Goal: Task Accomplishment & Management: Manage account settings

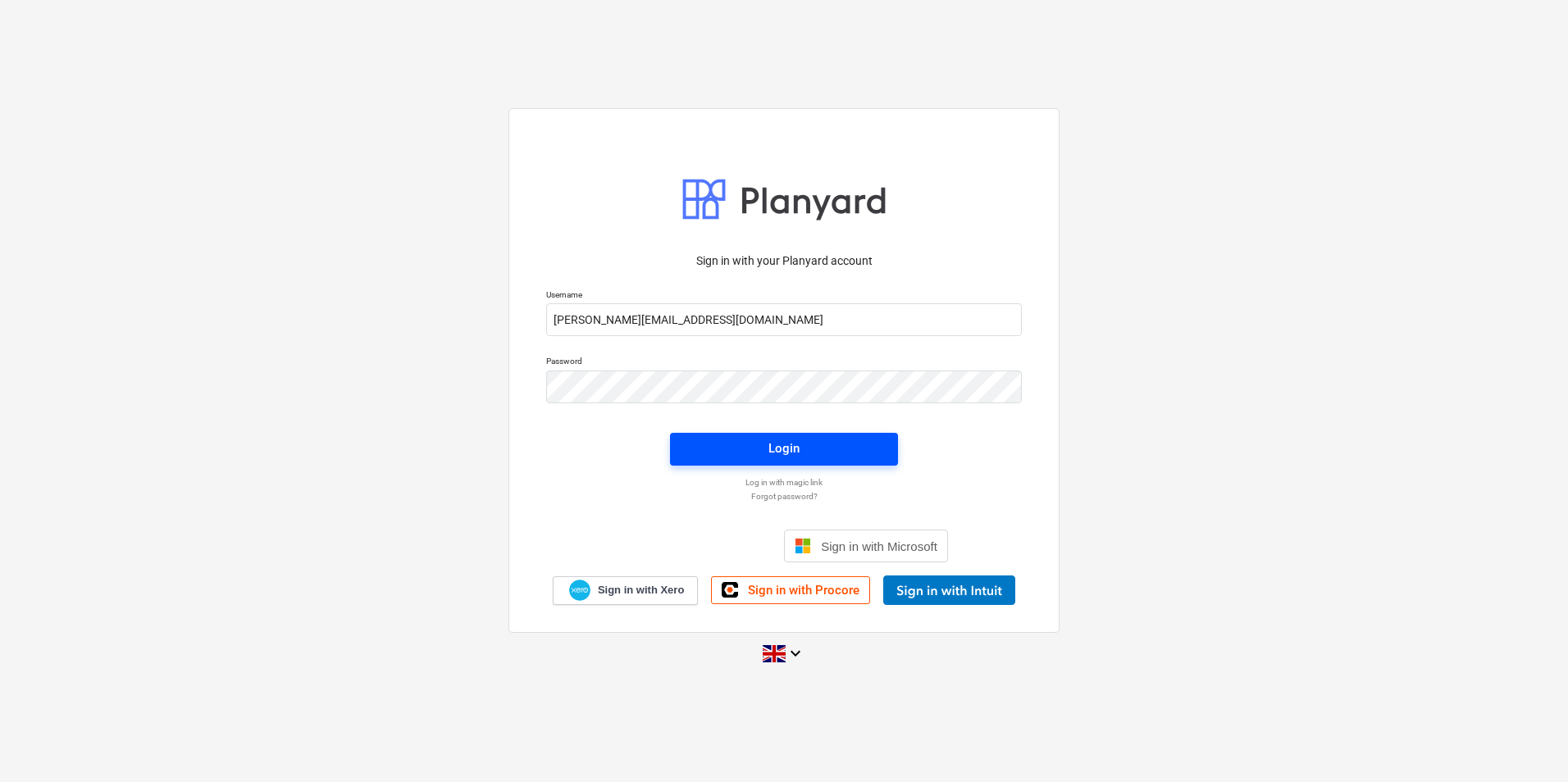
click at [766, 445] on span "Login" at bounding box center [783, 449] width 189 height 21
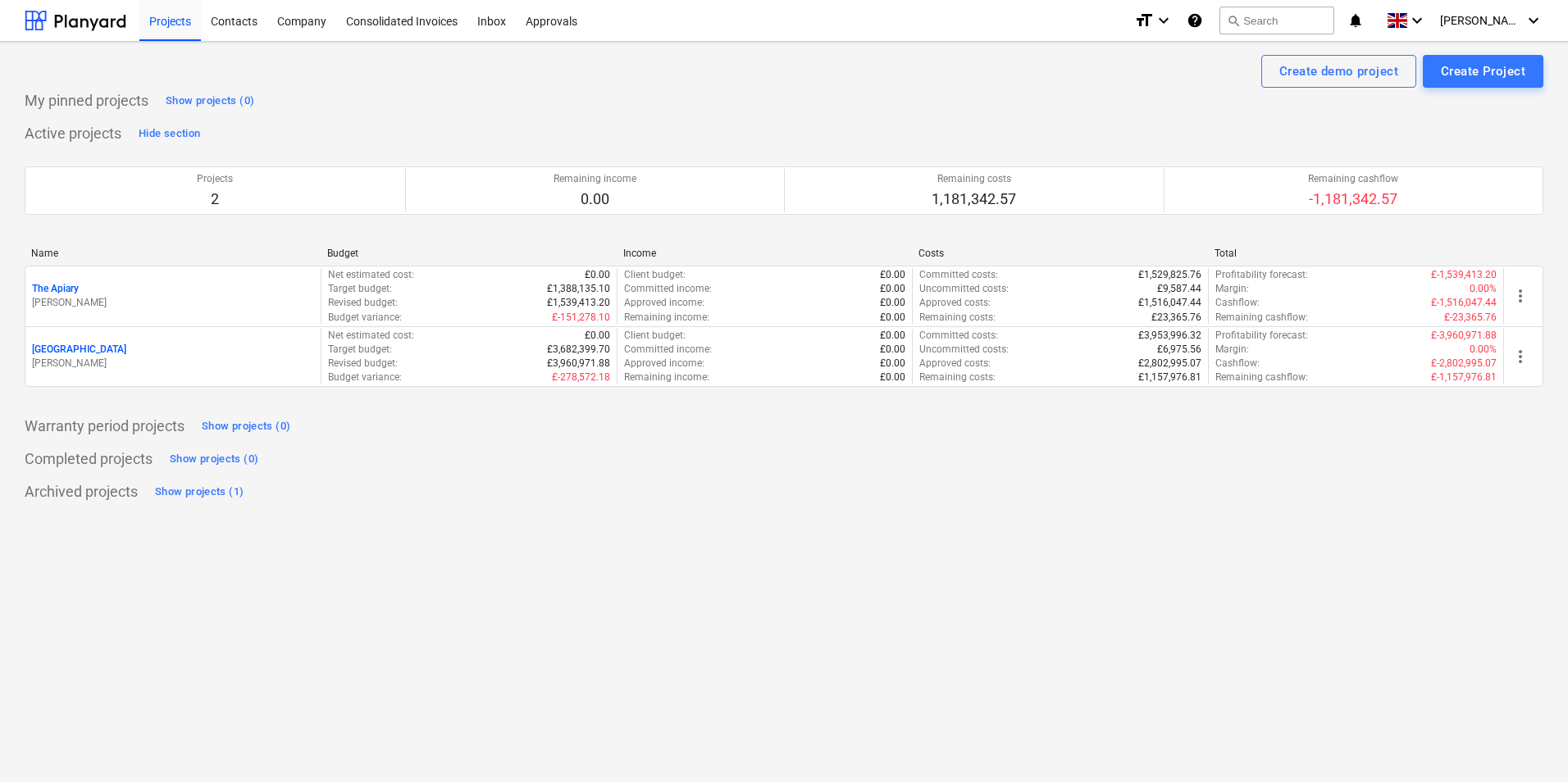
click at [112, 344] on div "[GEOGRAPHIC_DATA]" at bounding box center [173, 350] width 282 height 14
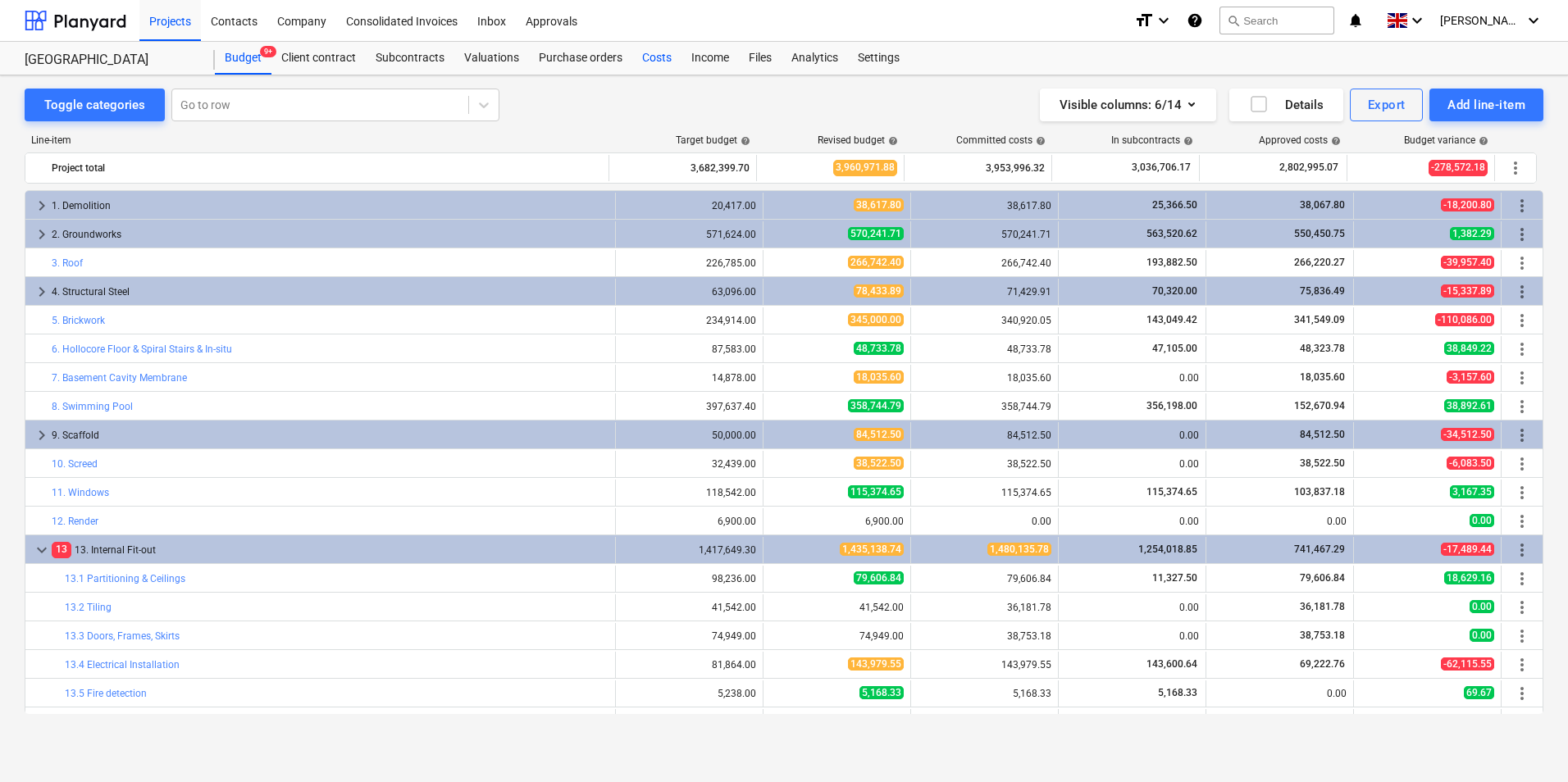
click at [654, 57] on div "Costs" at bounding box center [656, 58] width 49 height 33
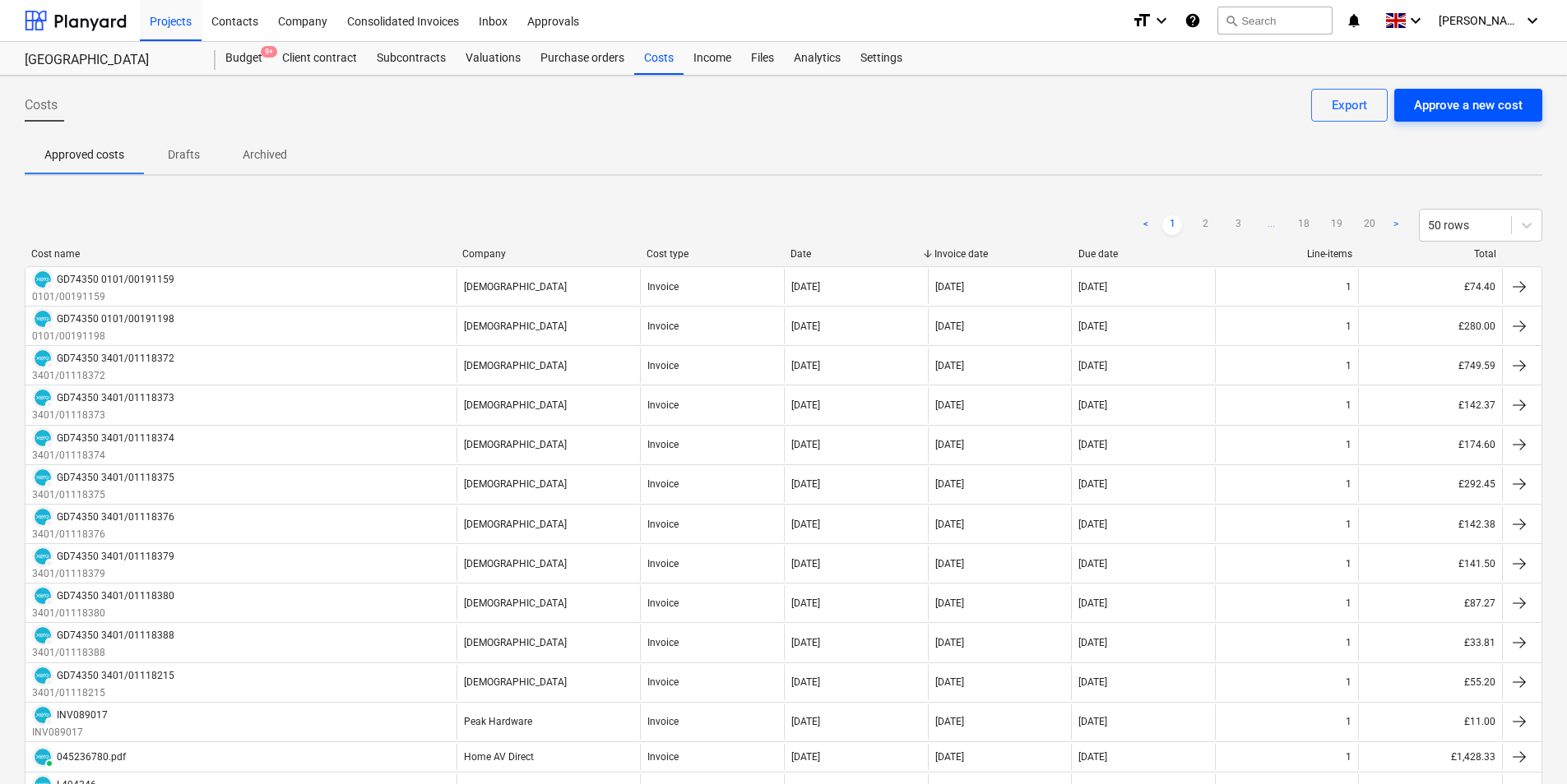
click at [1473, 104] on div "Approve a new cost" at bounding box center [1468, 106] width 109 height 21
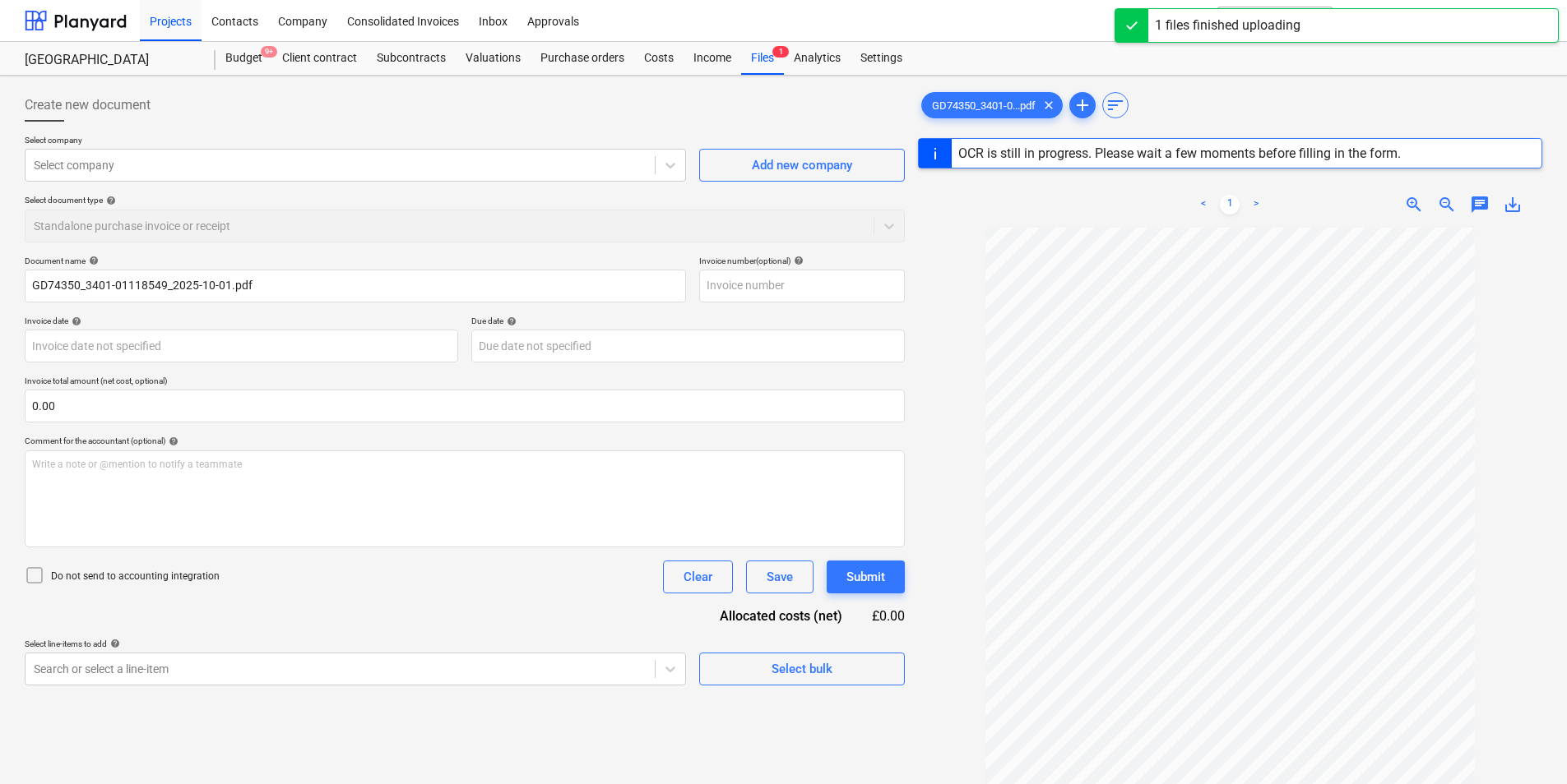
type input "GD74350"
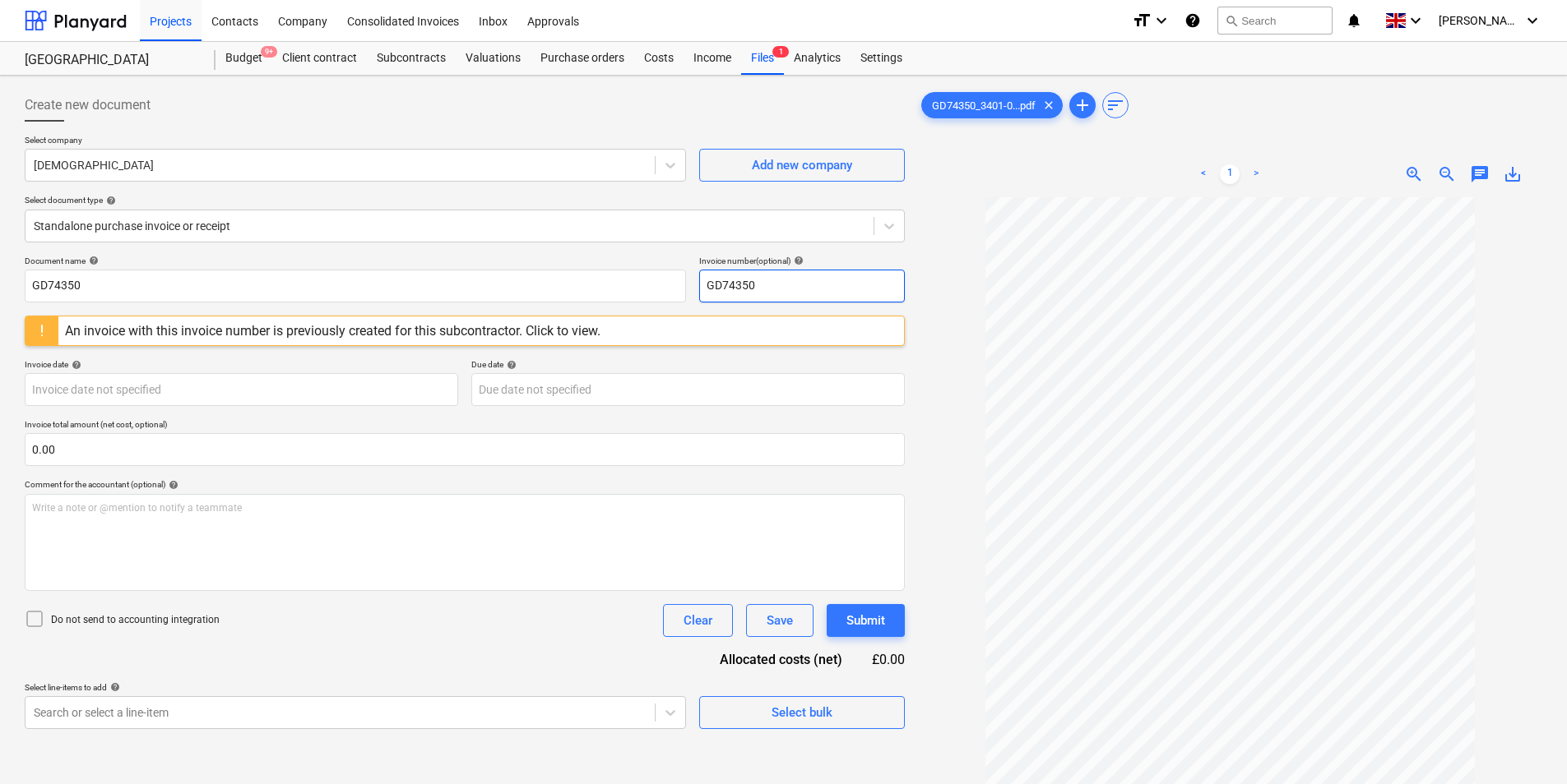
drag, startPoint x: 805, startPoint y: 283, endPoint x: 602, endPoint y: 316, distance: 205.7
click at [602, 316] on div "Document name help GD74350 Invoice number (optional) help GD74350 An invoice wi…" at bounding box center [464, 492] width 880 height 474
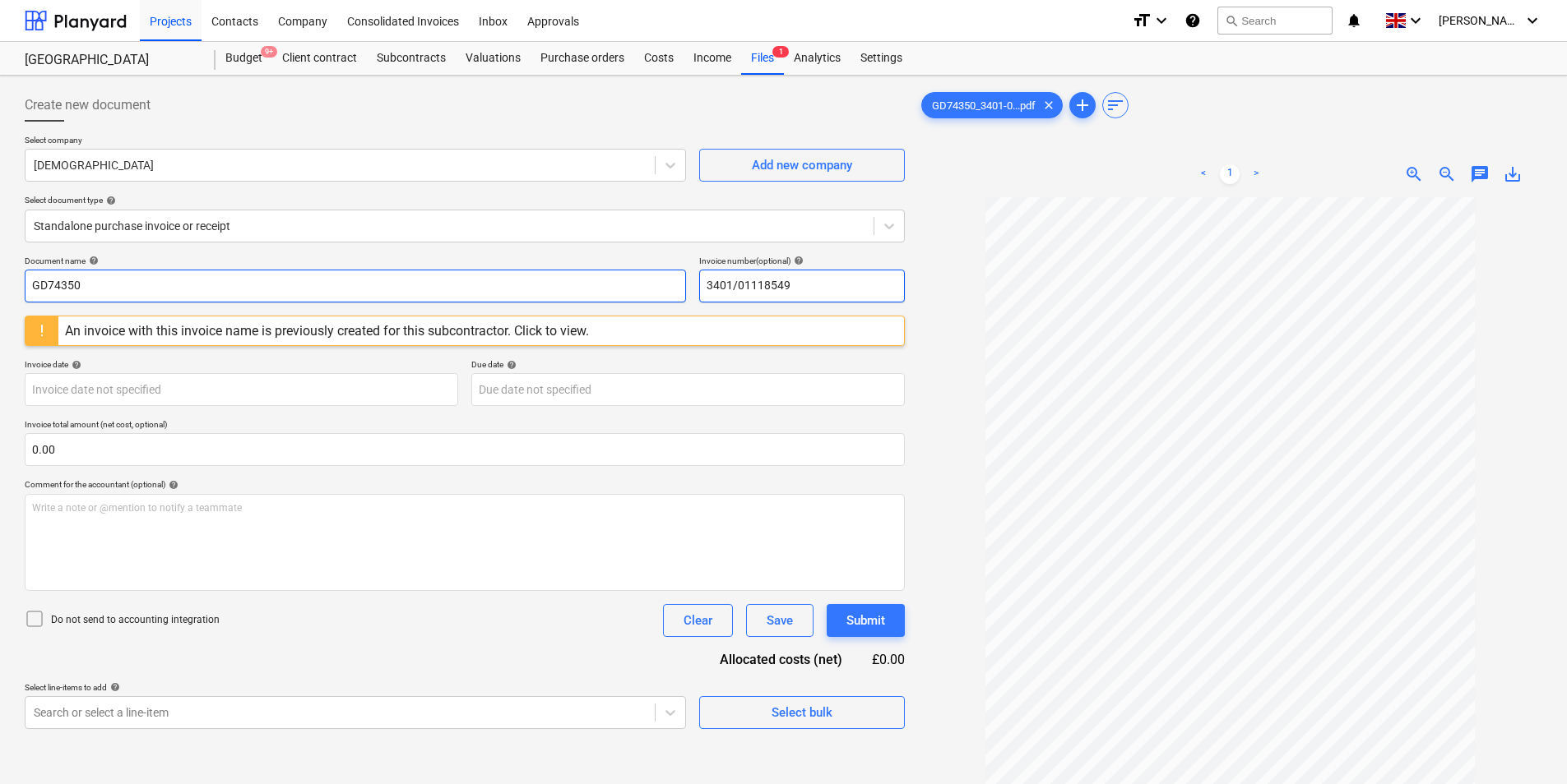
drag, startPoint x: 854, startPoint y: 286, endPoint x: 357, endPoint y: 301, distance: 497.2
click at [357, 301] on div "Document name help GD74350 Invoice number (optional) help 3401/01118549" at bounding box center [464, 279] width 880 height 47
type input "3401/01118549"
click at [156, 290] on input "GD74350" at bounding box center [355, 286] width 661 height 33
paste input "3401/01118549"
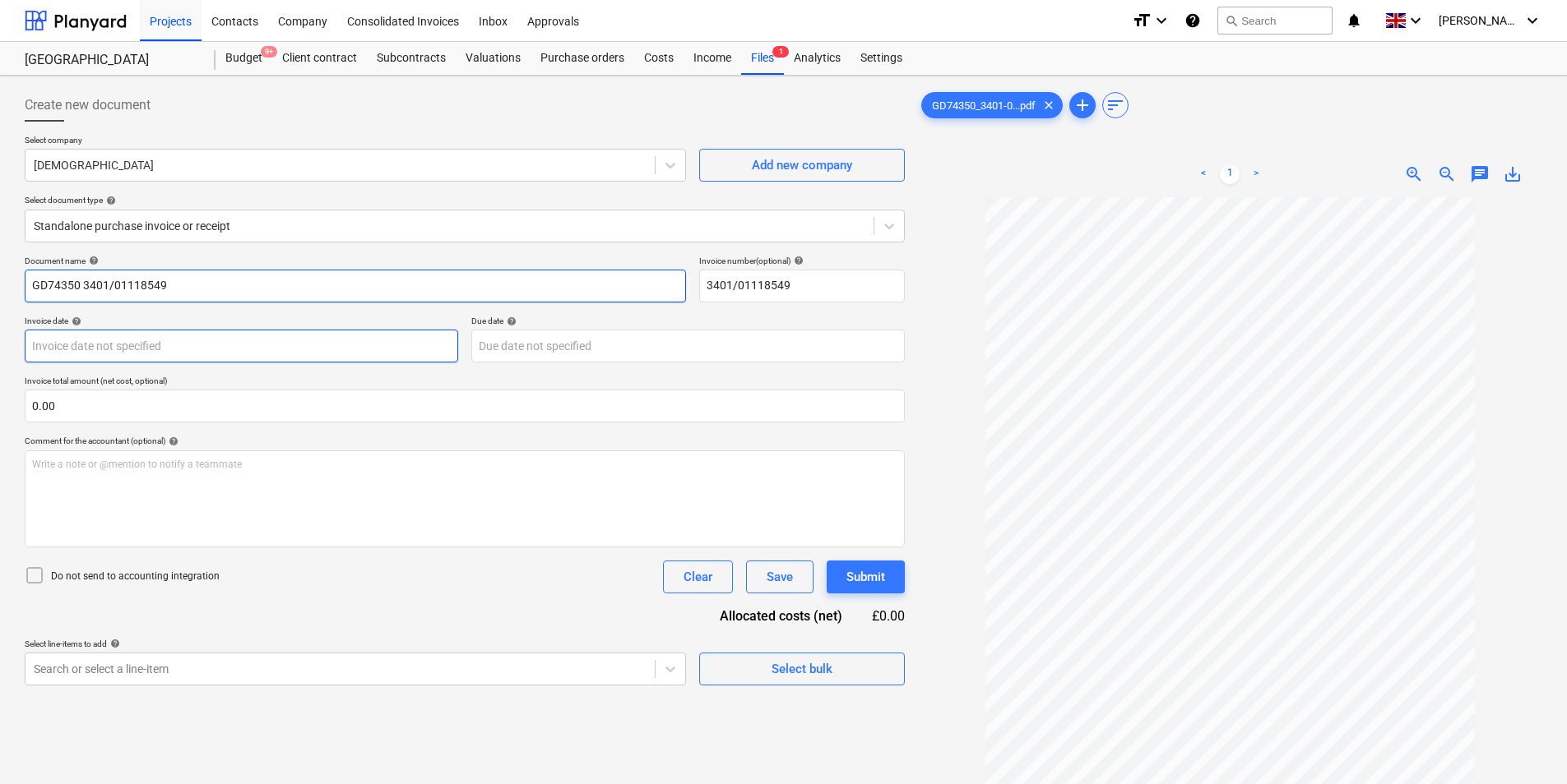
type input "GD74350 3401/01118549"
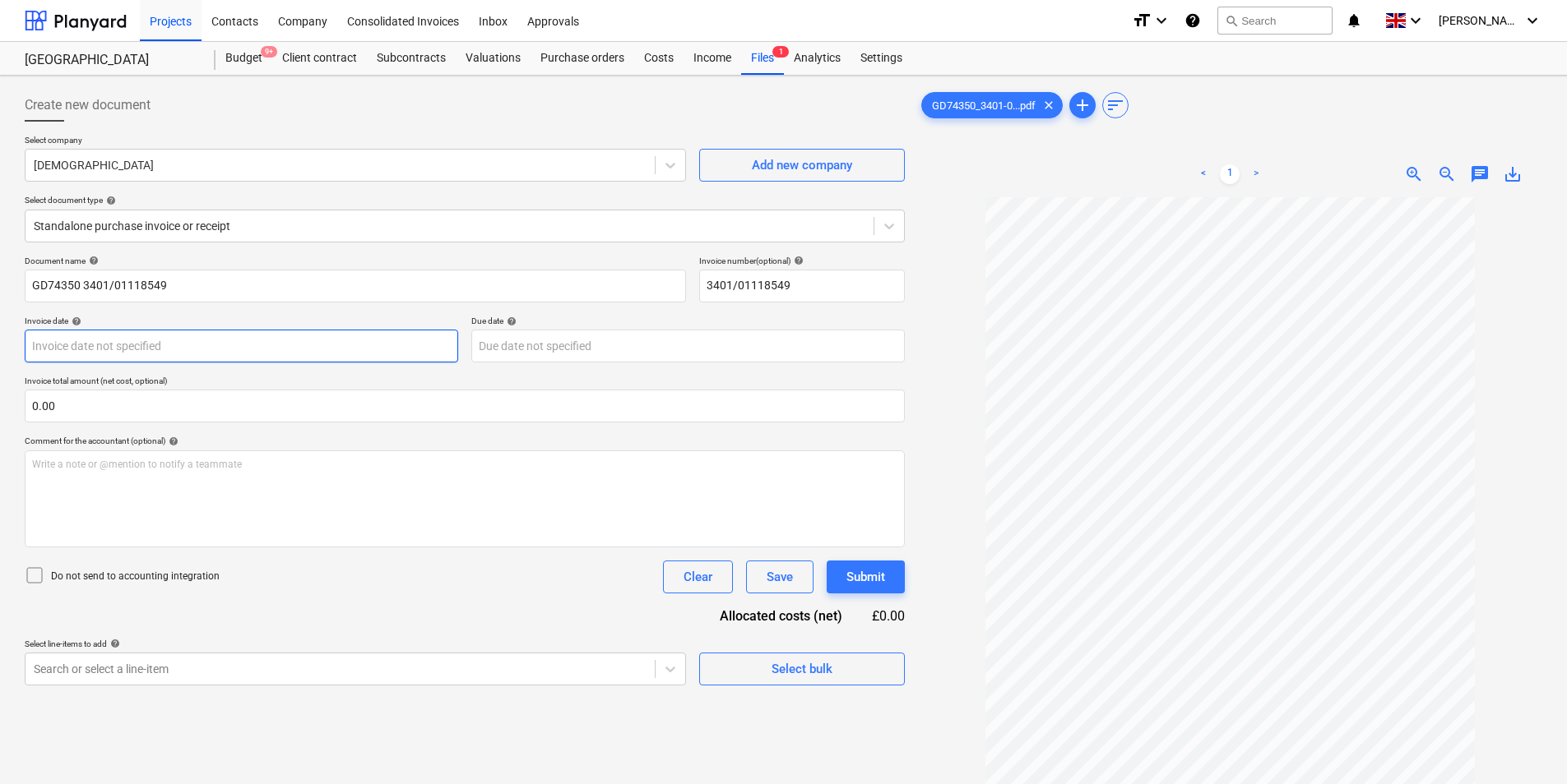
click at [160, 354] on body "Projects Contacts Company Consolidated Invoices Inbox Approvals format_size key…" at bounding box center [784, 392] width 1567 height 784
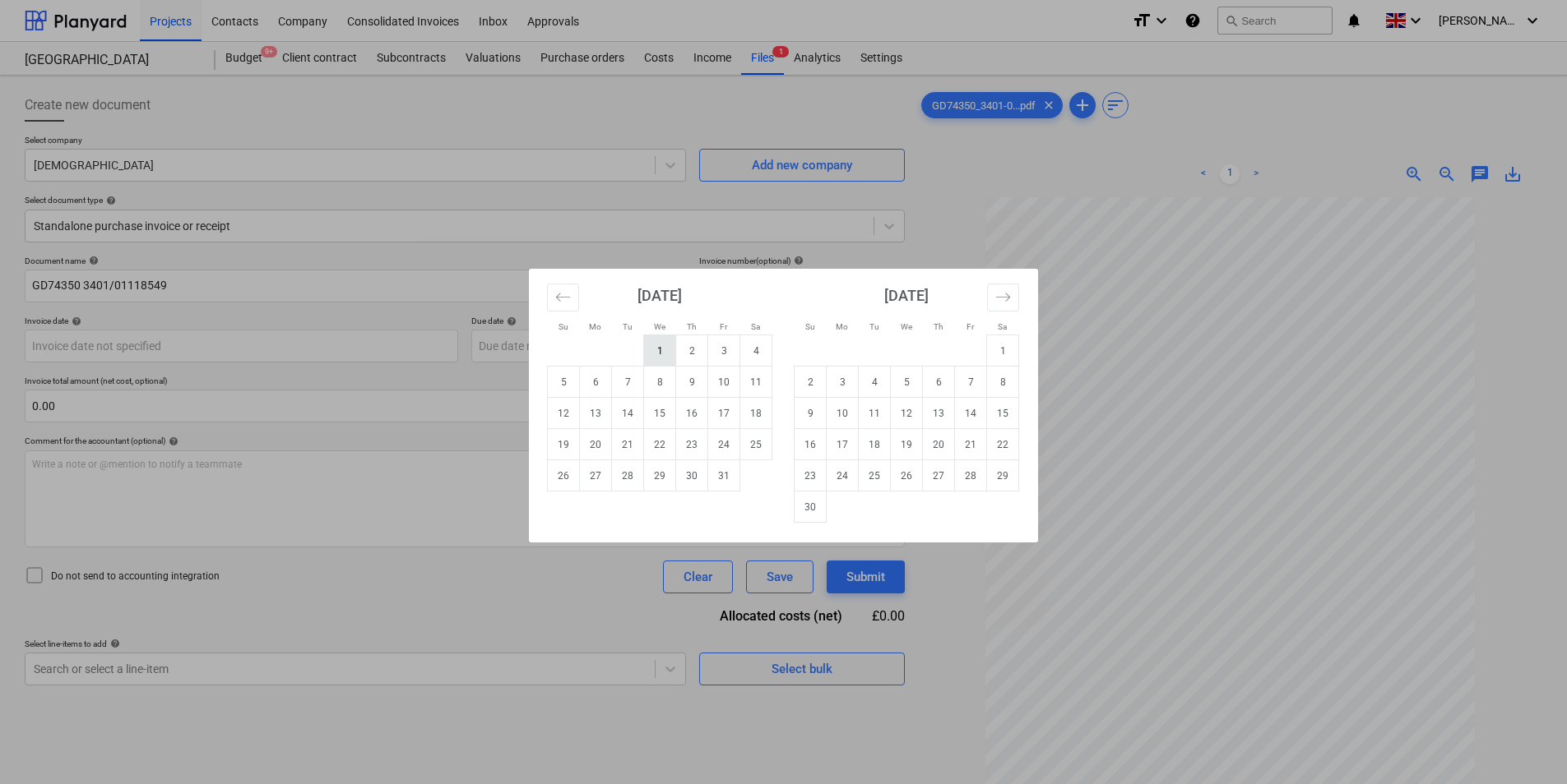
click at [649, 344] on td "1" at bounding box center [659, 351] width 32 height 31
type input "[DATE]"
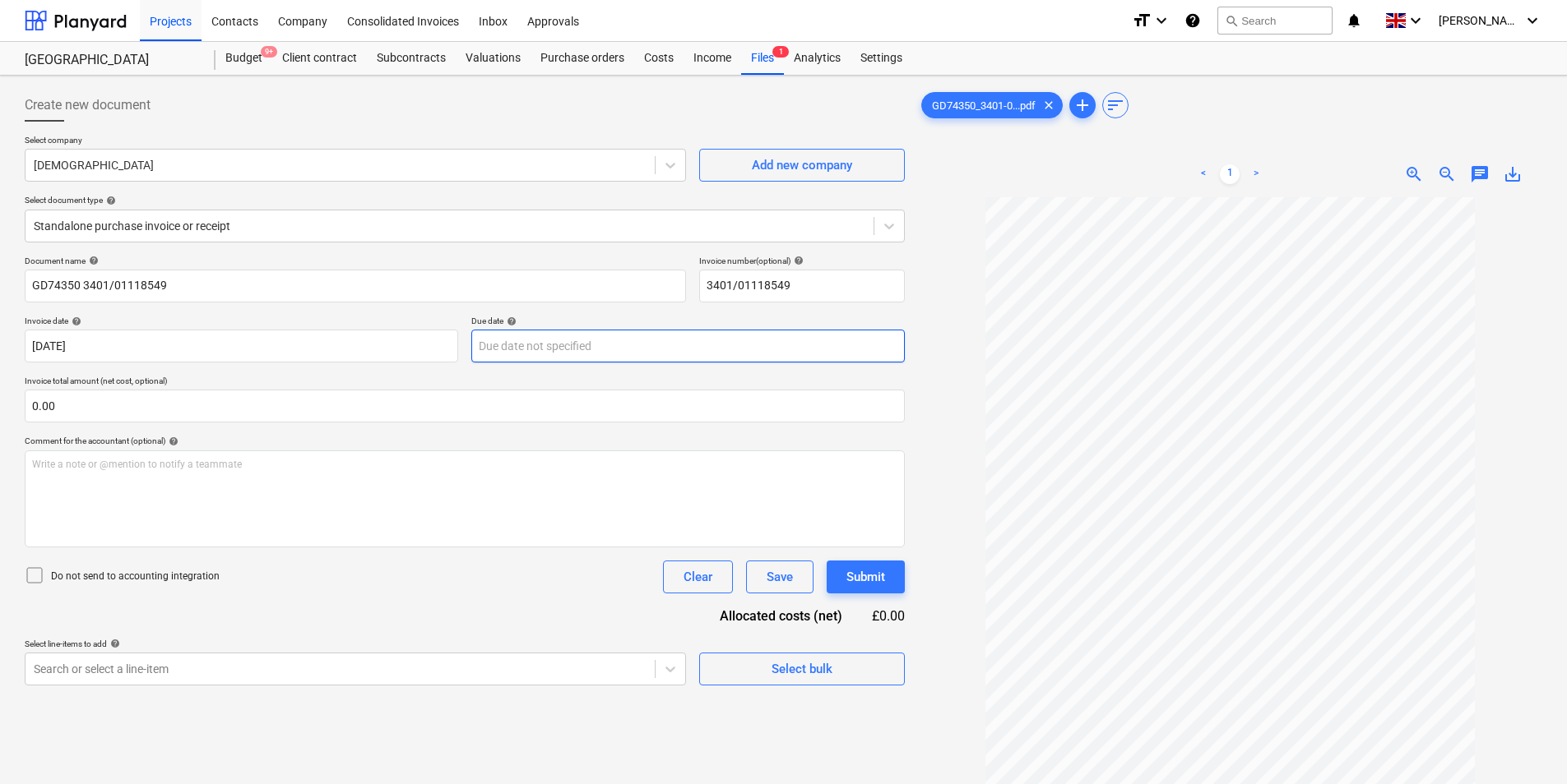
click at [578, 349] on body "Projects Contacts Company Consolidated Invoices Inbox Approvals format_size key…" at bounding box center [784, 392] width 1567 height 784
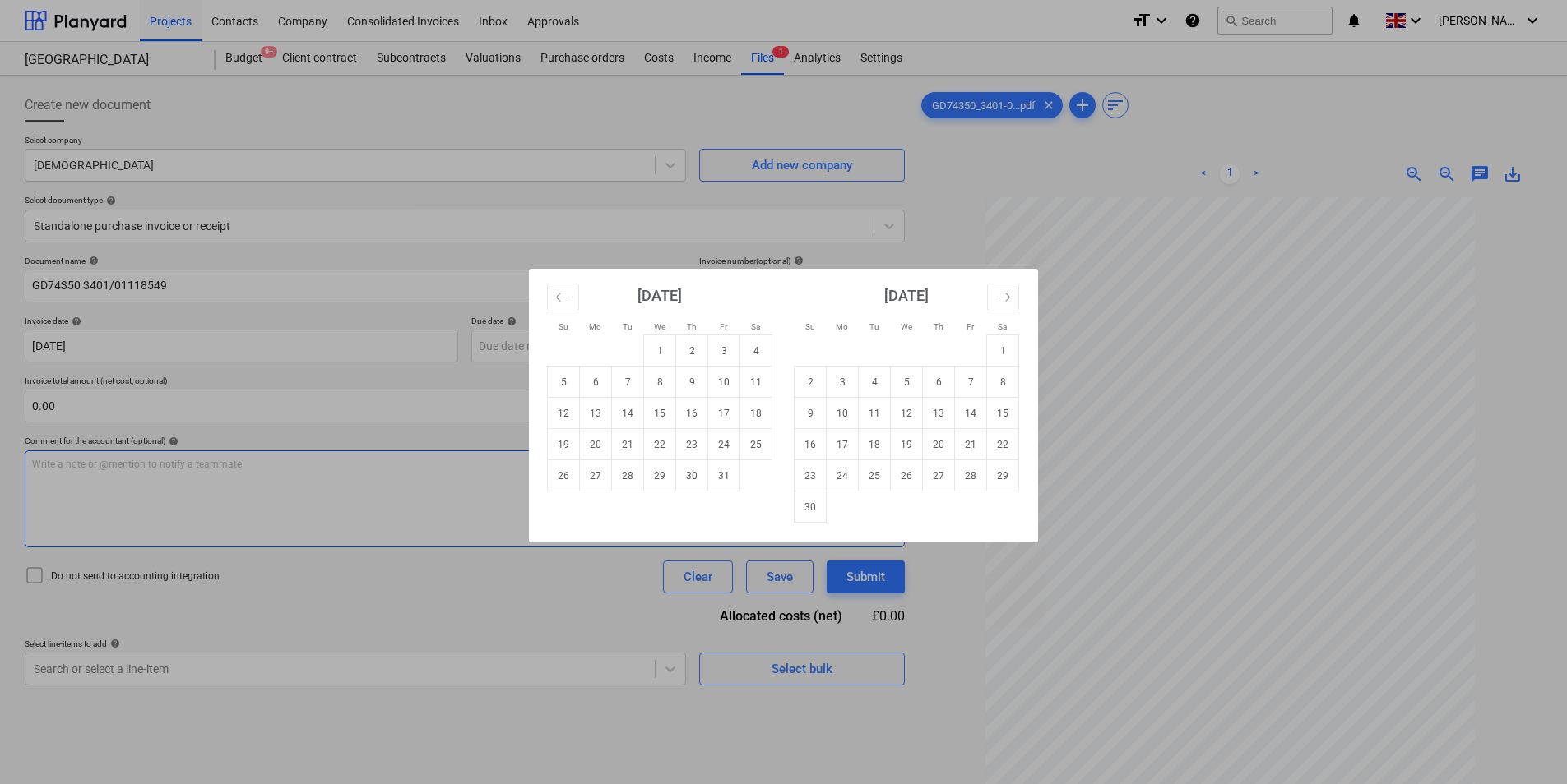
drag, startPoint x: 809, startPoint y: 513, endPoint x: 788, endPoint y: 515, distance: 21.1
click at [810, 513] on td "30" at bounding box center [811, 507] width 32 height 31
type input "[DATE]"
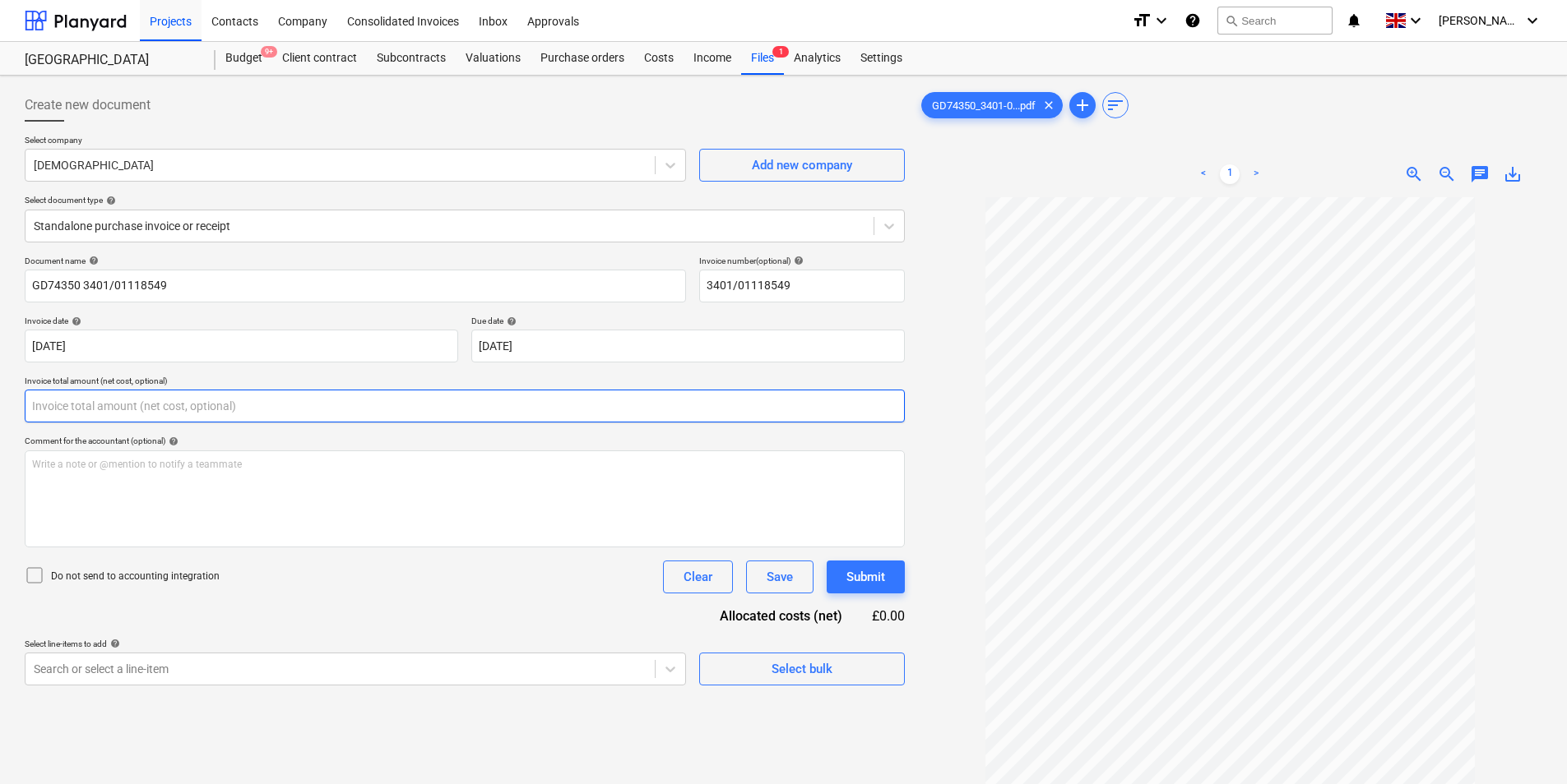
click at [163, 416] on input "text" at bounding box center [464, 406] width 880 height 33
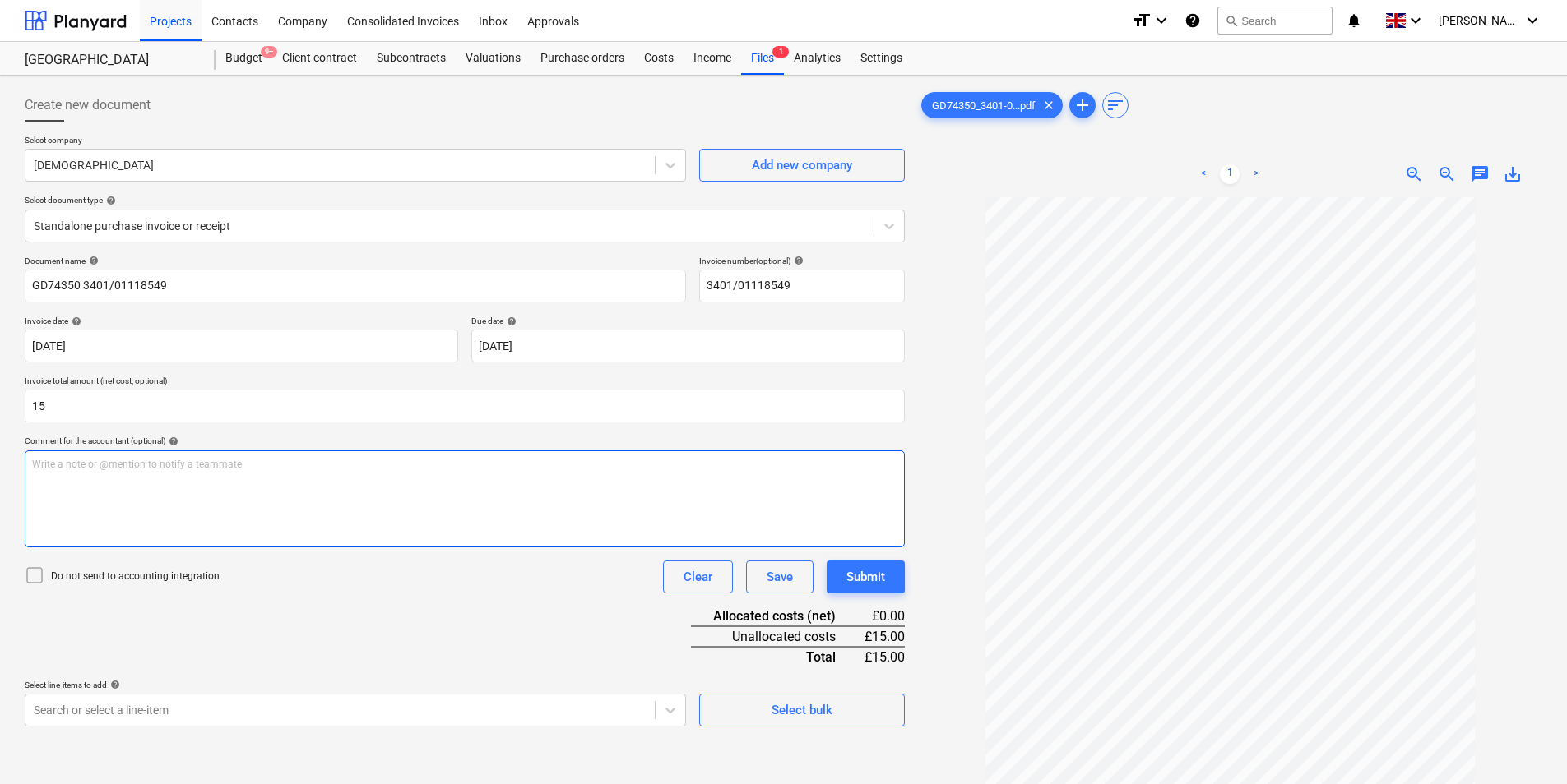
type input "15.00"
drag, startPoint x: 199, startPoint y: 505, endPoint x: 208, endPoint y: 490, distance: 17.5
click at [206, 492] on div "Write a note or @mention to notify a teammate [PERSON_NAME]" at bounding box center [464, 499] width 880 height 97
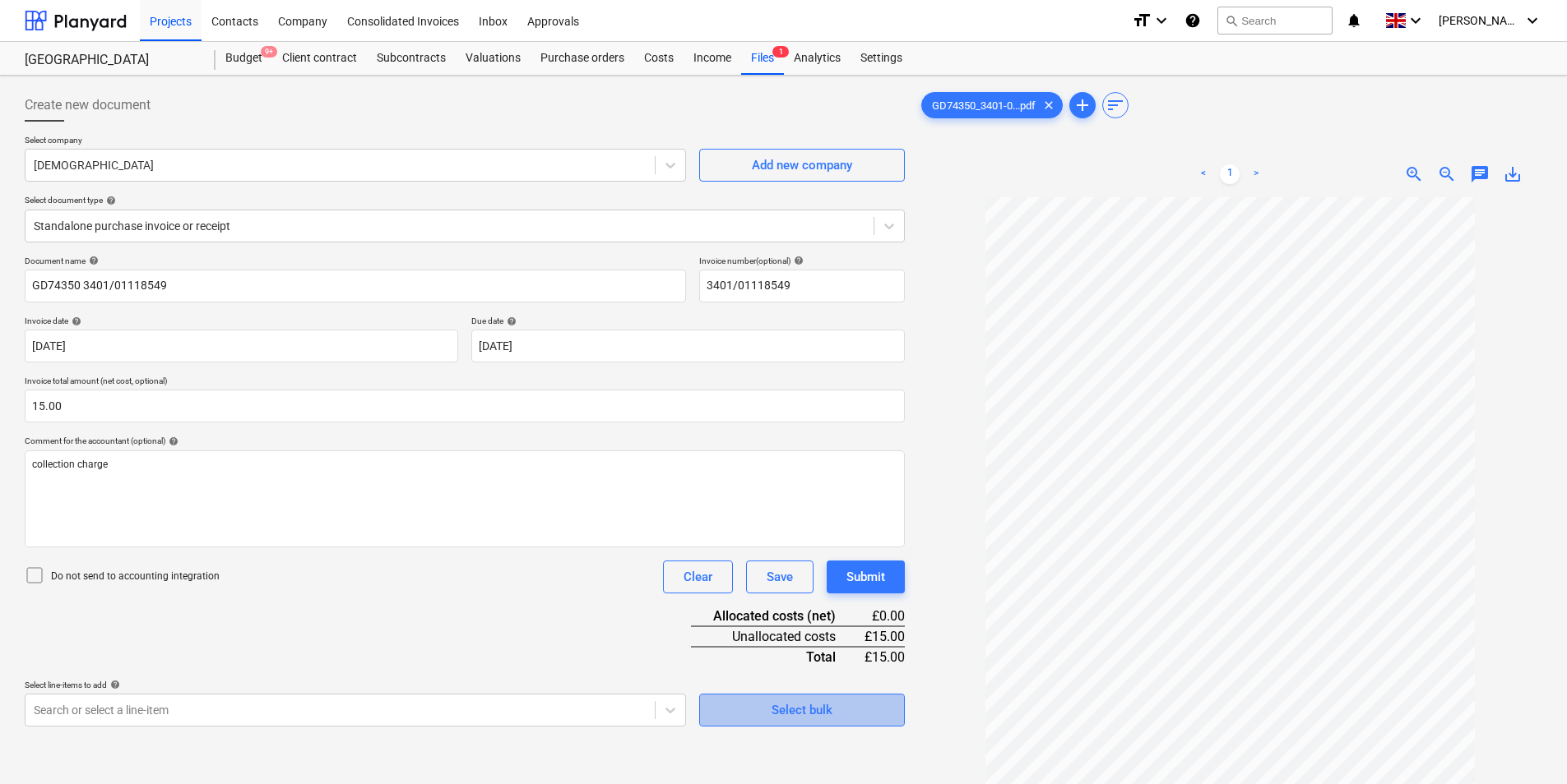
click at [774, 705] on div "Select bulk" at bounding box center [802, 710] width 61 height 21
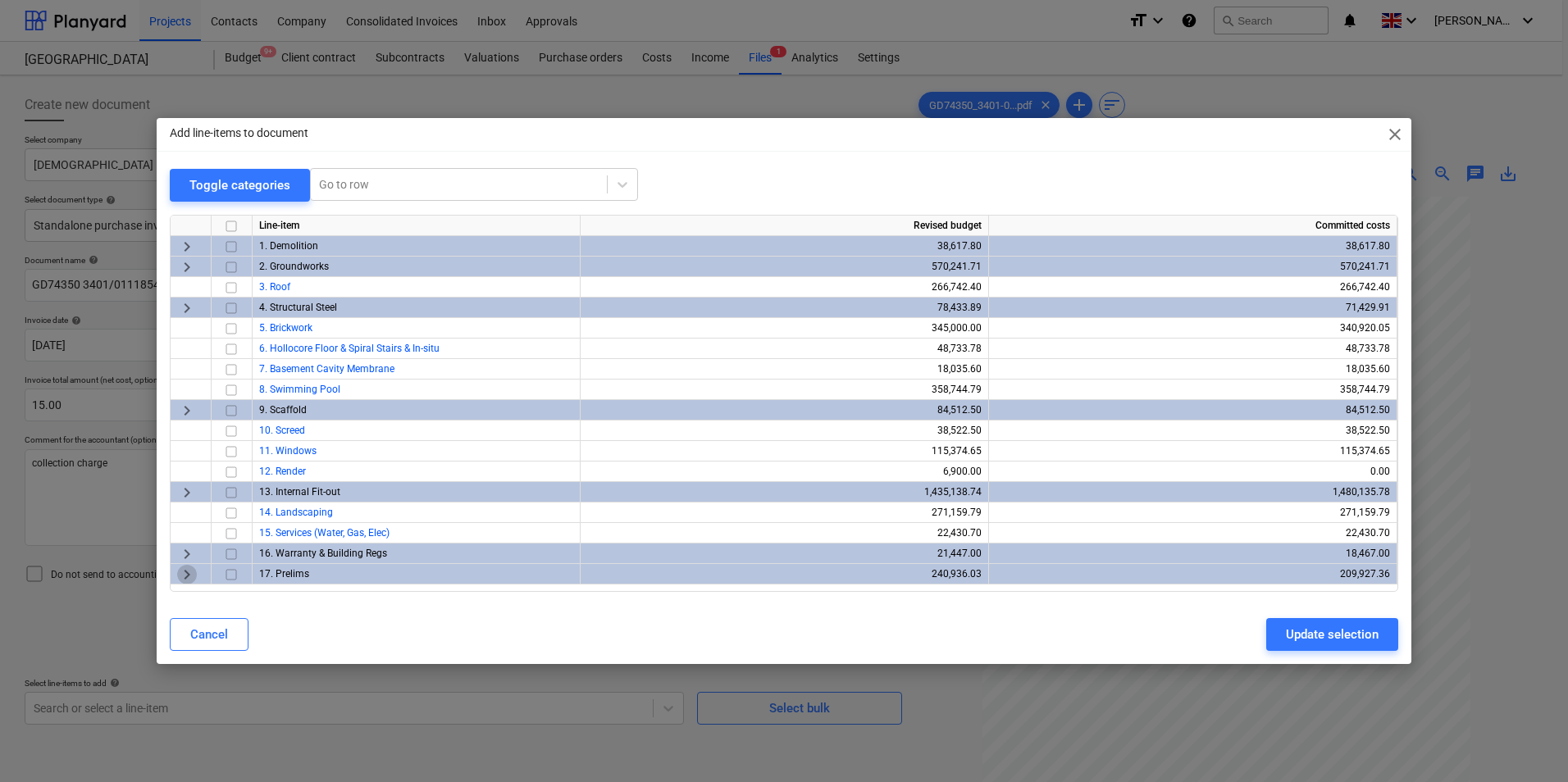
click at [182, 572] on span "keyboard_arrow_right" at bounding box center [187, 575] width 19 height 19
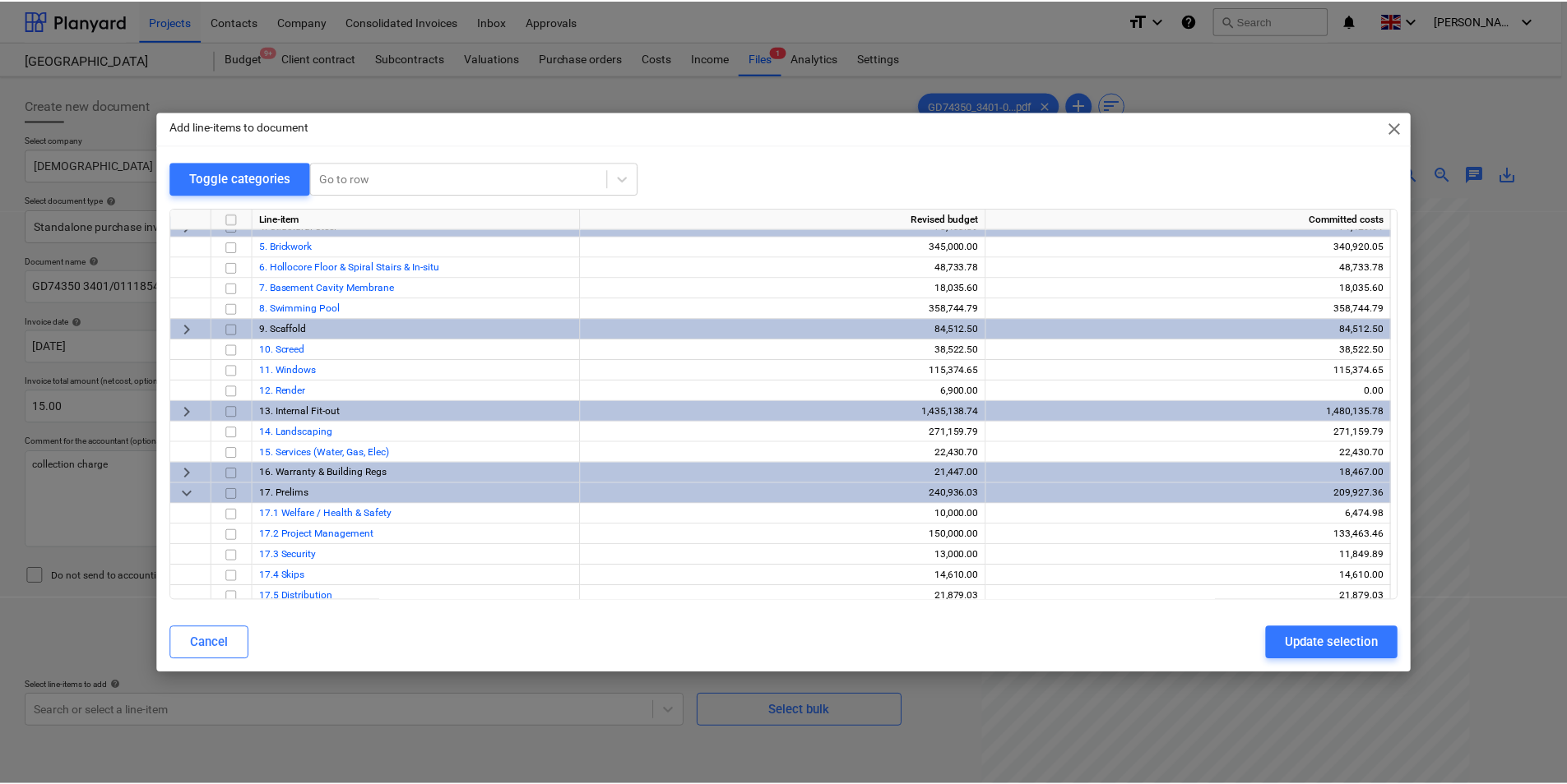
scroll to position [123, 0]
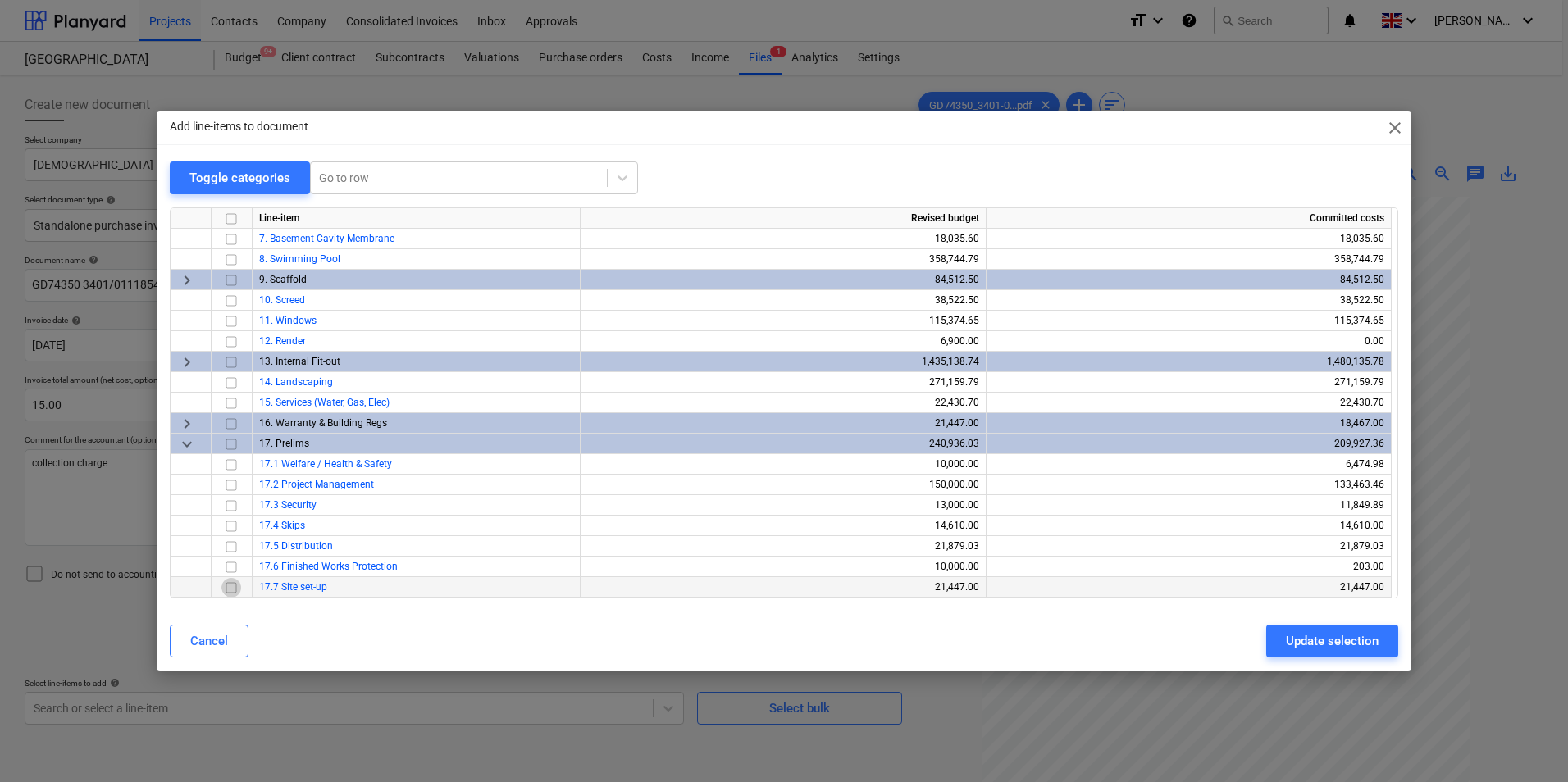
click at [233, 587] on input "checkbox" at bounding box center [231, 588] width 19 height 19
click at [1337, 642] on div "Update selection" at bounding box center [1332, 641] width 93 height 21
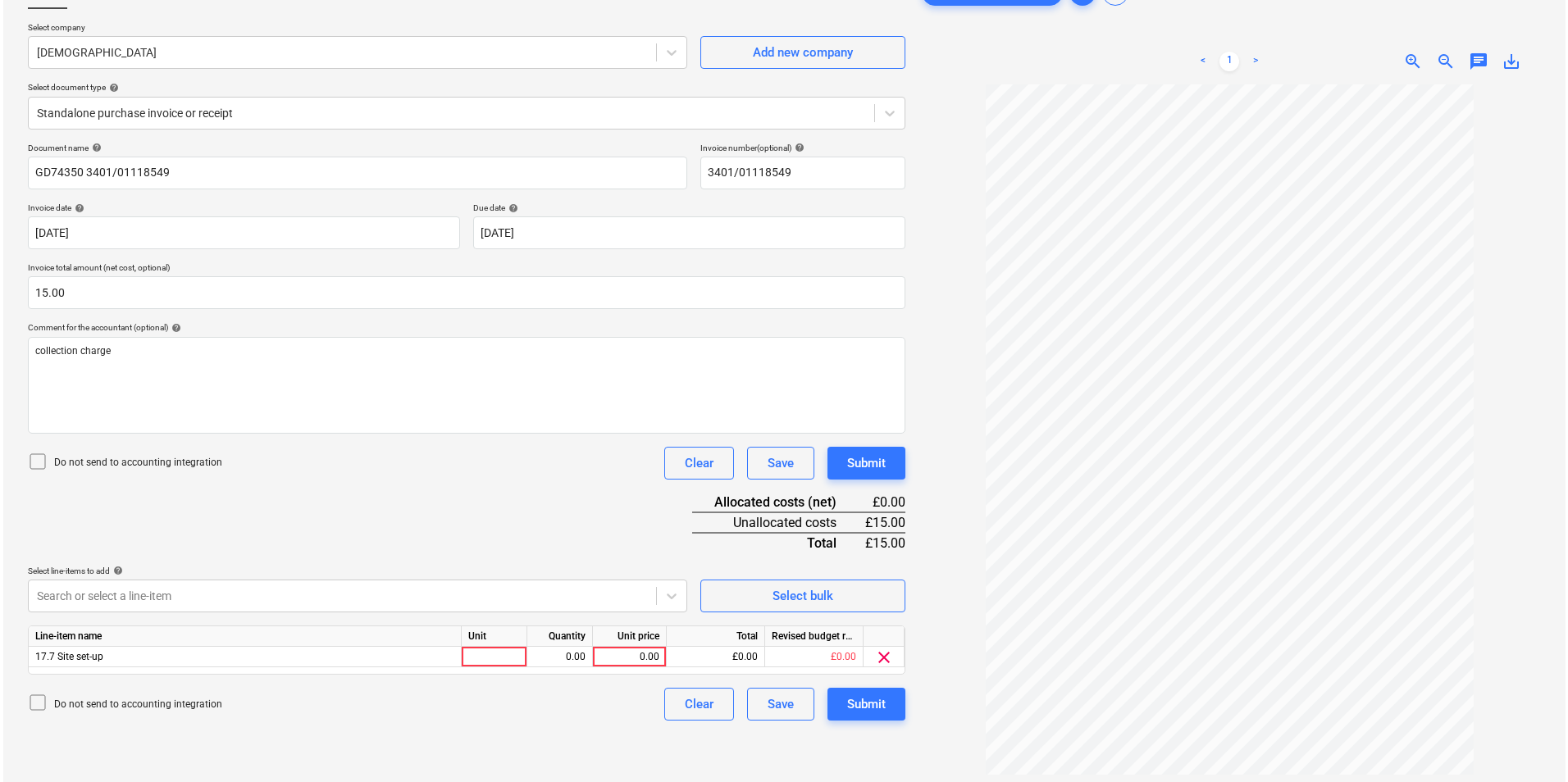
scroll to position [164, 0]
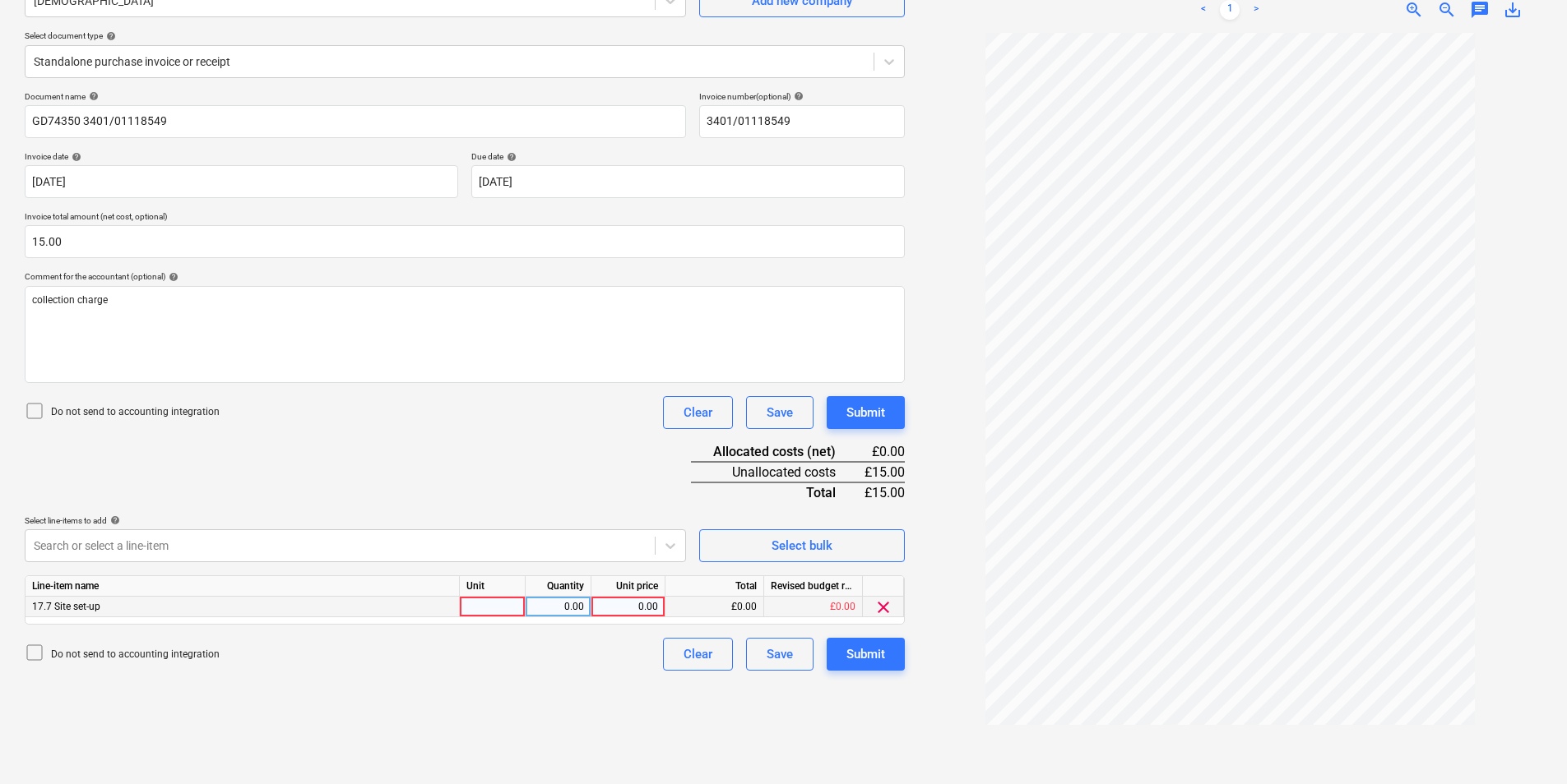
click at [486, 602] on div at bounding box center [493, 607] width 66 height 20
type input "ea"
type input "15"
click at [877, 673] on div "Create new document Select company Jewson Add new company Select document type …" at bounding box center [464, 347] width 893 height 860
click at [873, 664] on div "Submit" at bounding box center [866, 654] width 39 height 21
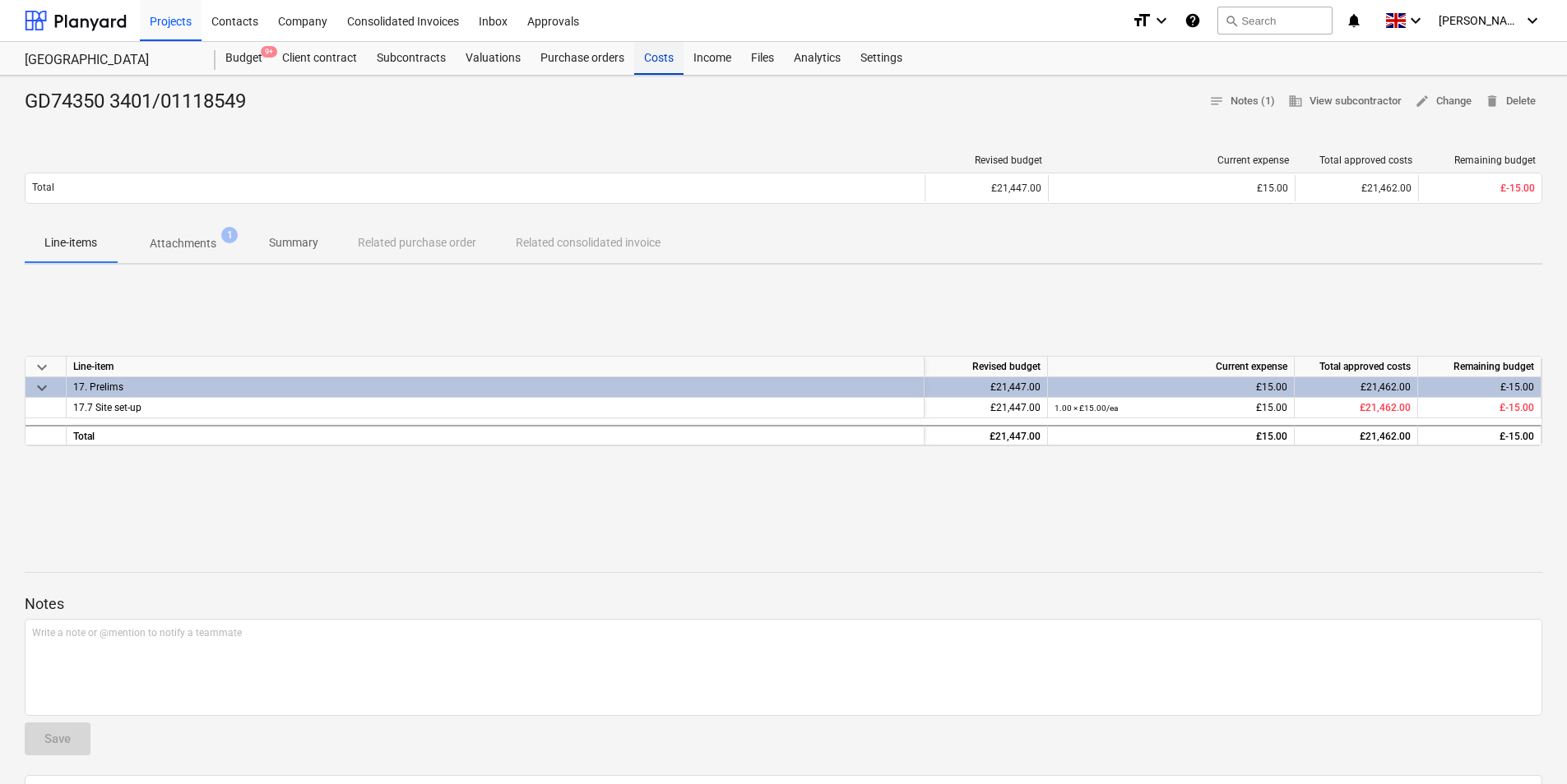
click at [658, 56] on div "Costs" at bounding box center [658, 58] width 49 height 33
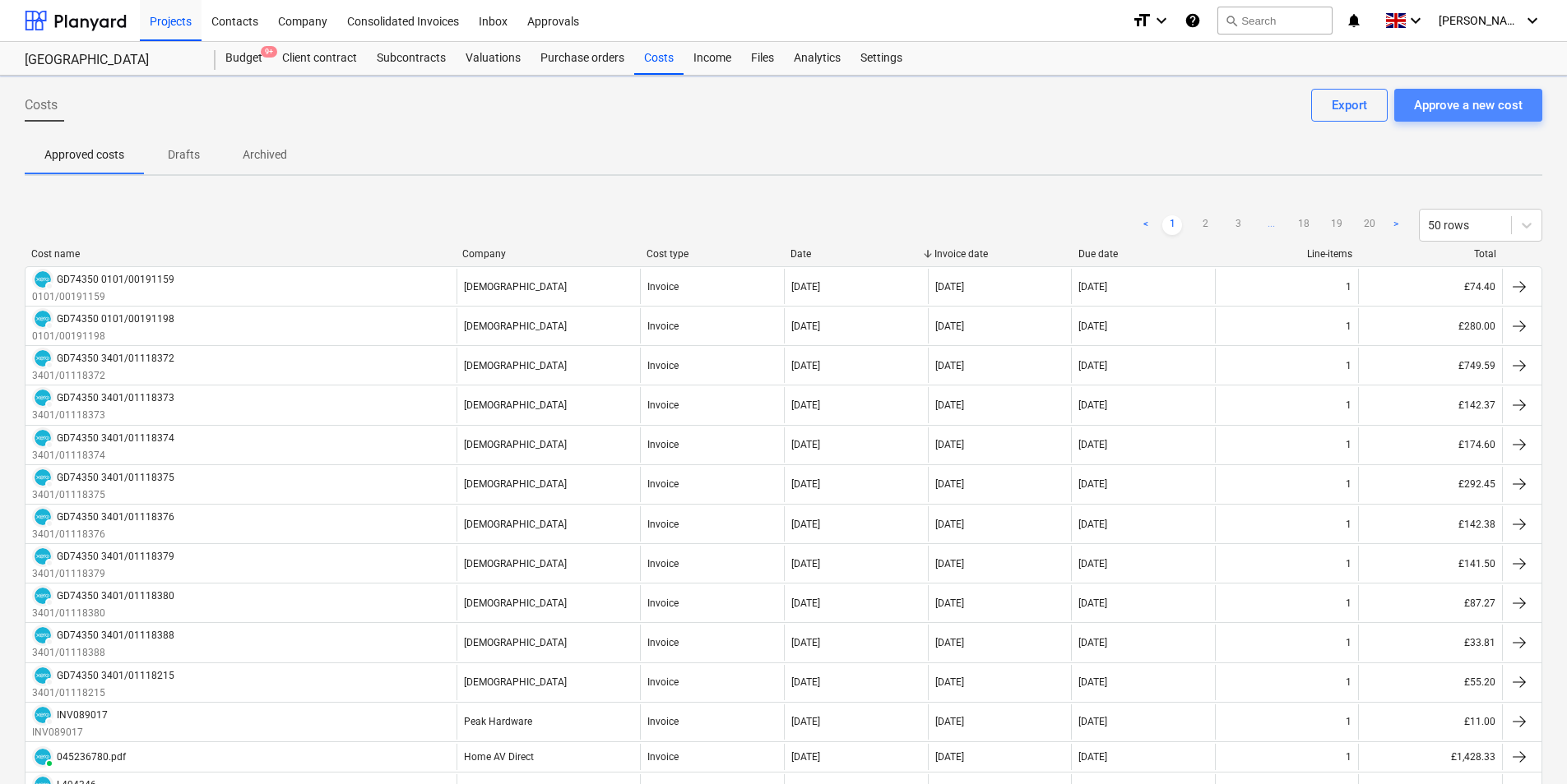
click at [1486, 111] on div "Approve a new cost" at bounding box center [1468, 106] width 109 height 21
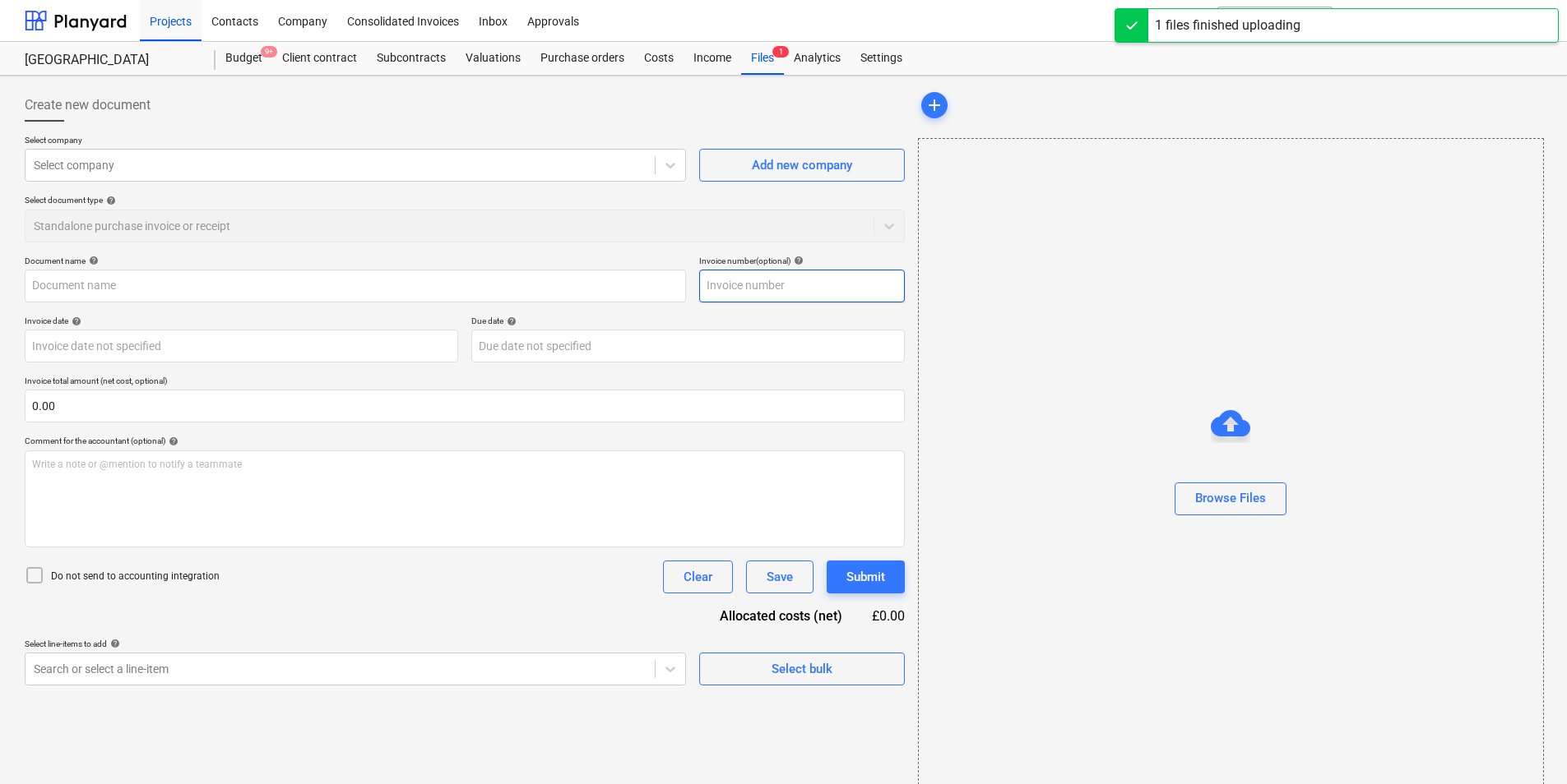
type input "GD74350_3401-03011289_2025-10-04.pdf"
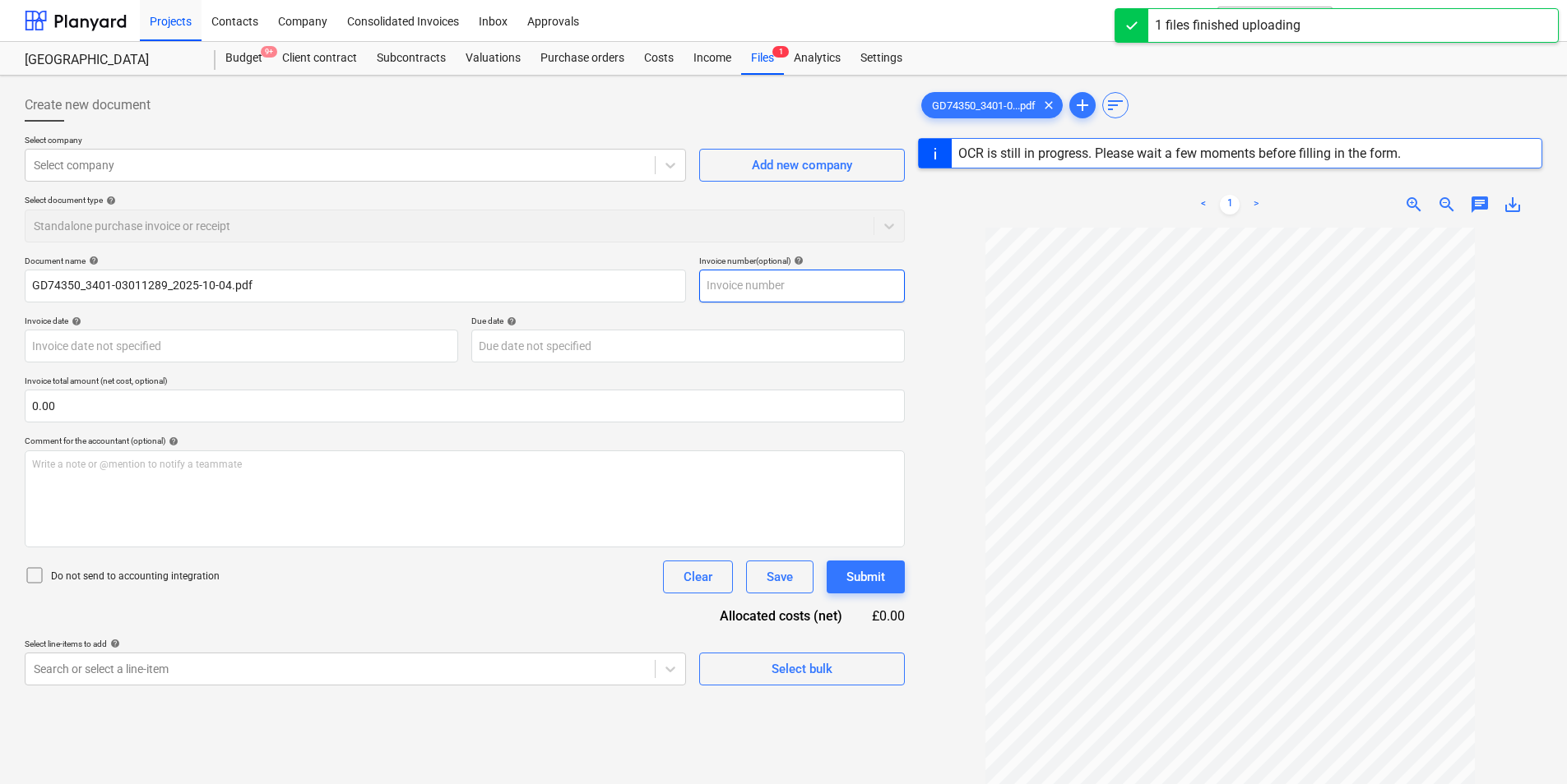
click at [746, 290] on input "text" at bounding box center [802, 286] width 206 height 33
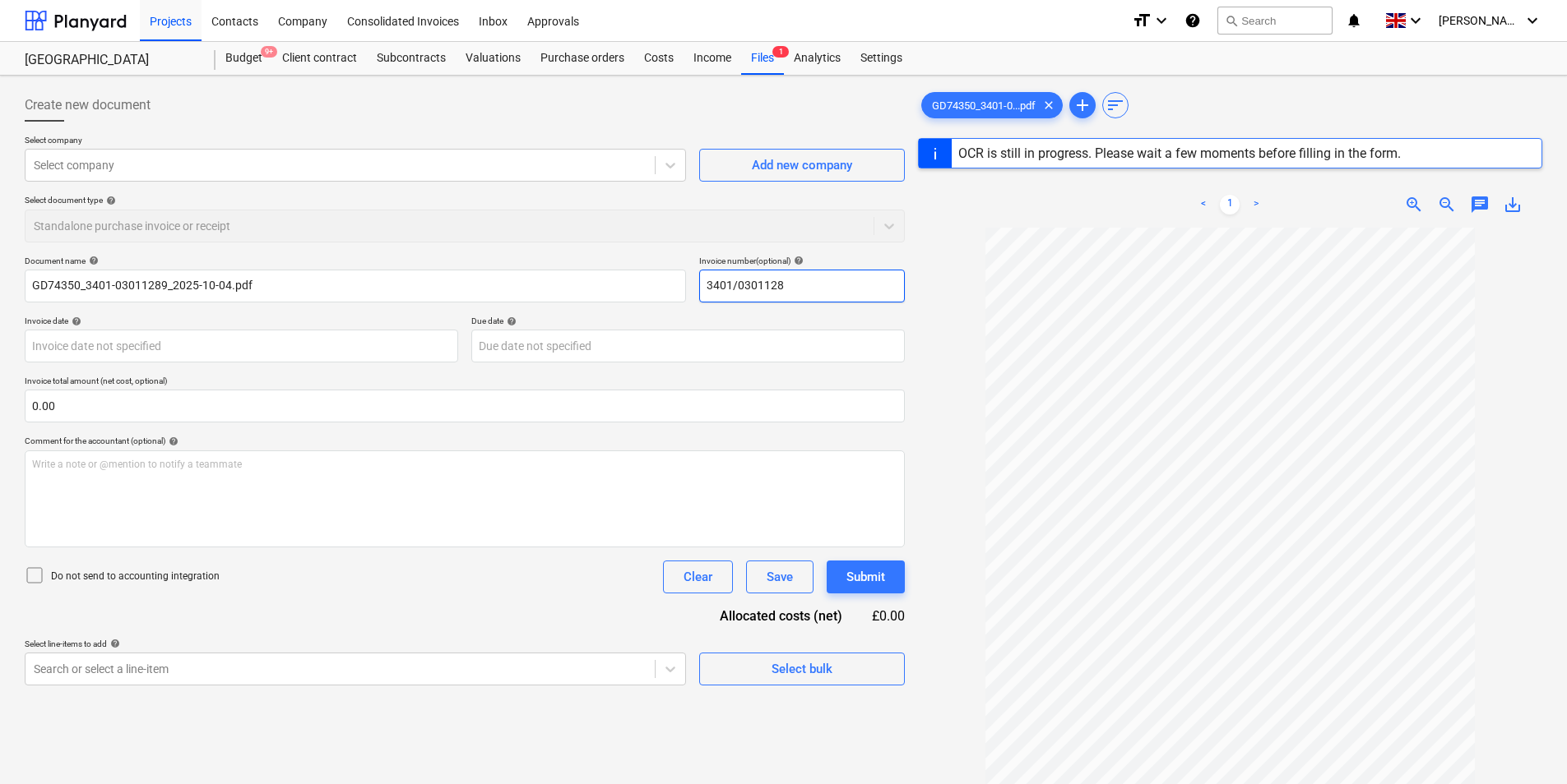
type input "3401/03011289"
type input "GD74350"
type input "[DATE]"
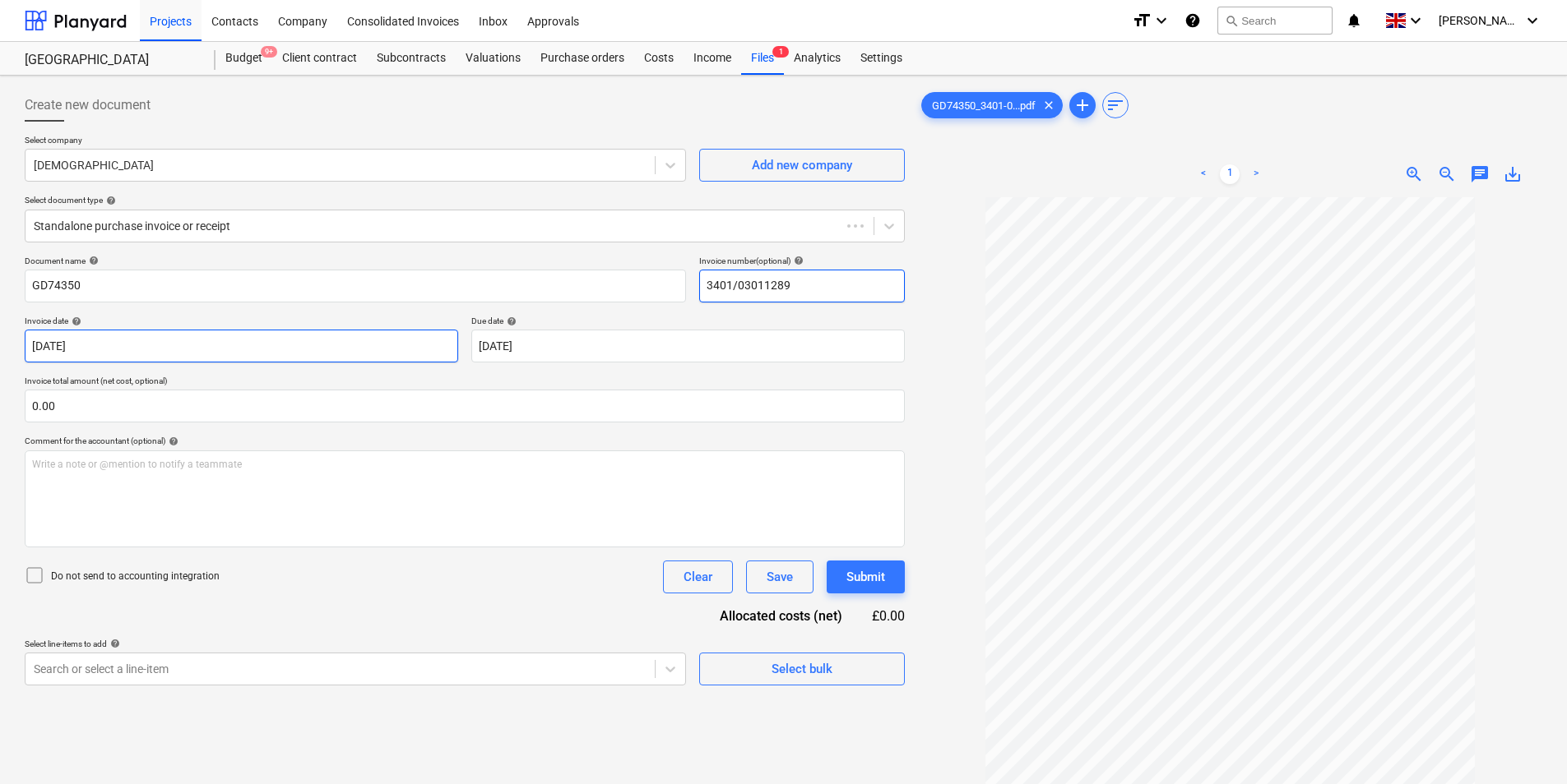
drag, startPoint x: 837, startPoint y: 270, endPoint x: 444, endPoint y: 352, distance: 401.5
click at [432, 323] on div "Document name help GD74350 Invoice number (optional) help 3401/03011289 Invoice…" at bounding box center [464, 471] width 880 height 430
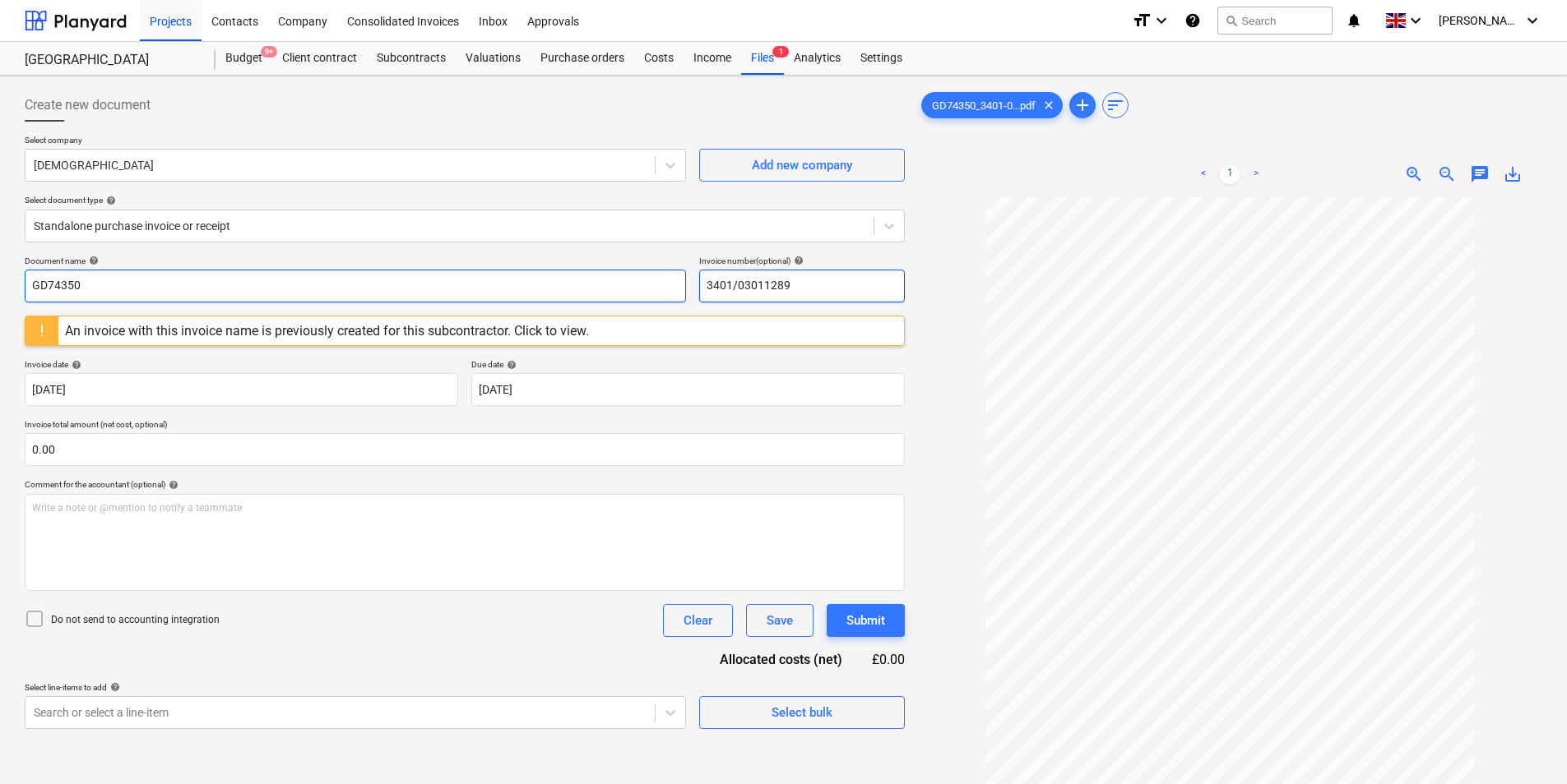
type input "3401/03011289"
click at [202, 288] on input "GD74350" at bounding box center [355, 286] width 661 height 33
paste input "3401/01118549"
type input "GD74350 3401/01118549"
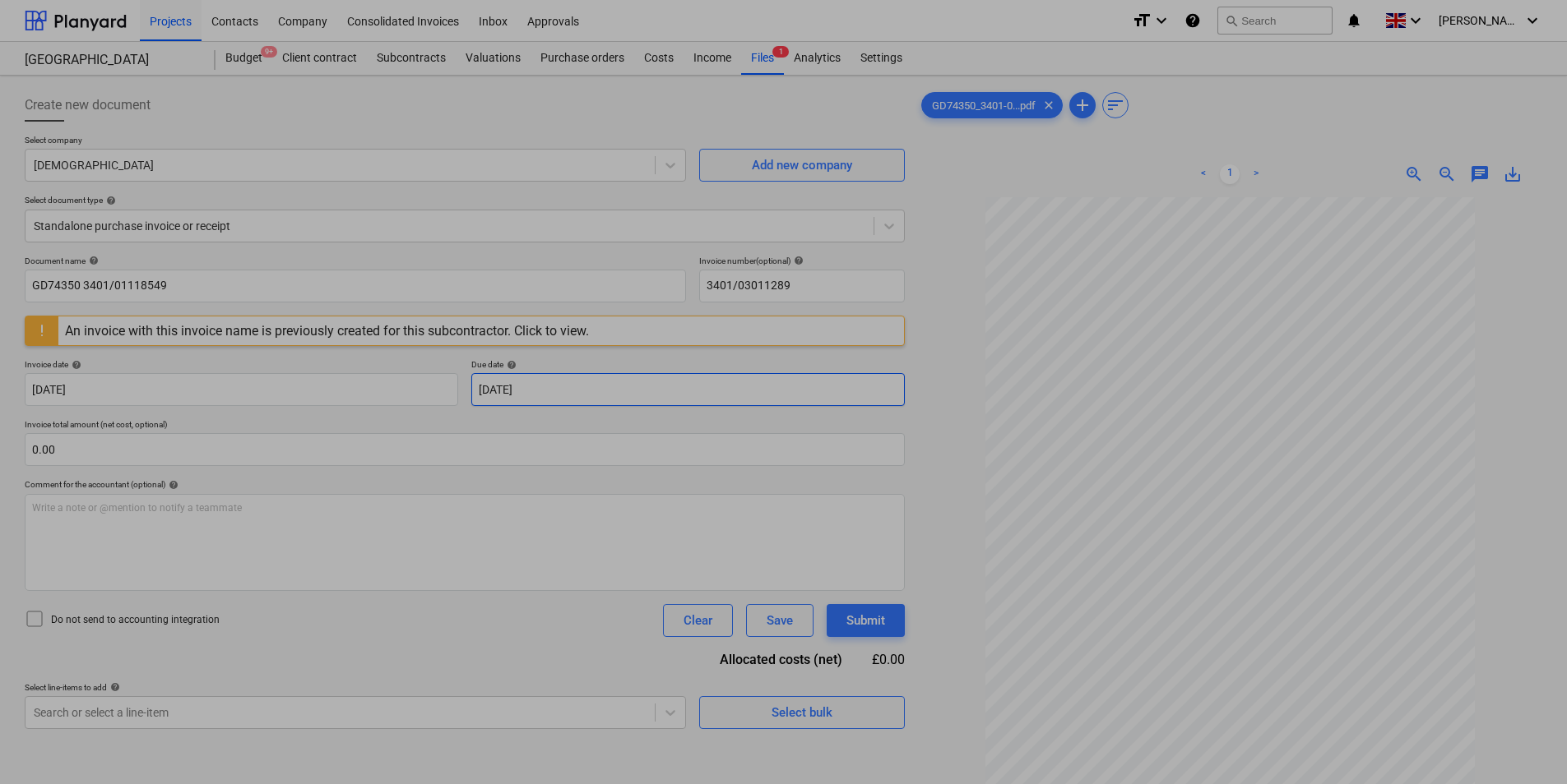
click at [555, 395] on body "Projects Contacts Company Consolidated Invoices Inbox Approvals format_size key…" at bounding box center [784, 392] width 1567 height 784
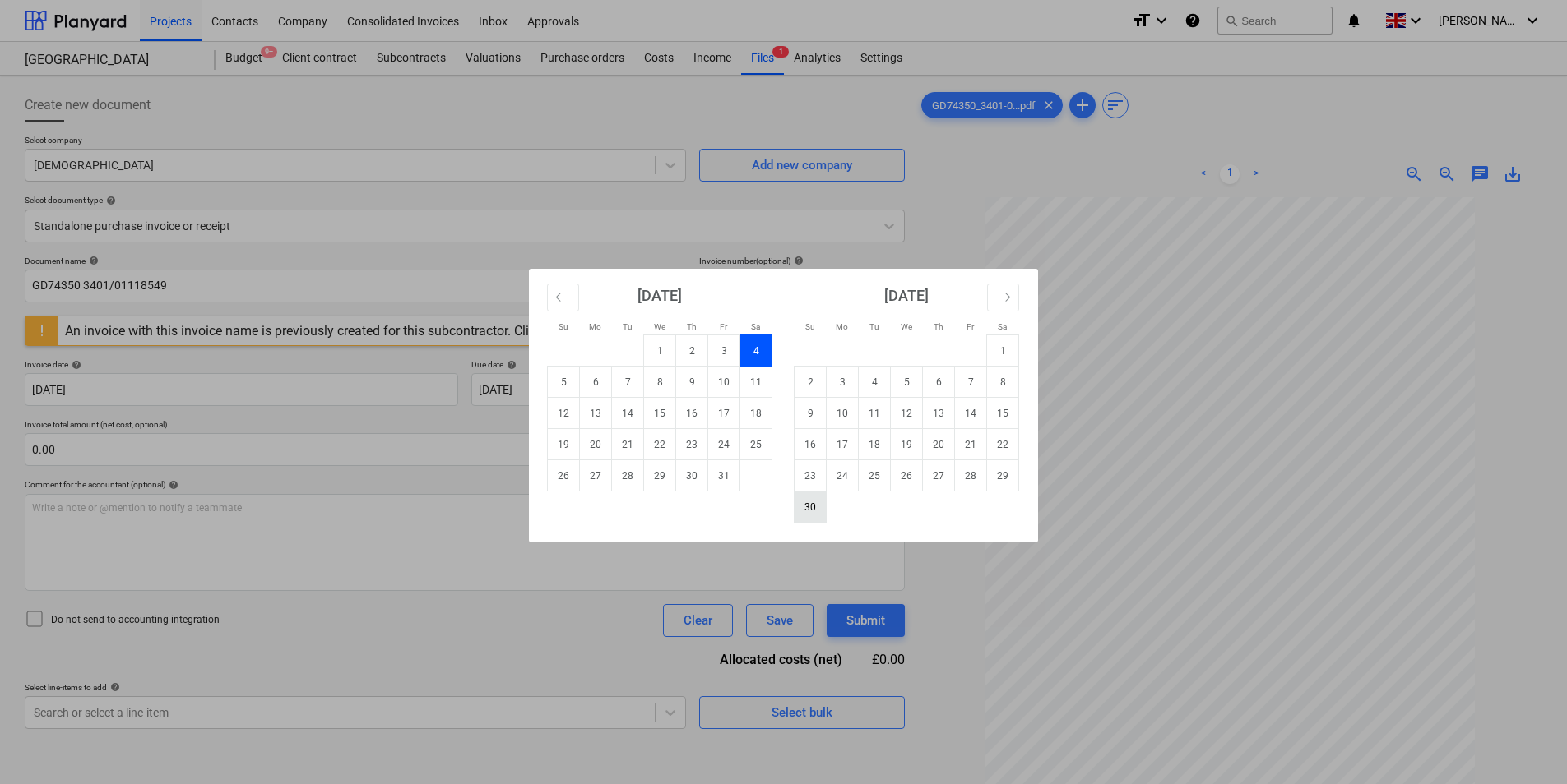
click at [807, 507] on td "30" at bounding box center [811, 507] width 32 height 31
type input "[DATE]"
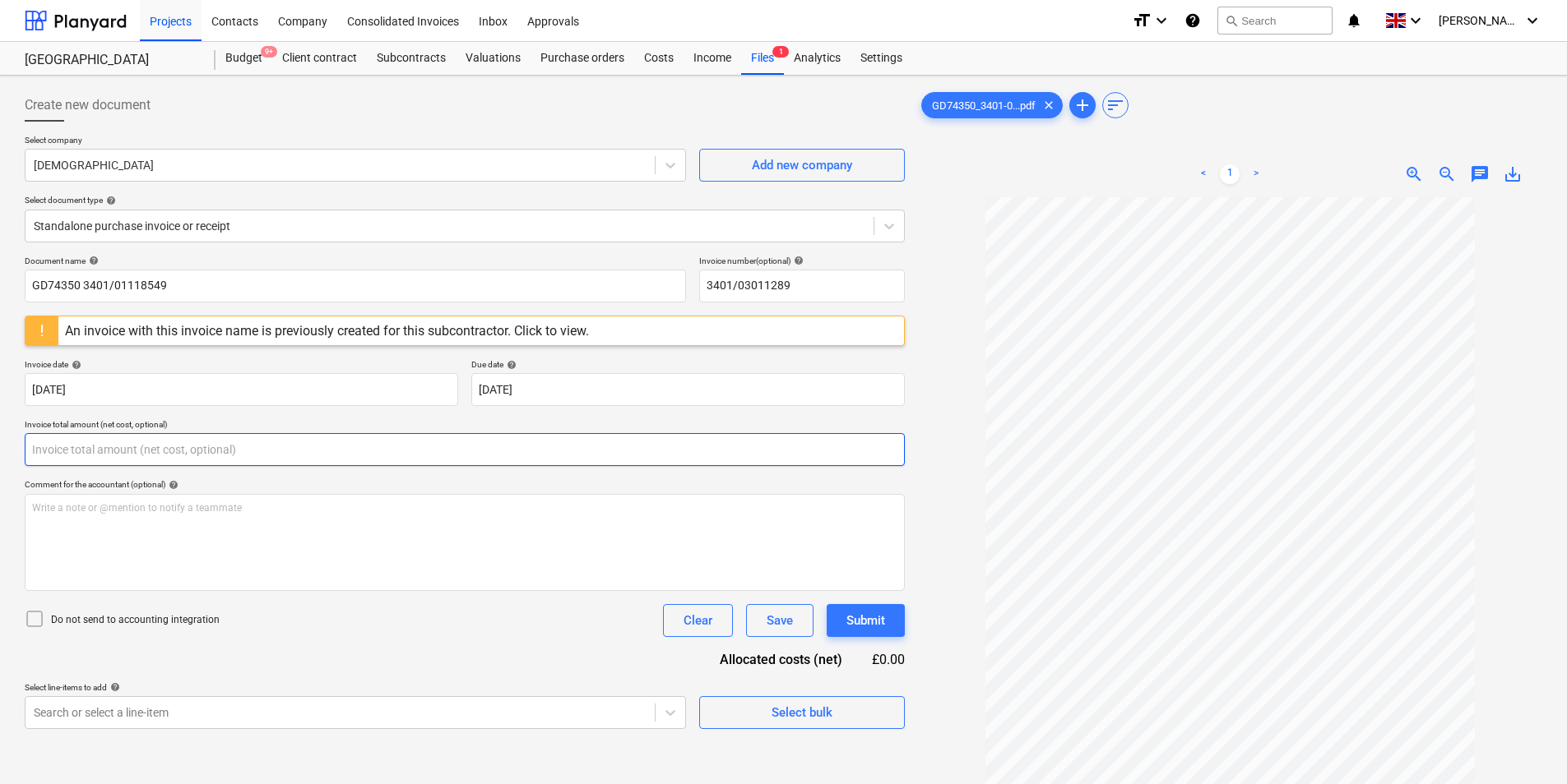
click at [188, 451] on input "text" at bounding box center [464, 450] width 880 height 33
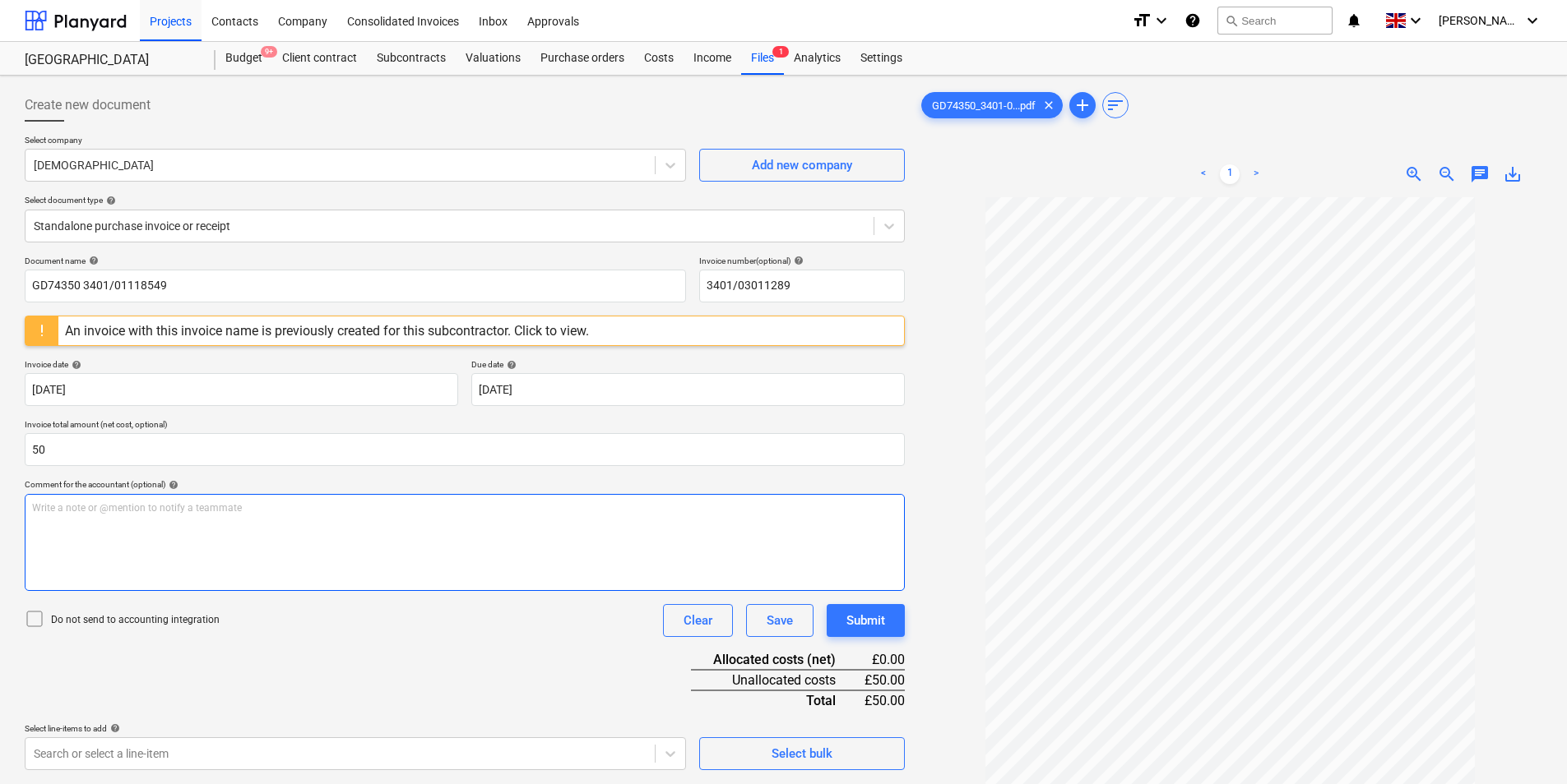
type input "50.00"
click at [167, 519] on div "Write a note or @mention to notify a teammate [PERSON_NAME]" at bounding box center [464, 543] width 880 height 97
click at [785, 748] on div "Select bulk" at bounding box center [802, 754] width 61 height 21
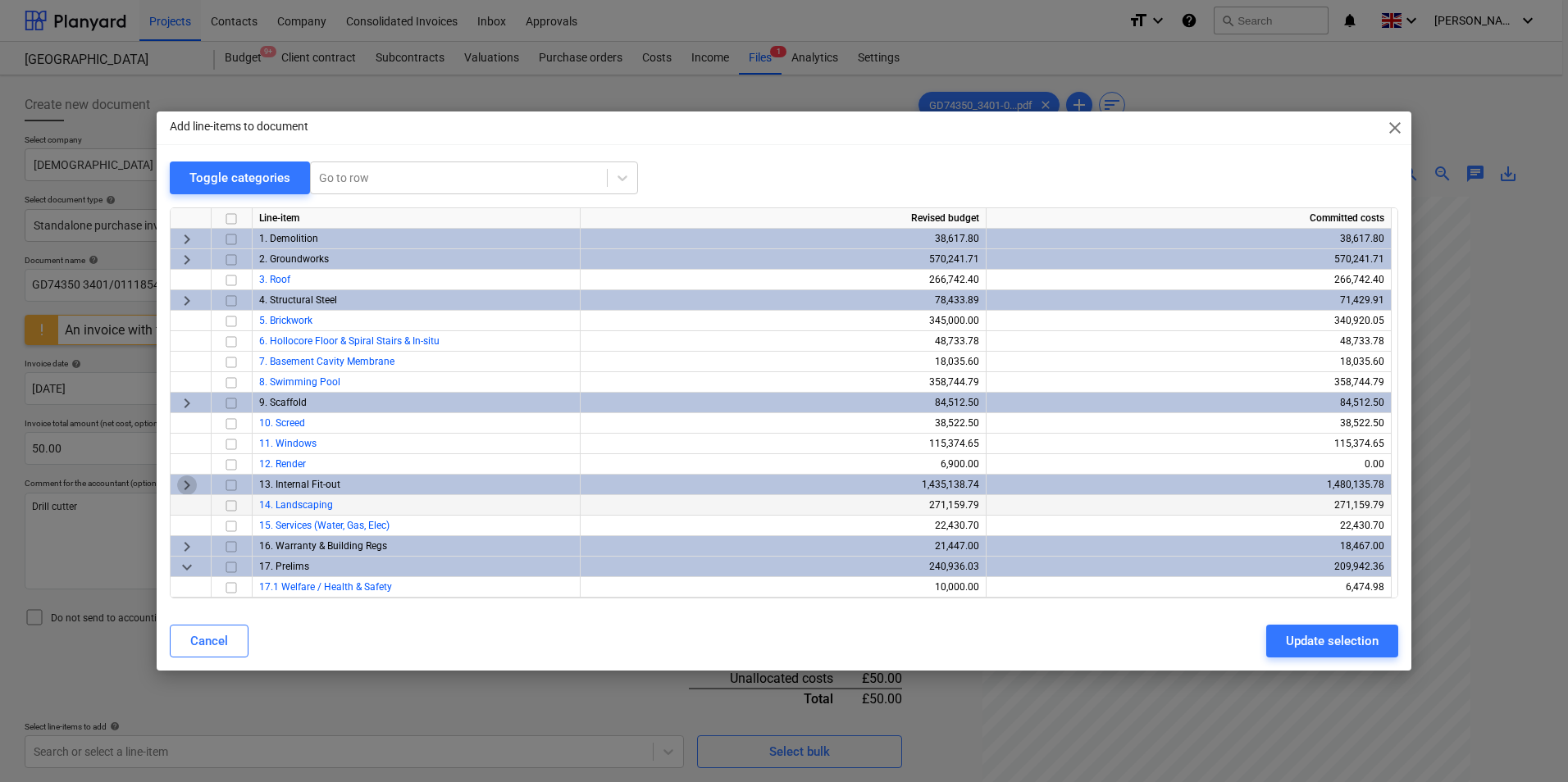
drag, startPoint x: 180, startPoint y: 484, endPoint x: 257, endPoint y: 495, distance: 77.8
click at [180, 485] on span "keyboard_arrow_right" at bounding box center [187, 485] width 19 height 19
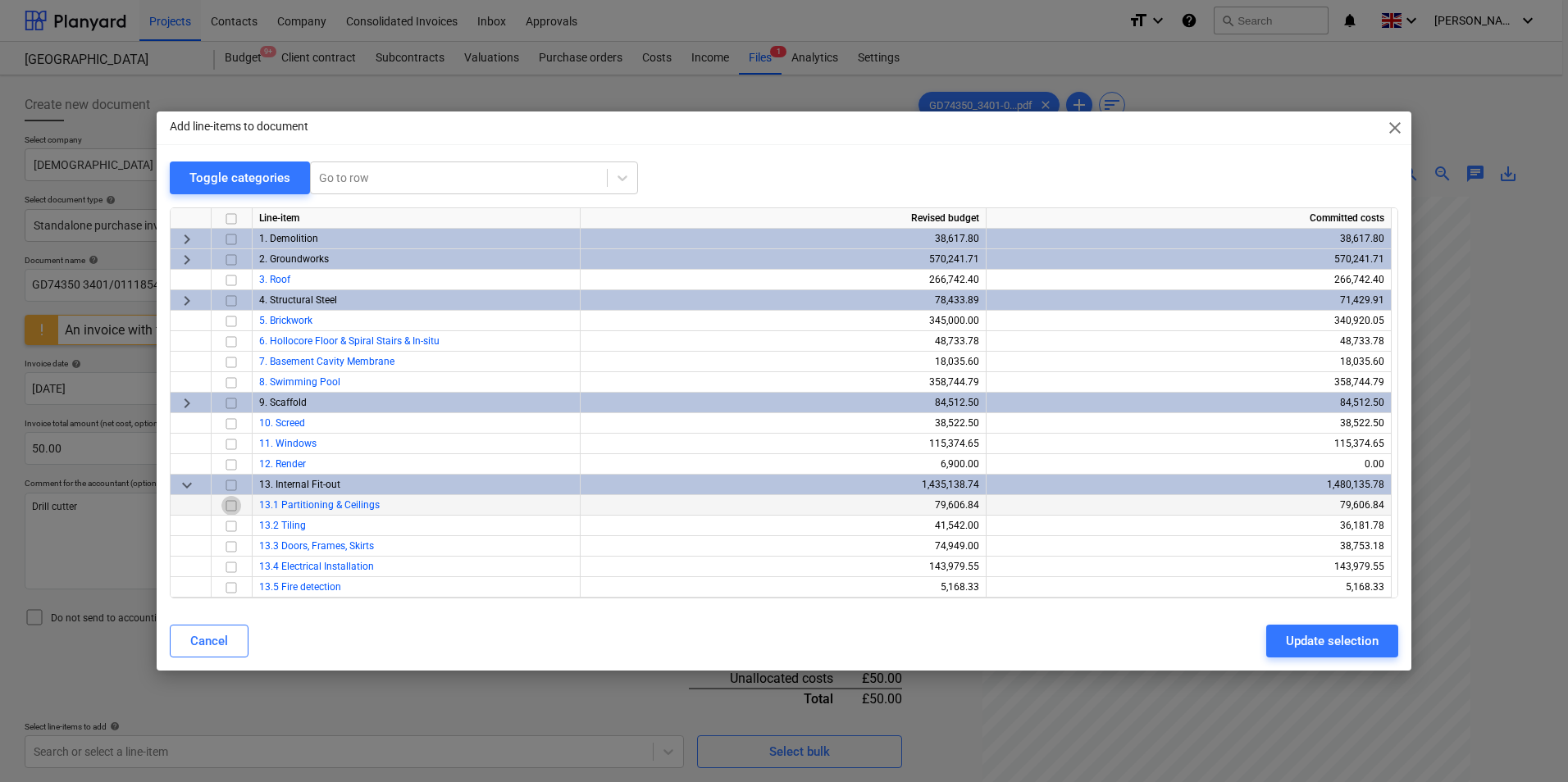
click at [234, 507] on input "checkbox" at bounding box center [231, 506] width 19 height 19
click at [1319, 638] on div "Update selection" at bounding box center [1332, 641] width 93 height 21
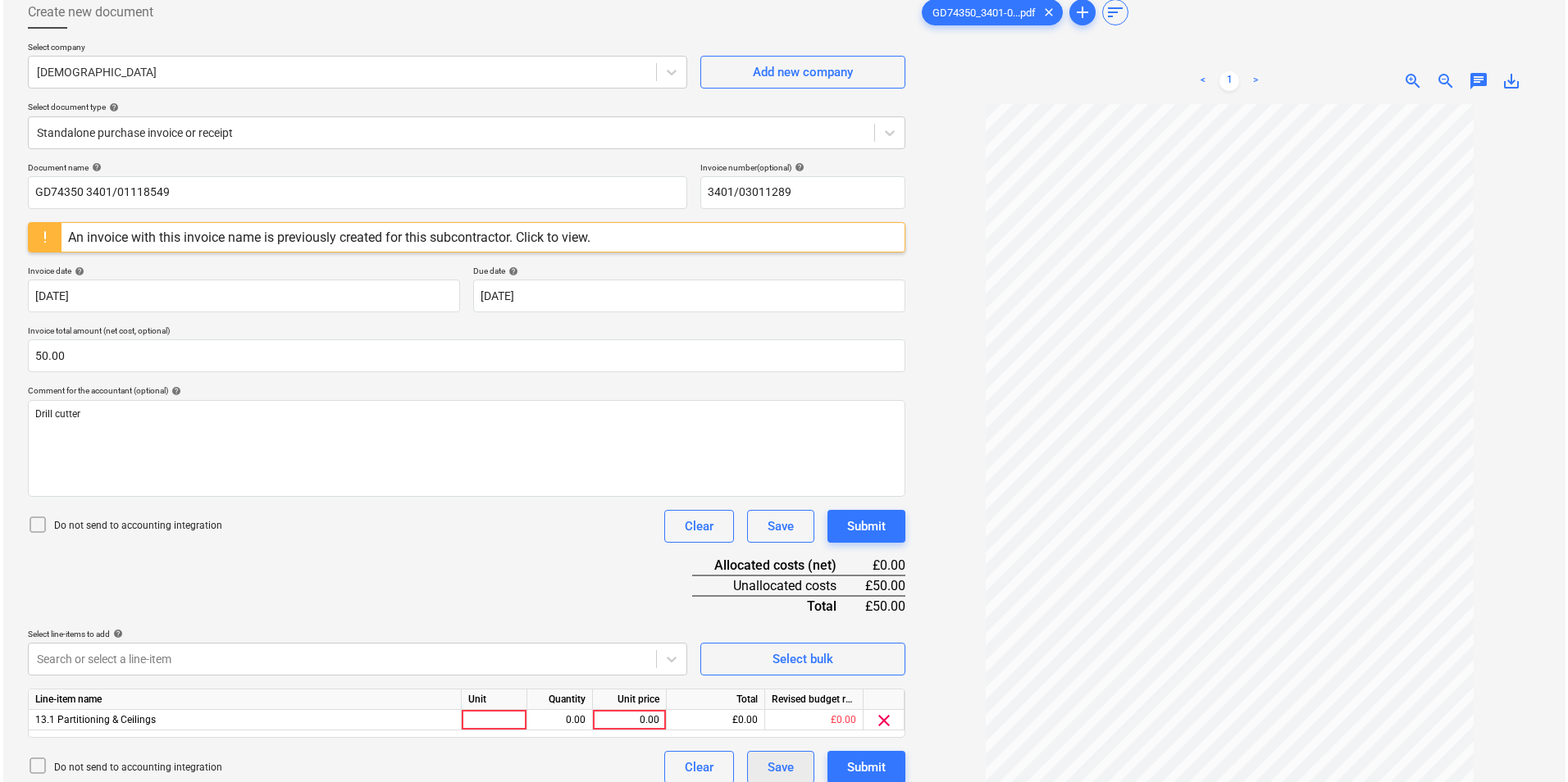
scroll to position [164, 0]
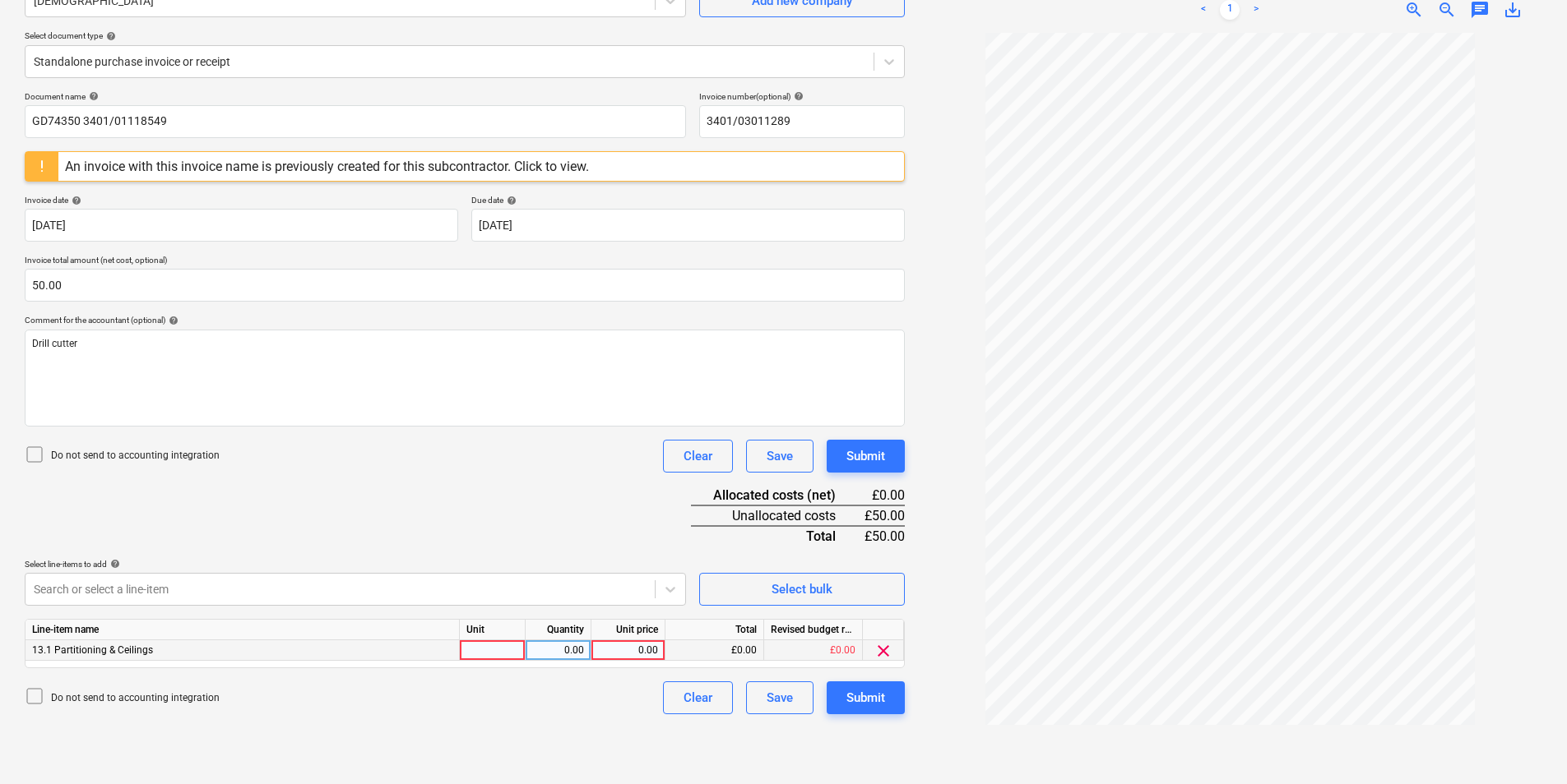
click at [492, 649] on div at bounding box center [493, 650] width 66 height 20
type input "ea"
type input "50"
click at [879, 693] on div "Submit" at bounding box center [866, 698] width 39 height 21
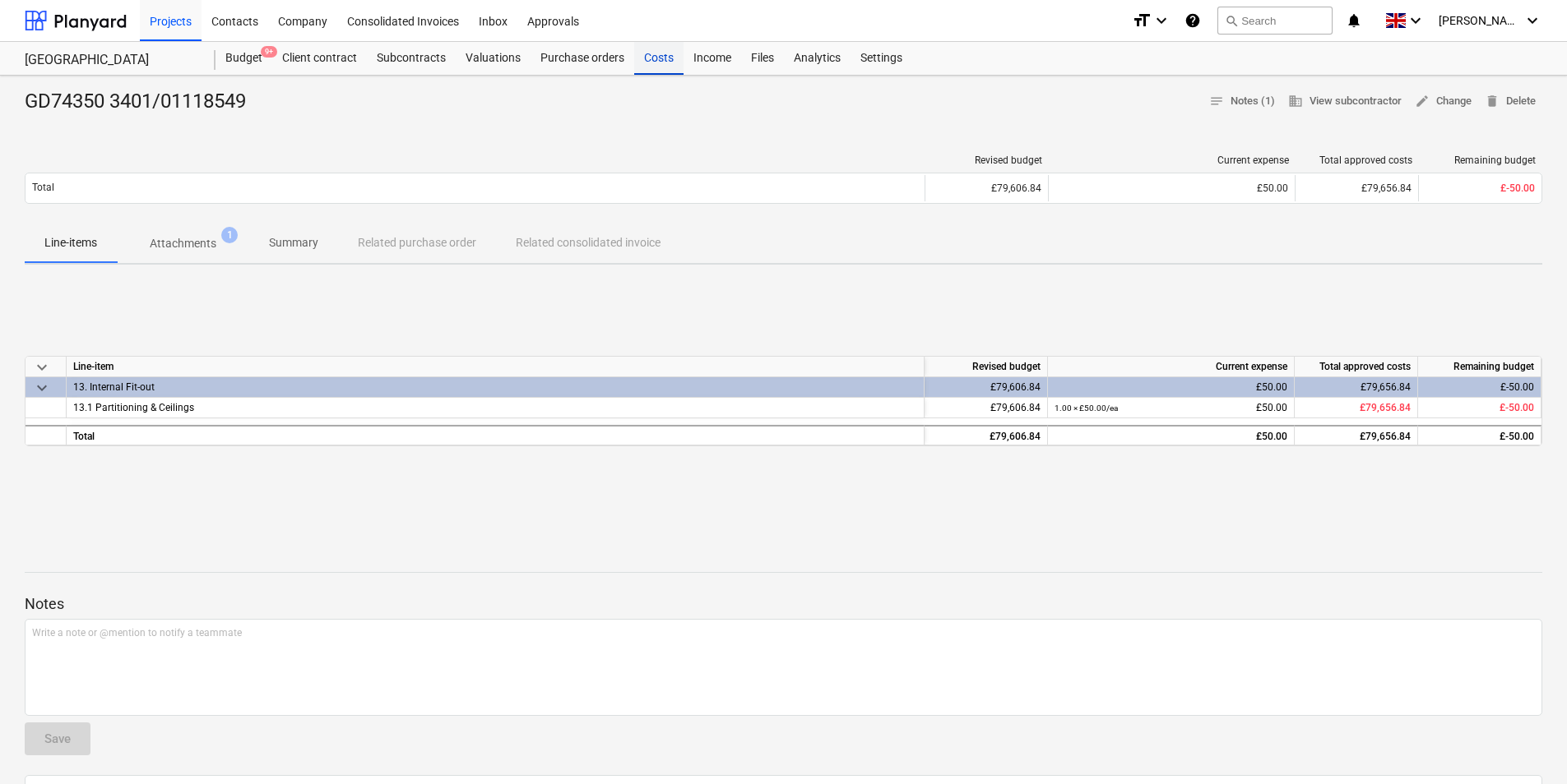
drag, startPoint x: 659, startPoint y: 54, endPoint x: 674, endPoint y: 62, distance: 17.0
click at [660, 54] on div "Costs" at bounding box center [658, 58] width 49 height 33
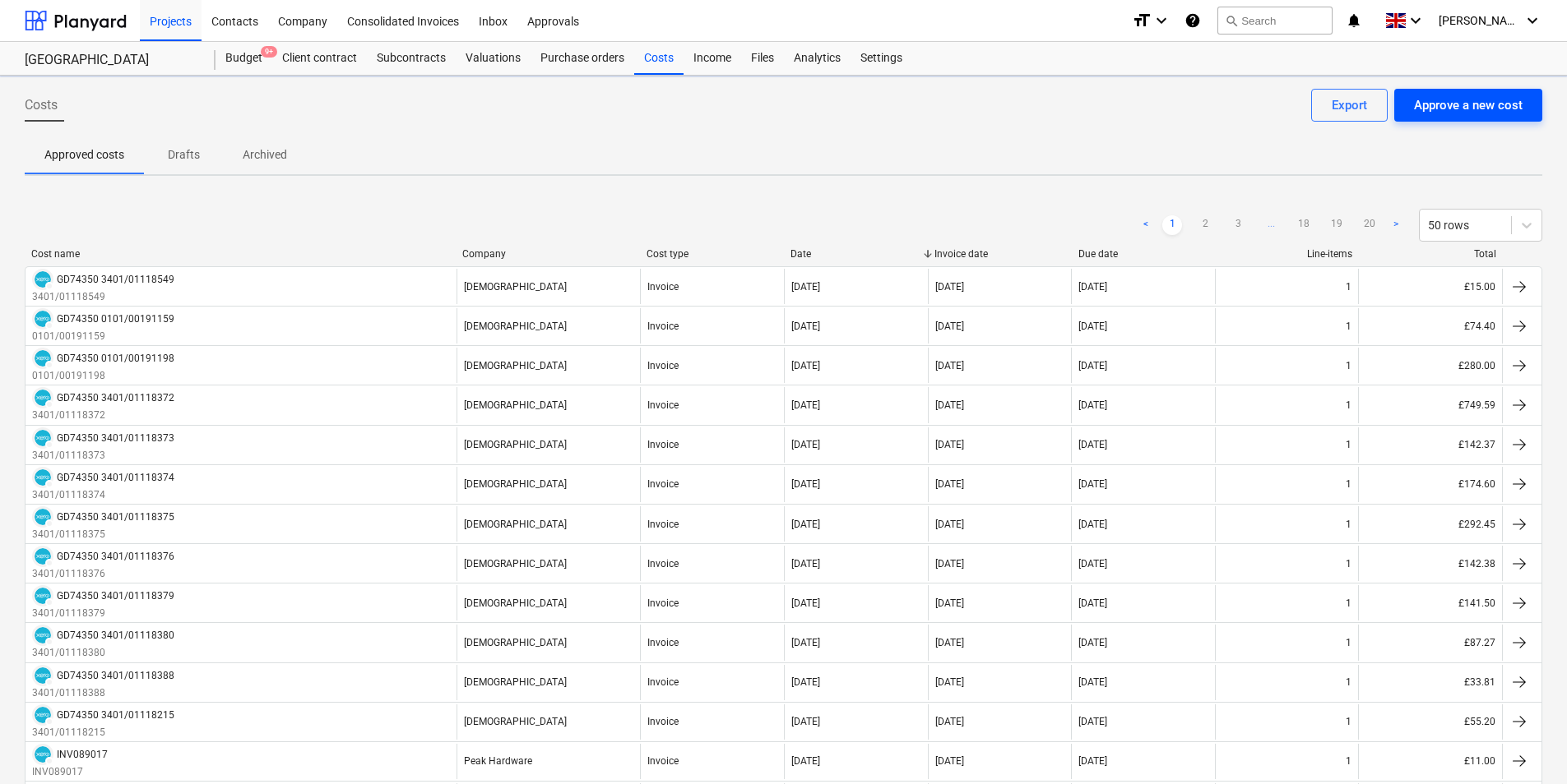
click at [1483, 104] on div "Approve a new cost" at bounding box center [1468, 106] width 109 height 21
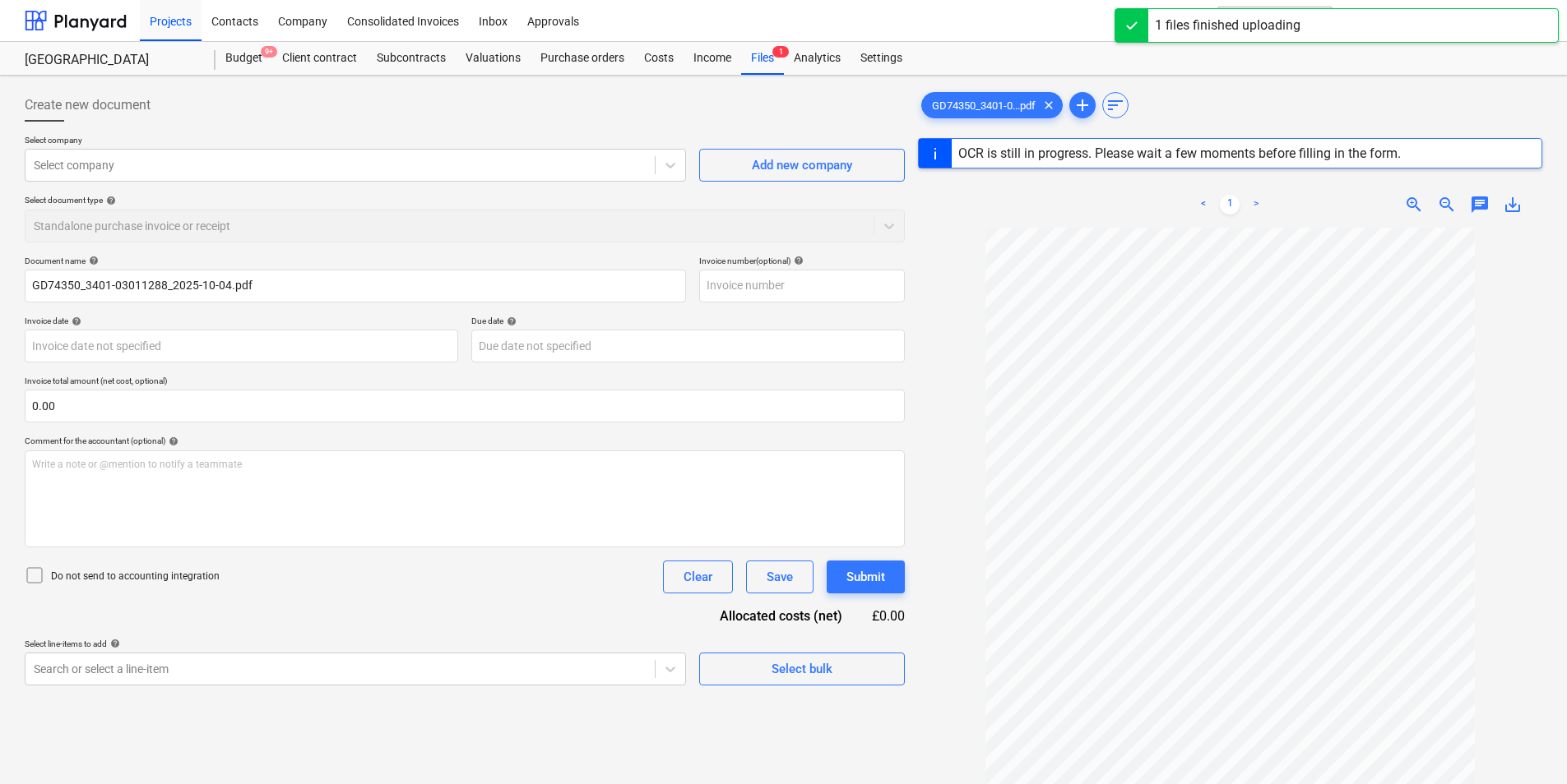
type input "GD74350"
type input "[DATE]"
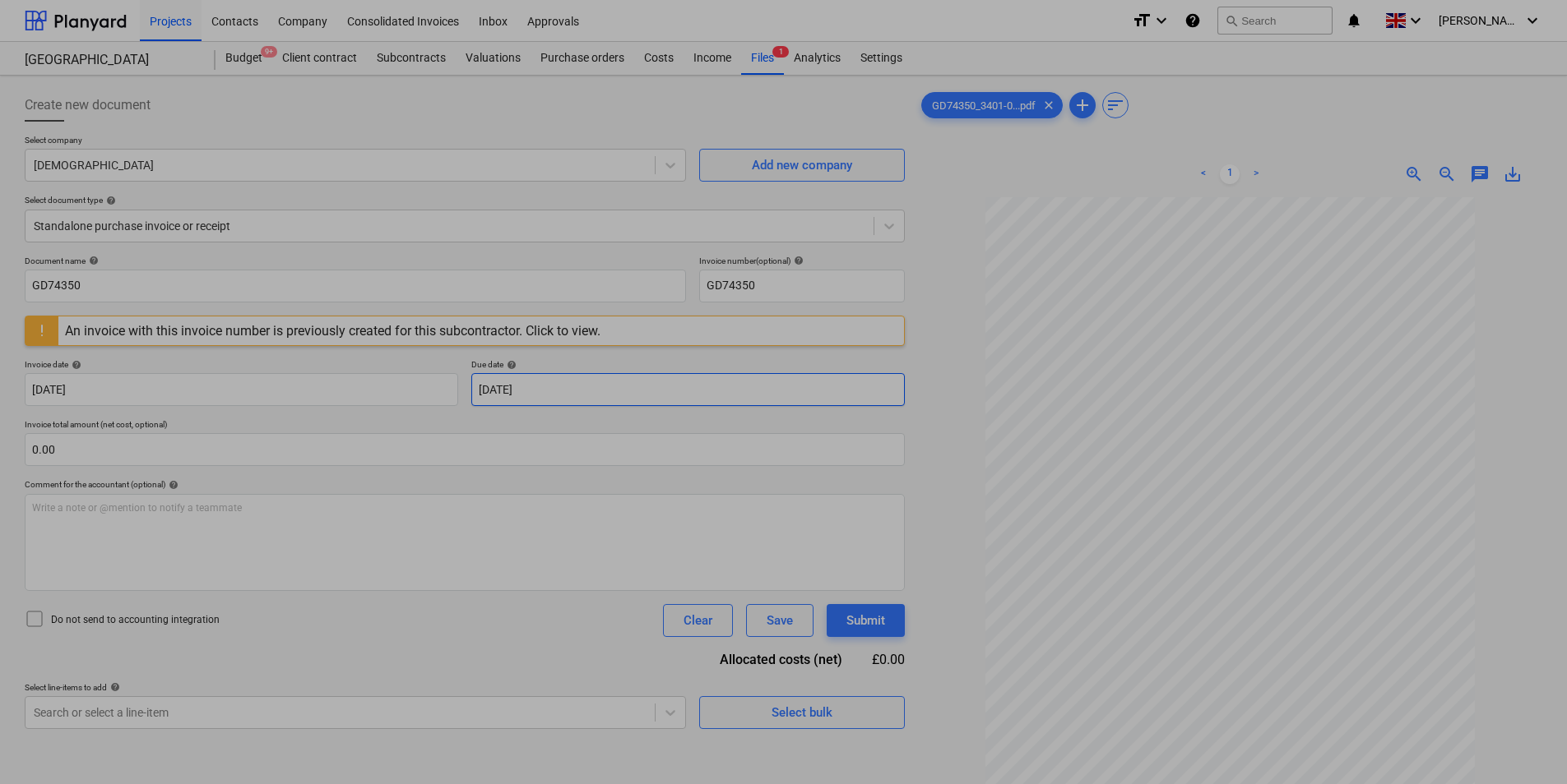
click at [570, 388] on body "Projects Contacts Company Consolidated Invoices Inbox Approvals format_size key…" at bounding box center [784, 392] width 1567 height 784
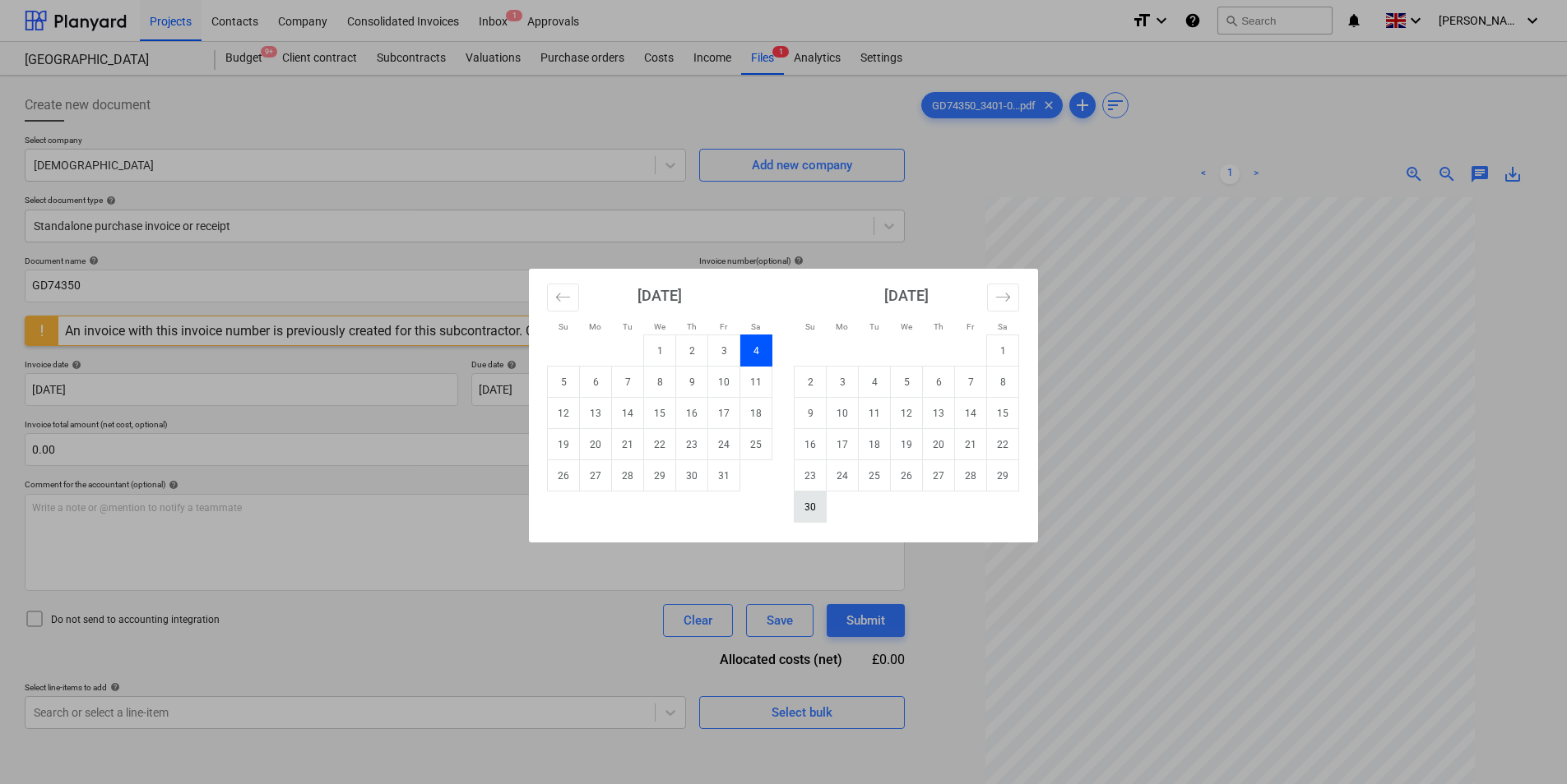
click at [815, 507] on td "30" at bounding box center [811, 507] width 32 height 31
type input "[DATE]"
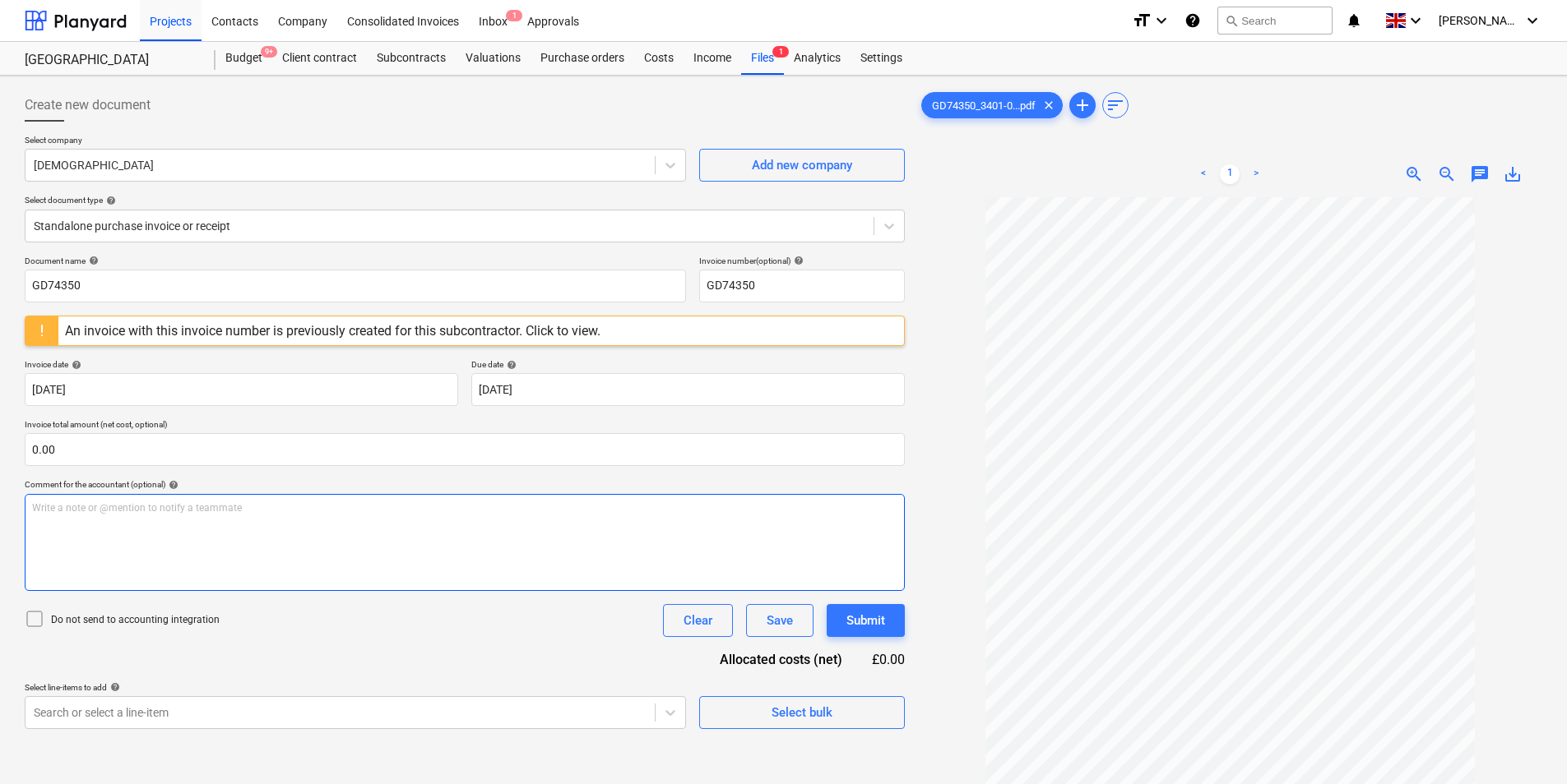
click at [59, 540] on div "Write a note or @mention to notify a teammate [PERSON_NAME]" at bounding box center [464, 543] width 880 height 97
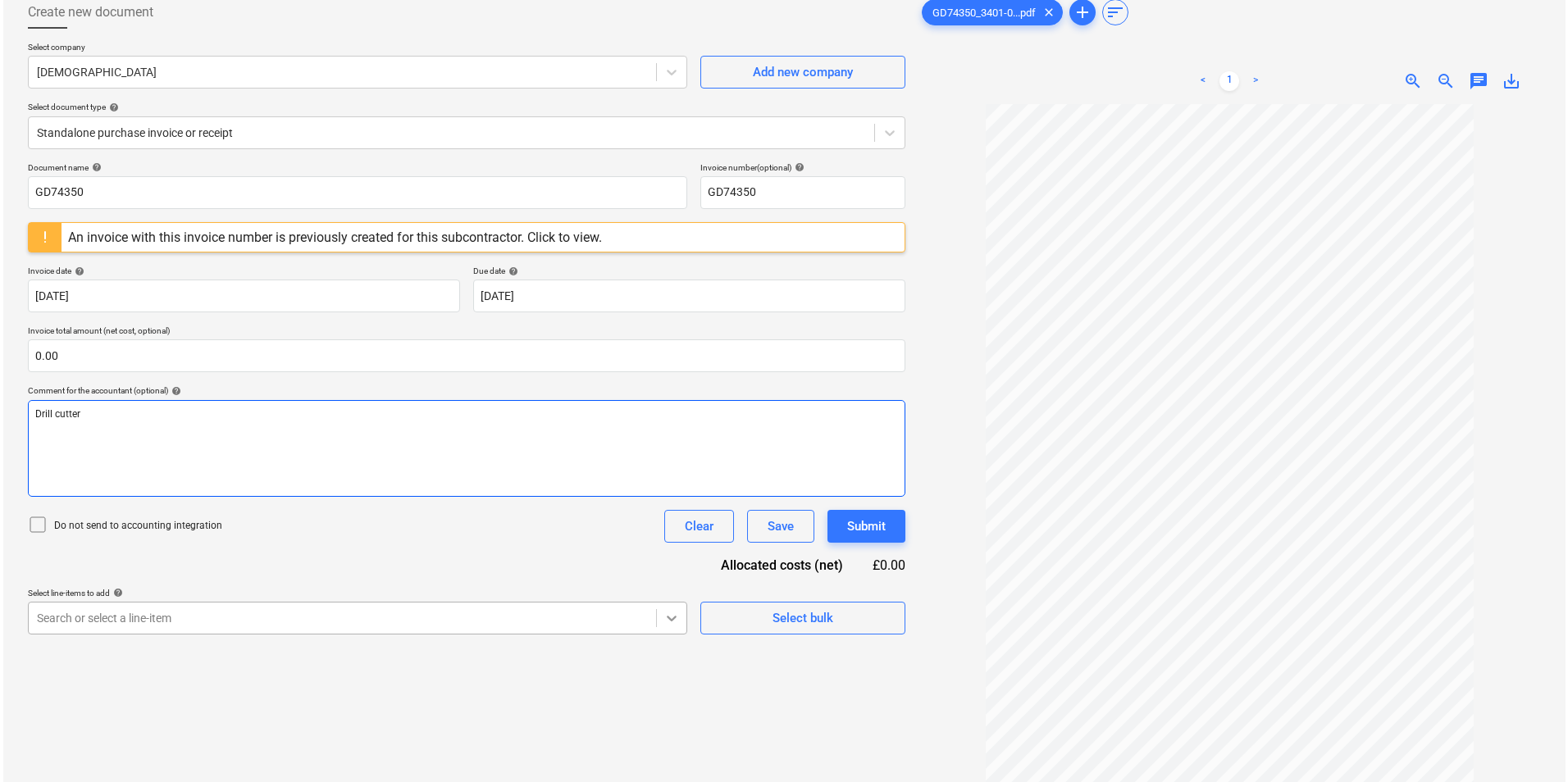
scroll to position [164, 0]
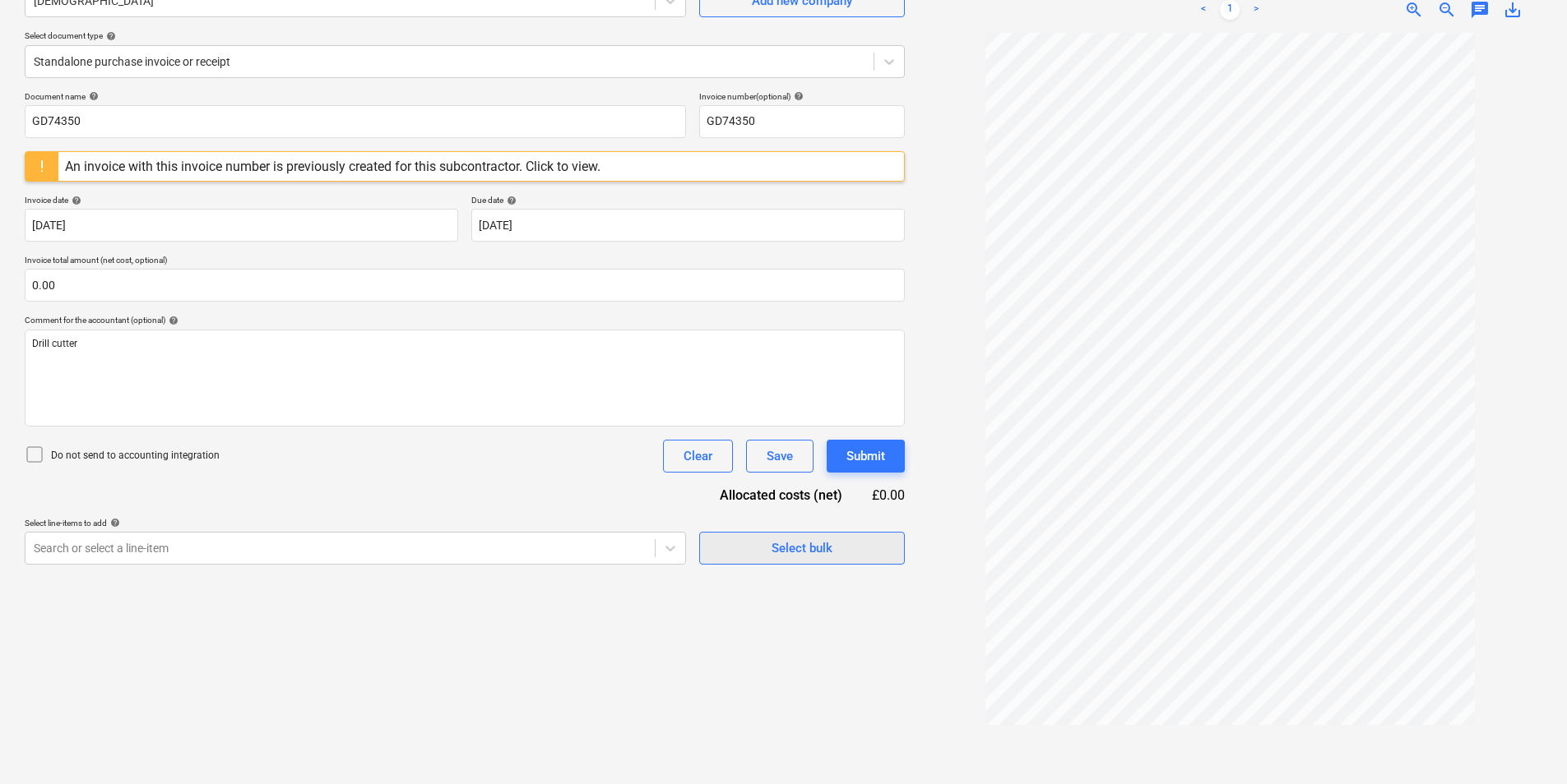
click at [767, 543] on span "Select bulk" at bounding box center [802, 549] width 165 height 21
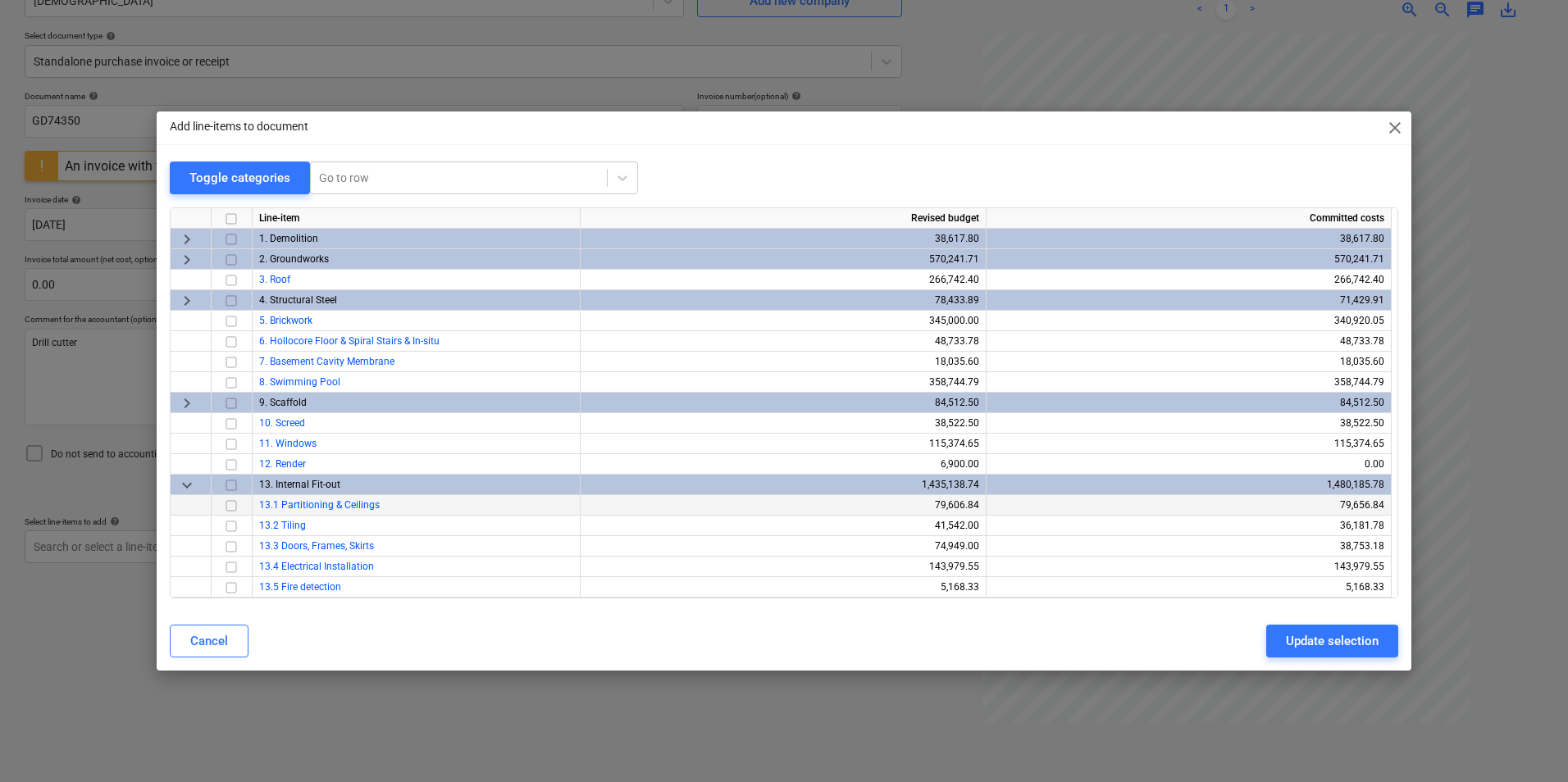
click at [229, 506] on input "checkbox" at bounding box center [231, 506] width 19 height 19
click at [1327, 641] on div "Update selection" at bounding box center [1332, 641] width 93 height 21
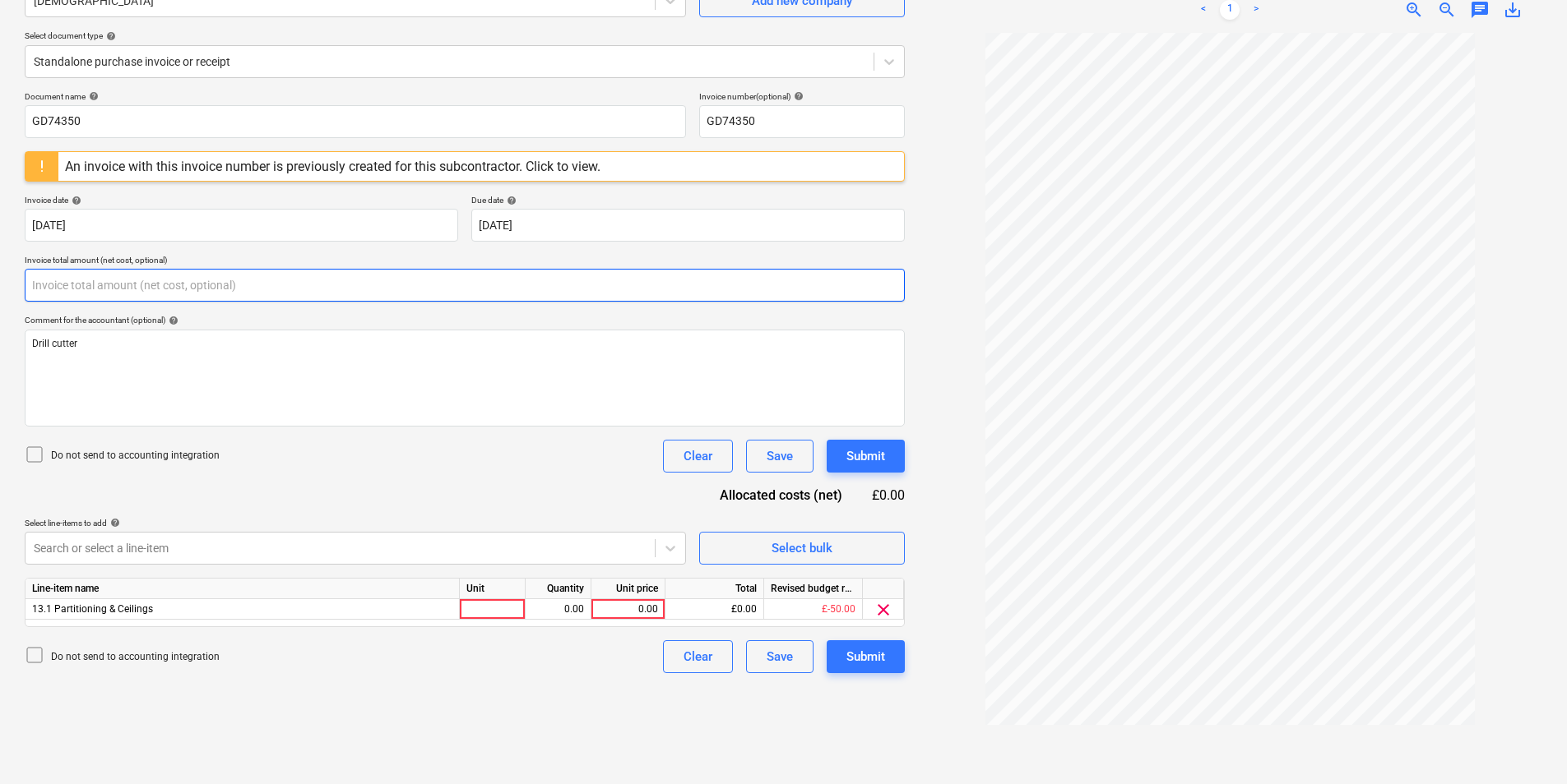
drag, startPoint x: 102, startPoint y: 290, endPoint x: -177, endPoint y: 330, distance: 281.9
click at [0, 330] on html "Projects Contacts Company Consolidated Invoices Inbox 1 Approvals format_size k…" at bounding box center [784, 227] width 1567 height 784
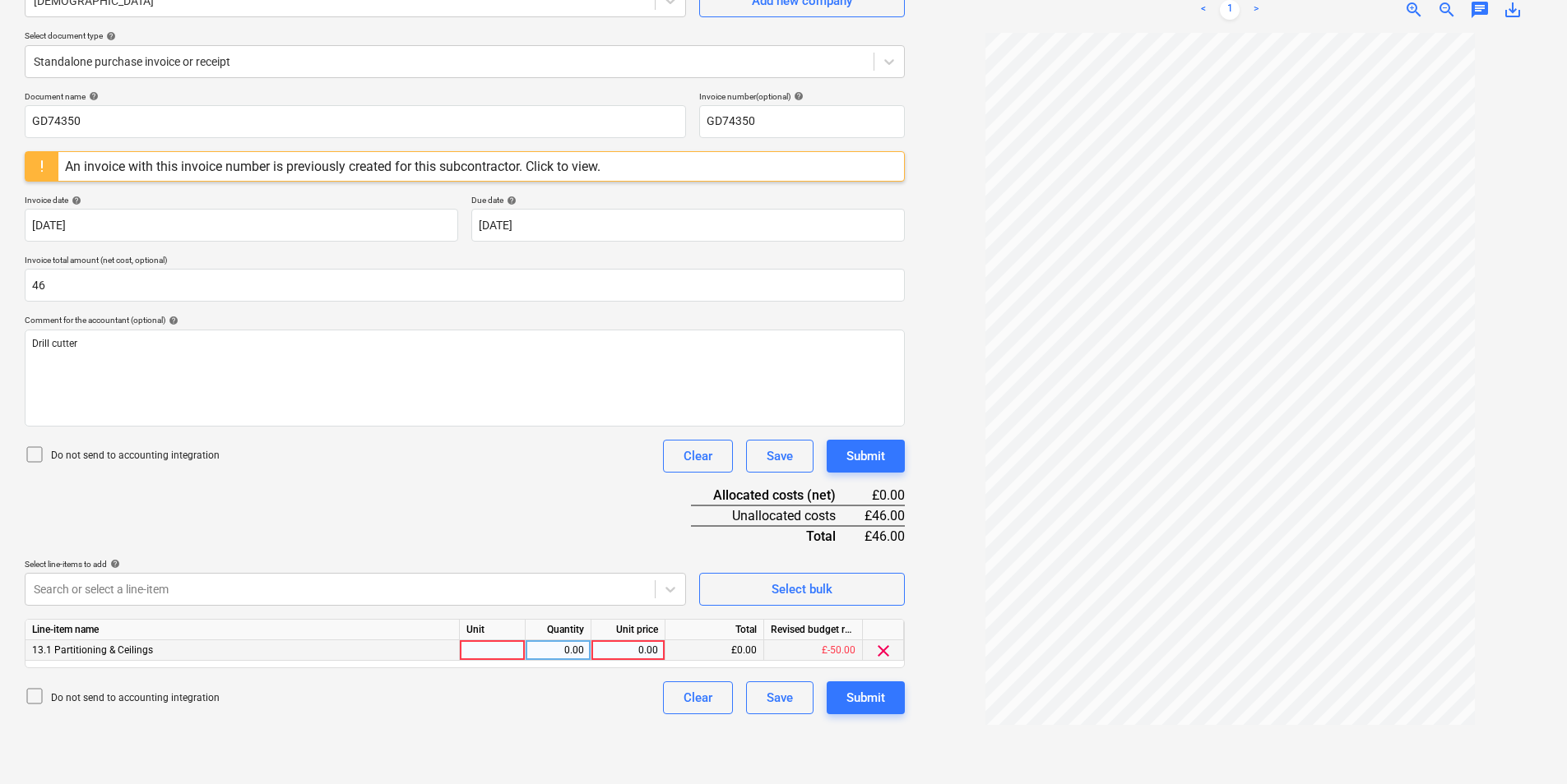
type input "46.00"
click at [493, 651] on div at bounding box center [493, 650] width 66 height 20
type input "ea"
type input "46"
click at [860, 706] on div "Submit" at bounding box center [866, 698] width 39 height 21
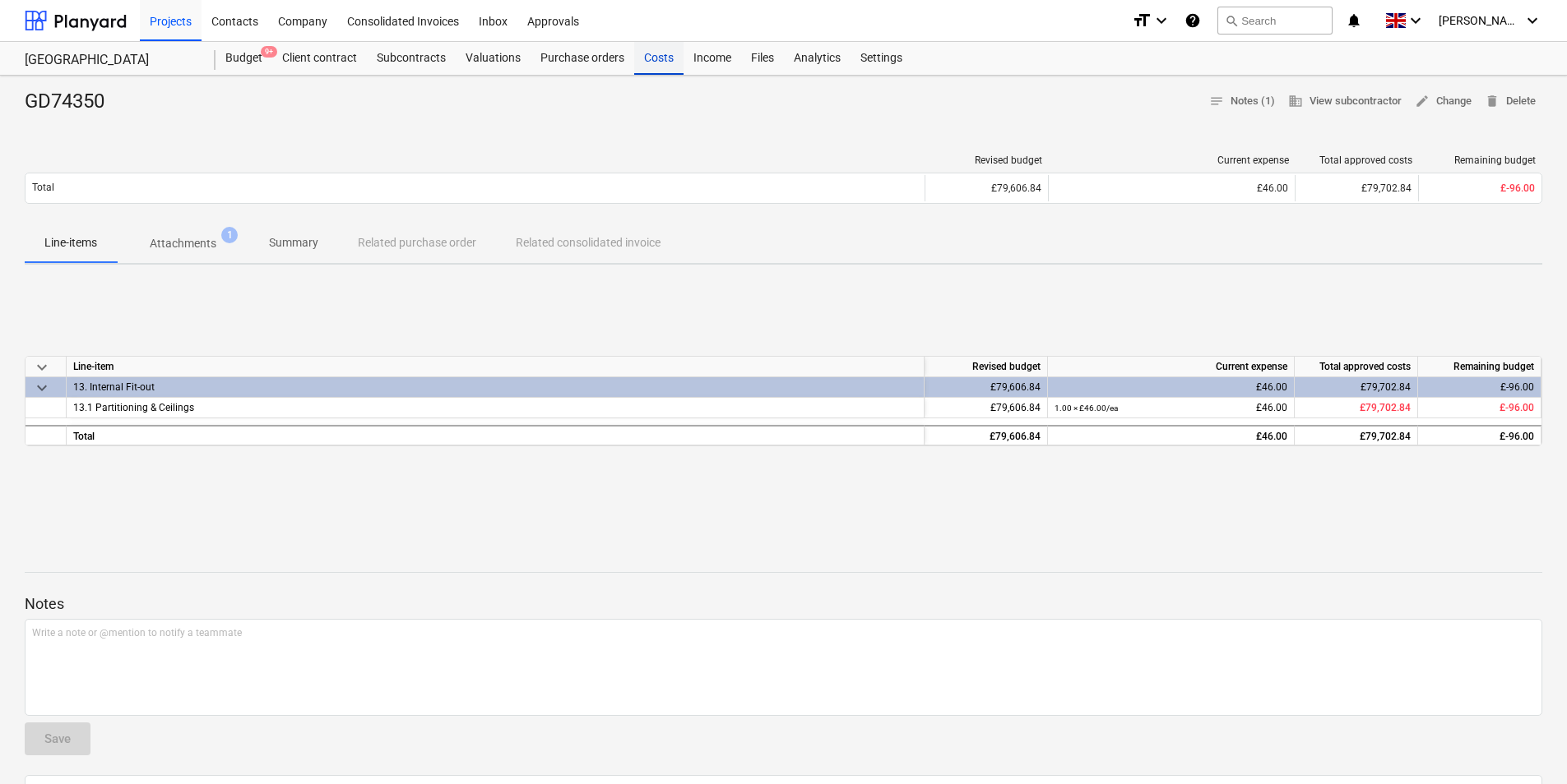
click at [659, 62] on div "Costs" at bounding box center [658, 58] width 49 height 33
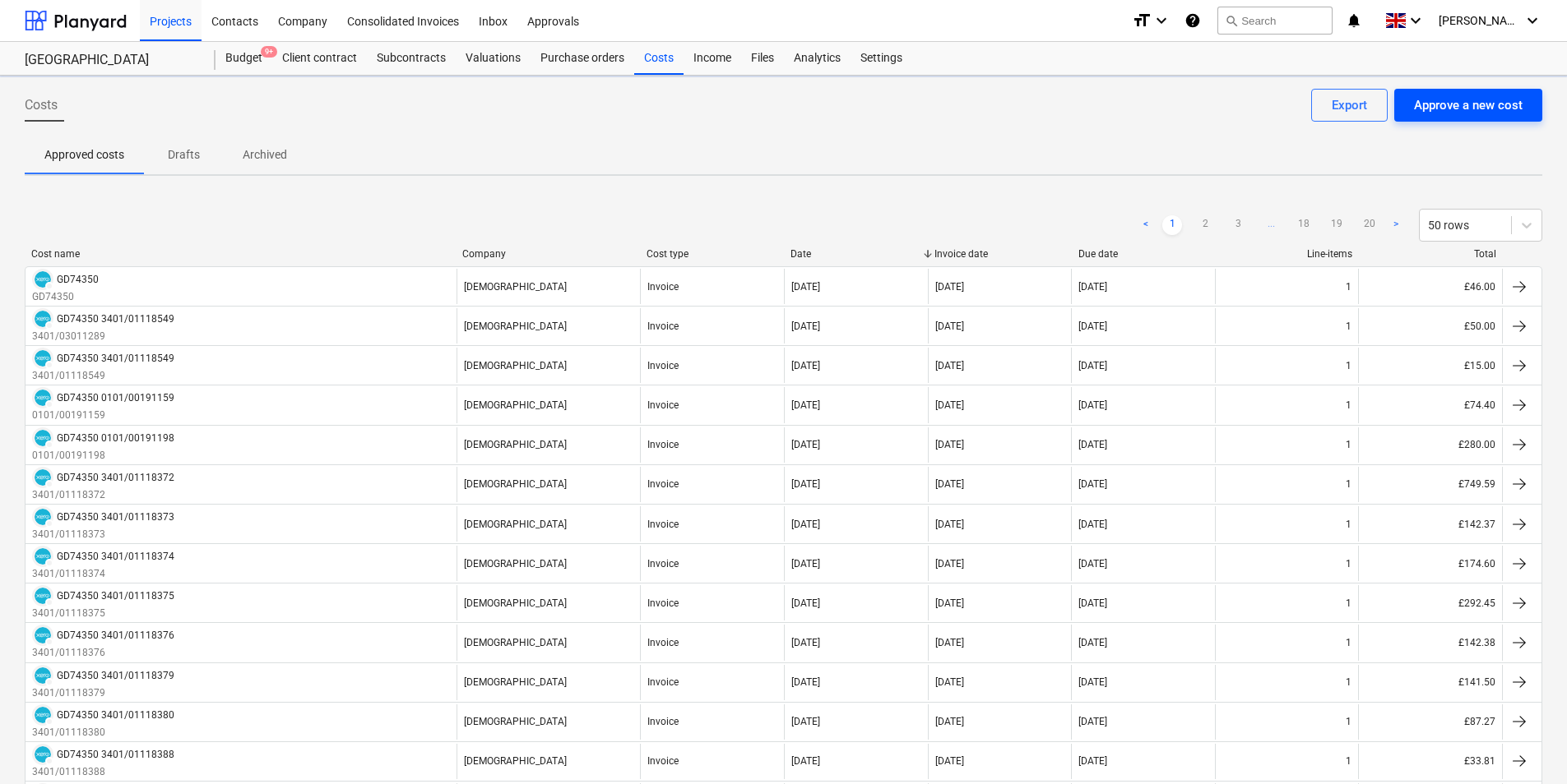
click at [1486, 108] on div "Approve a new cost" at bounding box center [1468, 106] width 109 height 21
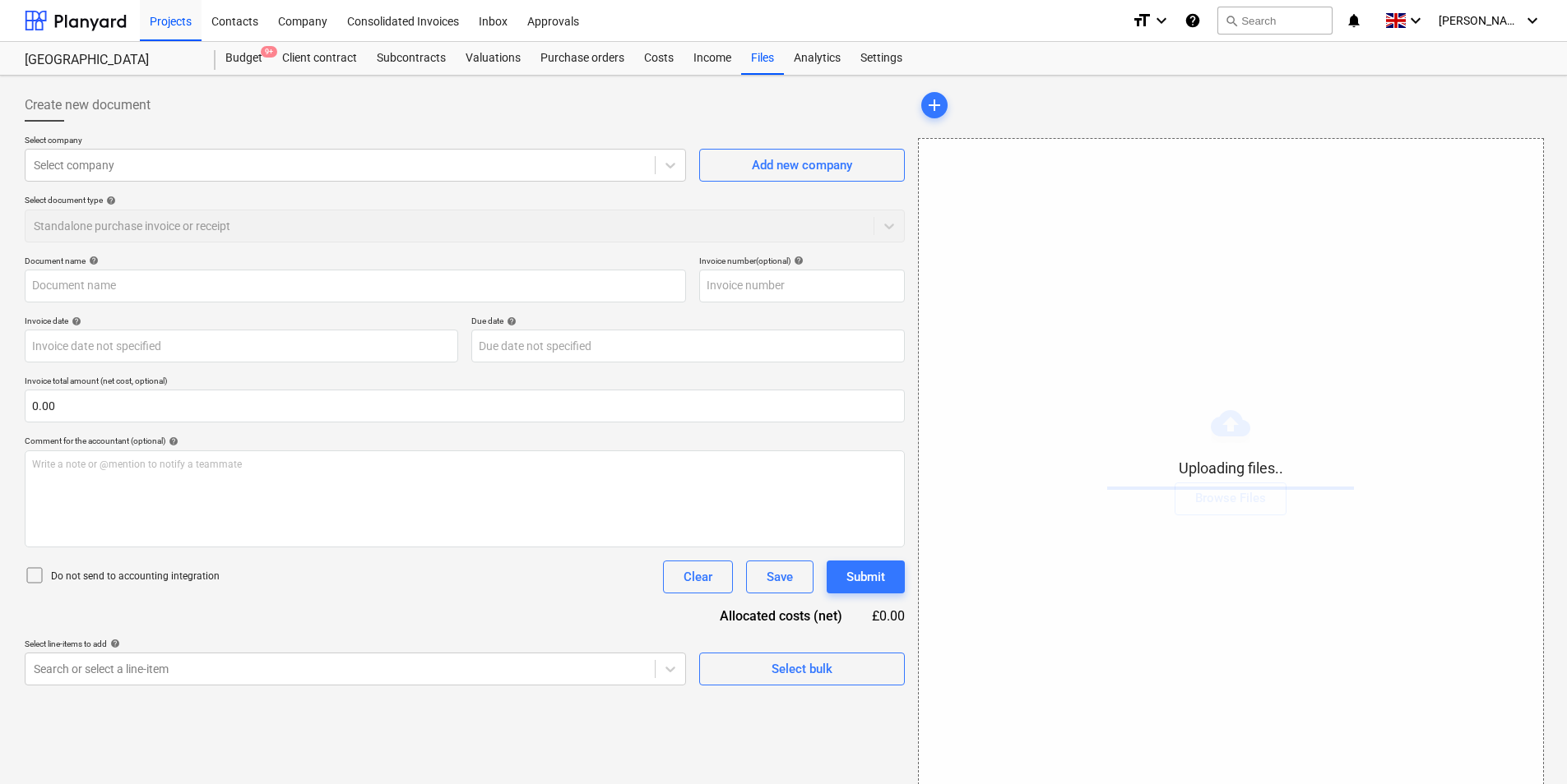
type input "GD74350_3401-01118901_2025-10-06.pdf"
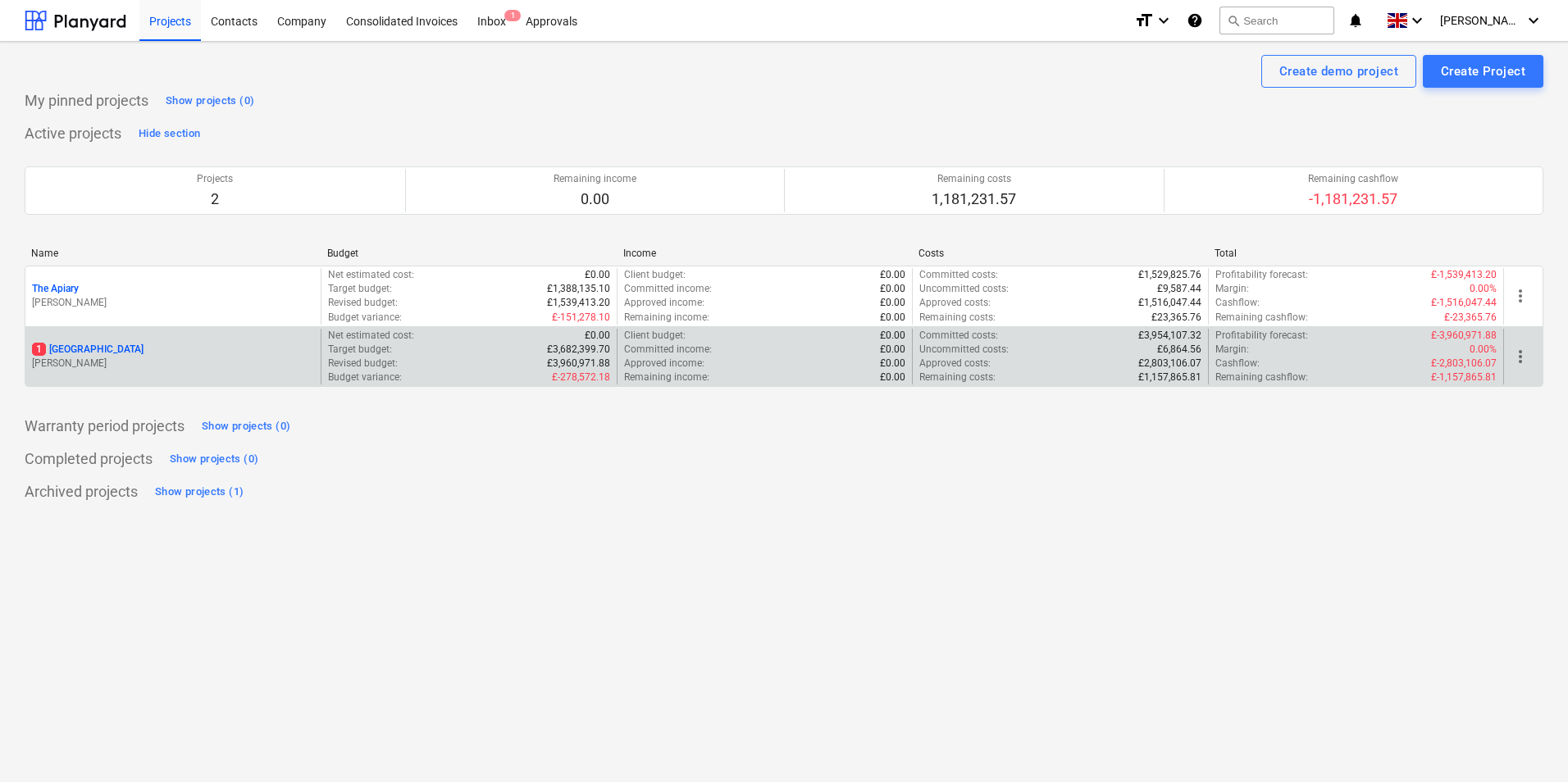
click at [68, 351] on p "[STREET_ADDRESS]" at bounding box center [87, 350] width 111 height 14
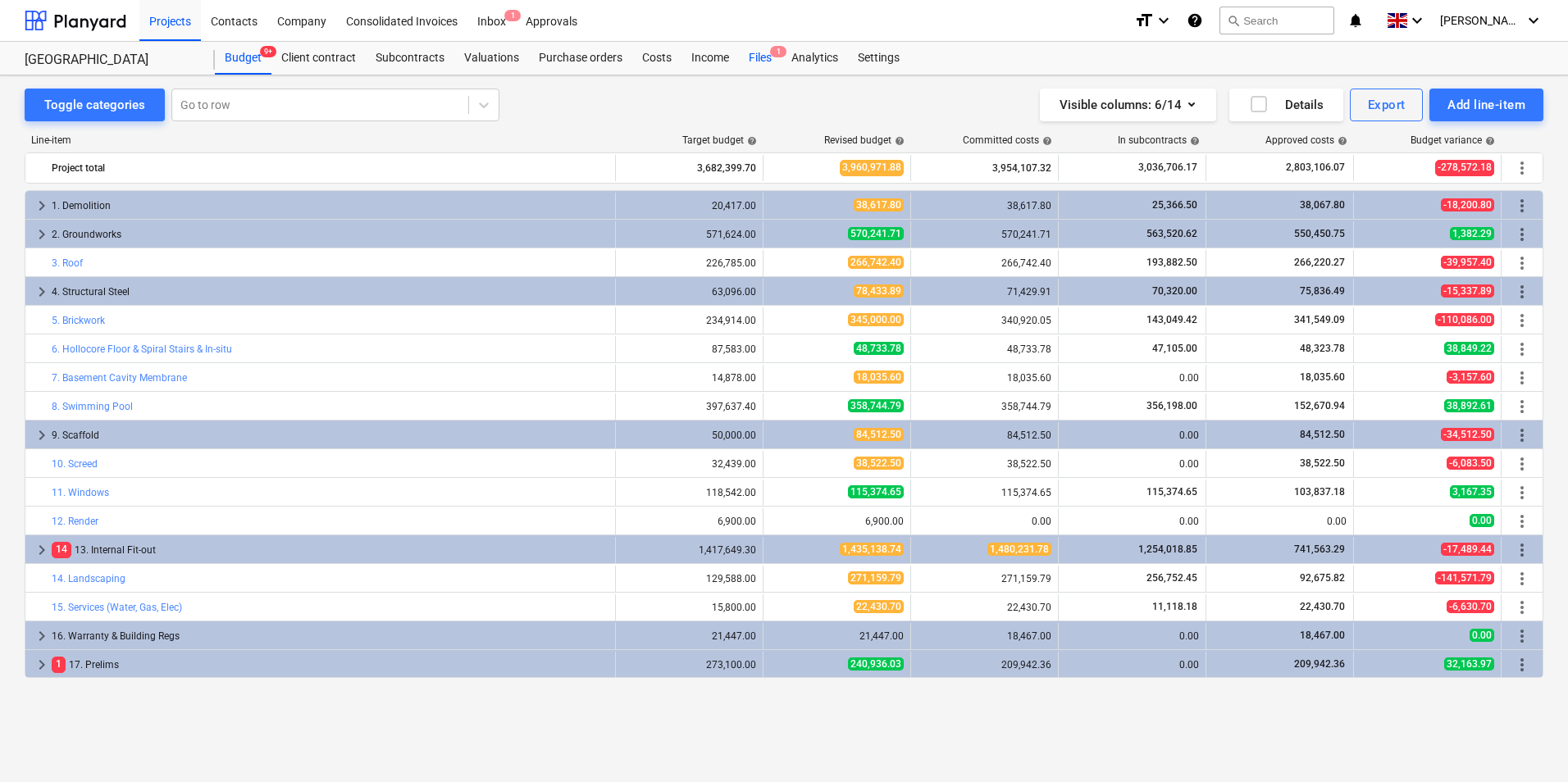
drag, startPoint x: 747, startPoint y: 62, endPoint x: 757, endPoint y: 58, distance: 10.8
click at [748, 62] on div "Files 1" at bounding box center [760, 58] width 43 height 33
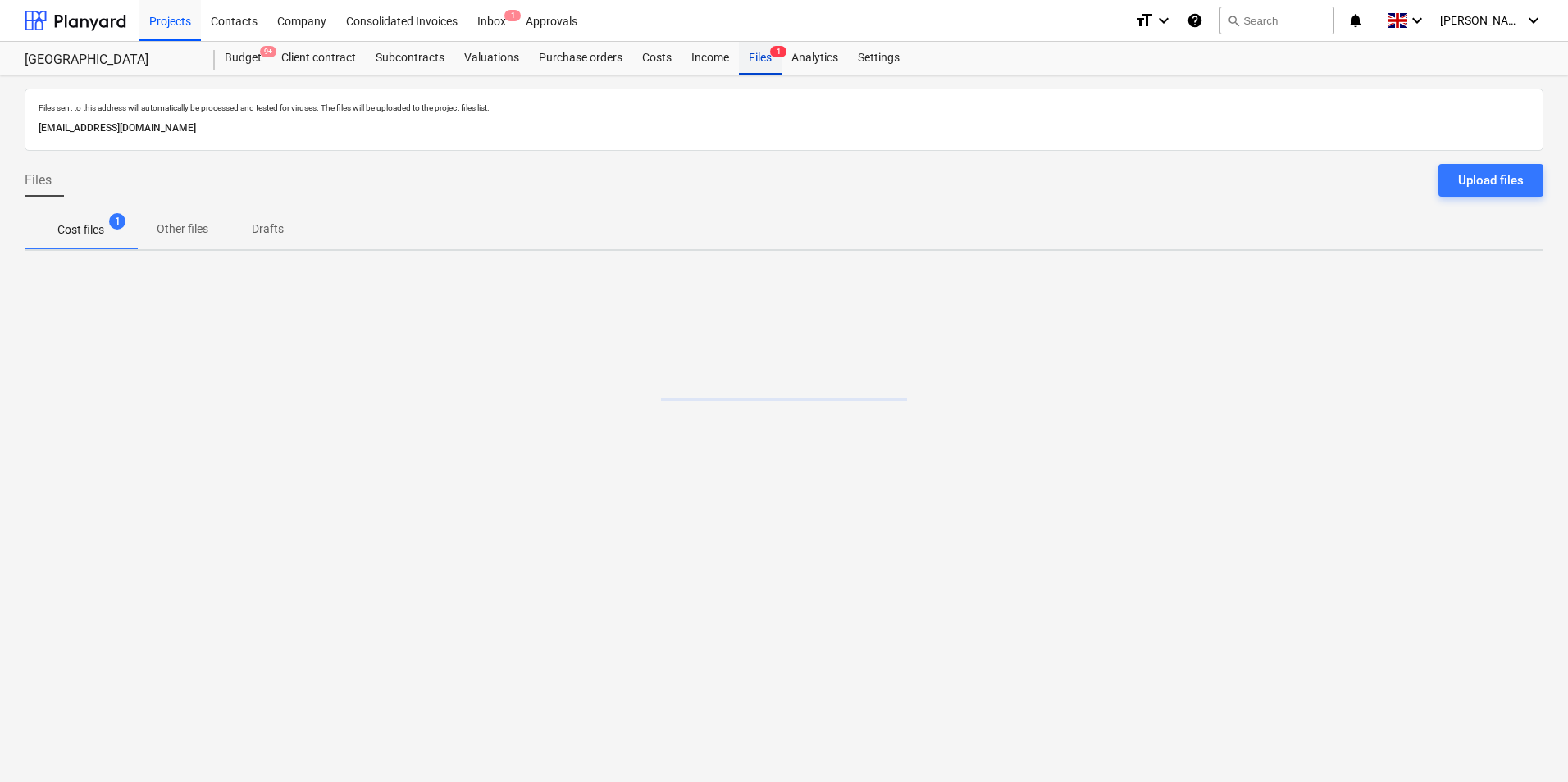
click at [757, 57] on div "Files 1" at bounding box center [760, 58] width 43 height 33
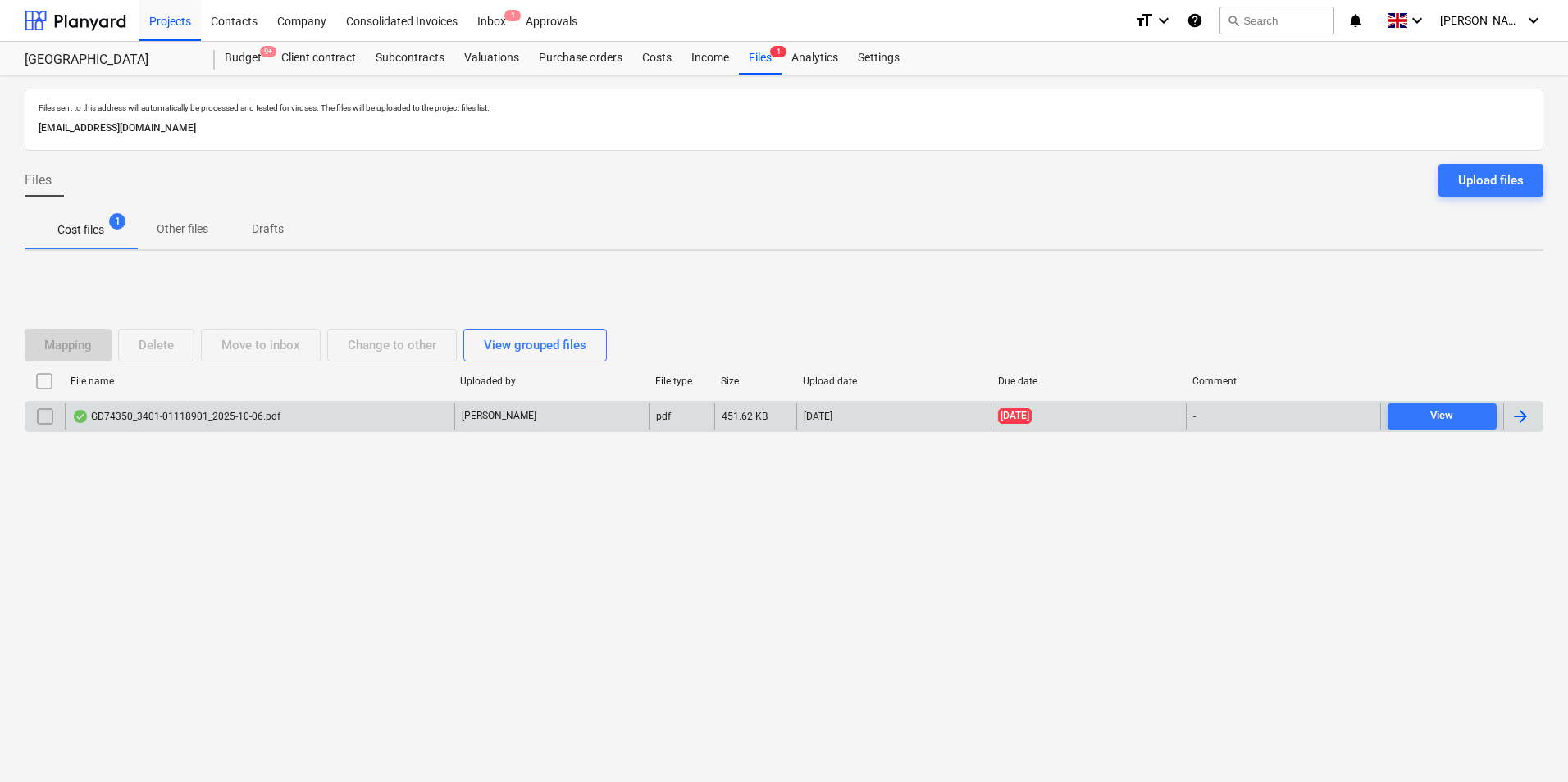
click at [38, 420] on input "checkbox" at bounding box center [44, 416] width 26 height 26
click at [73, 338] on div "Mapping" at bounding box center [68, 345] width 47 height 21
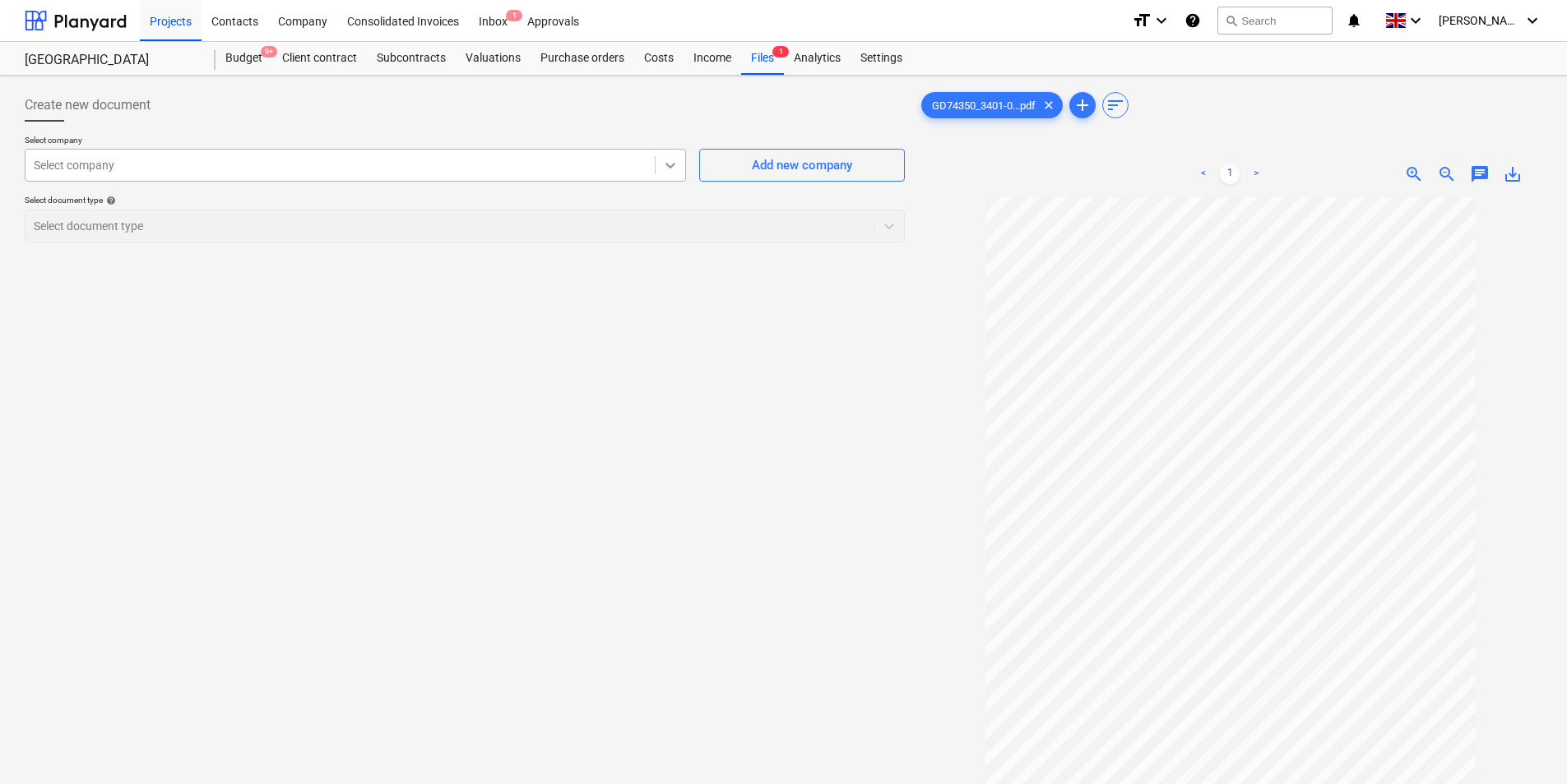
click at [670, 162] on icon at bounding box center [670, 165] width 16 height 16
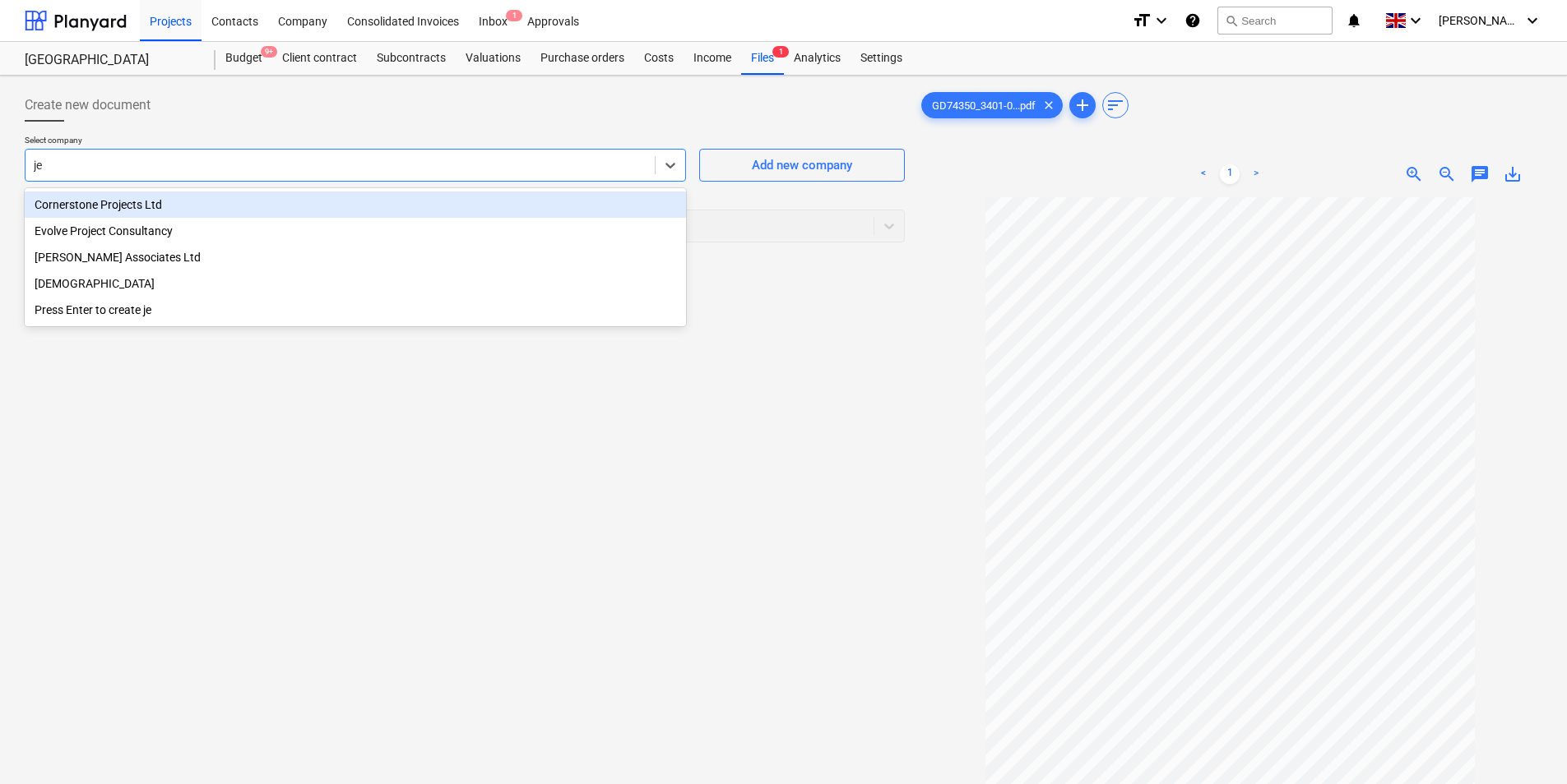
type input "[DEMOGRAPHIC_DATA]"
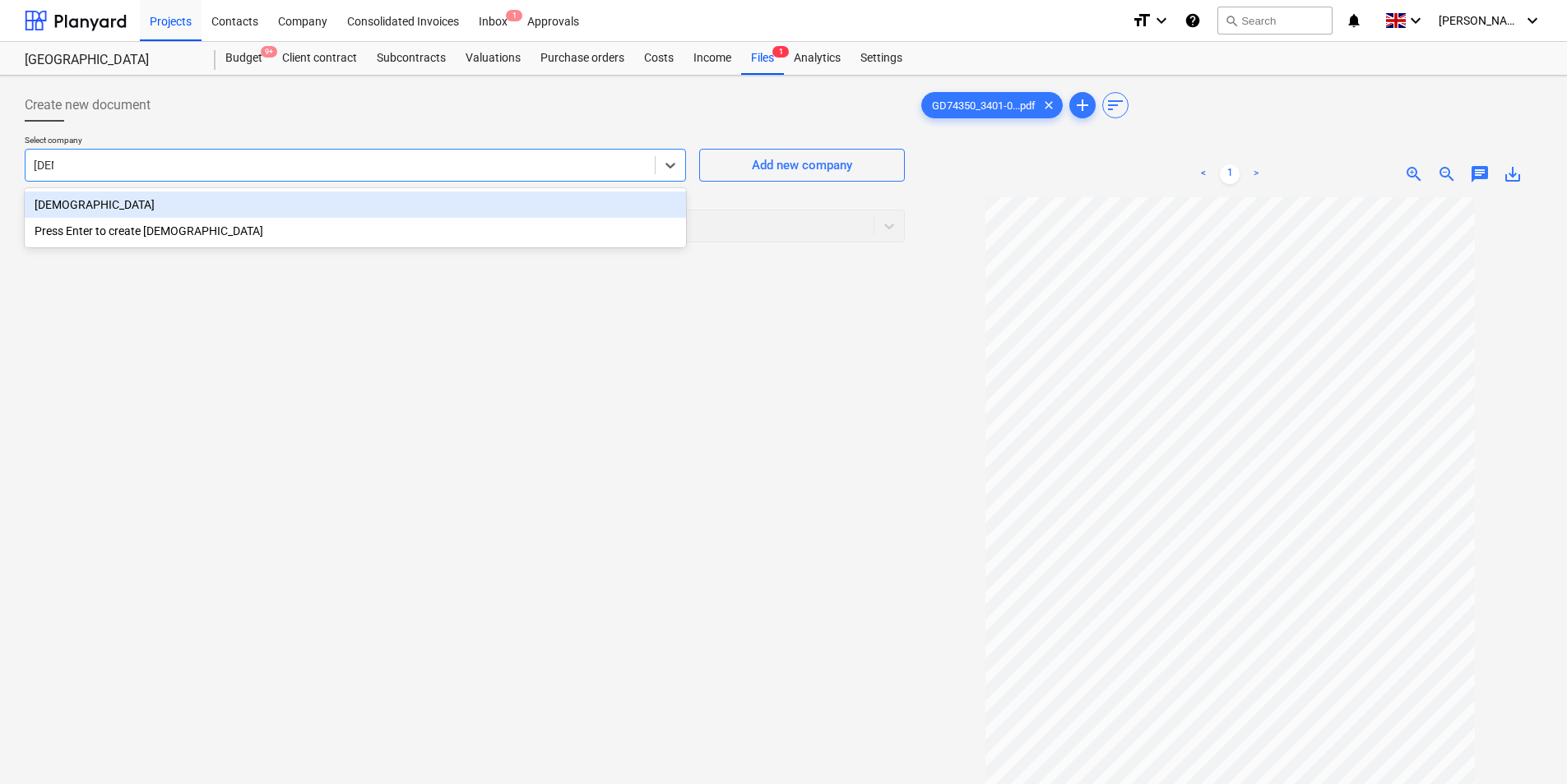
click at [262, 209] on div "[DEMOGRAPHIC_DATA]" at bounding box center [355, 204] width 661 height 26
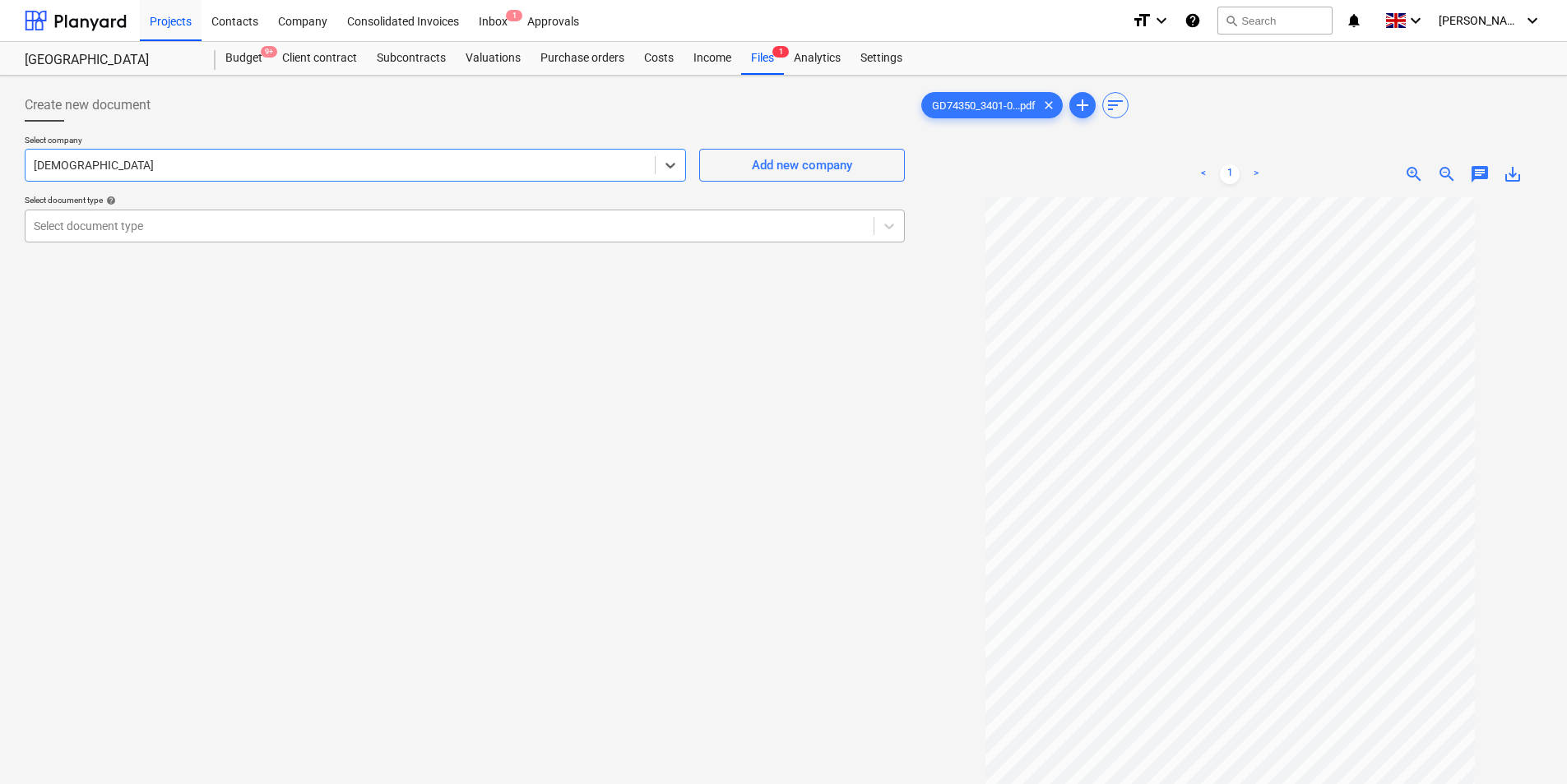
click at [215, 223] on div at bounding box center [450, 226] width 832 height 16
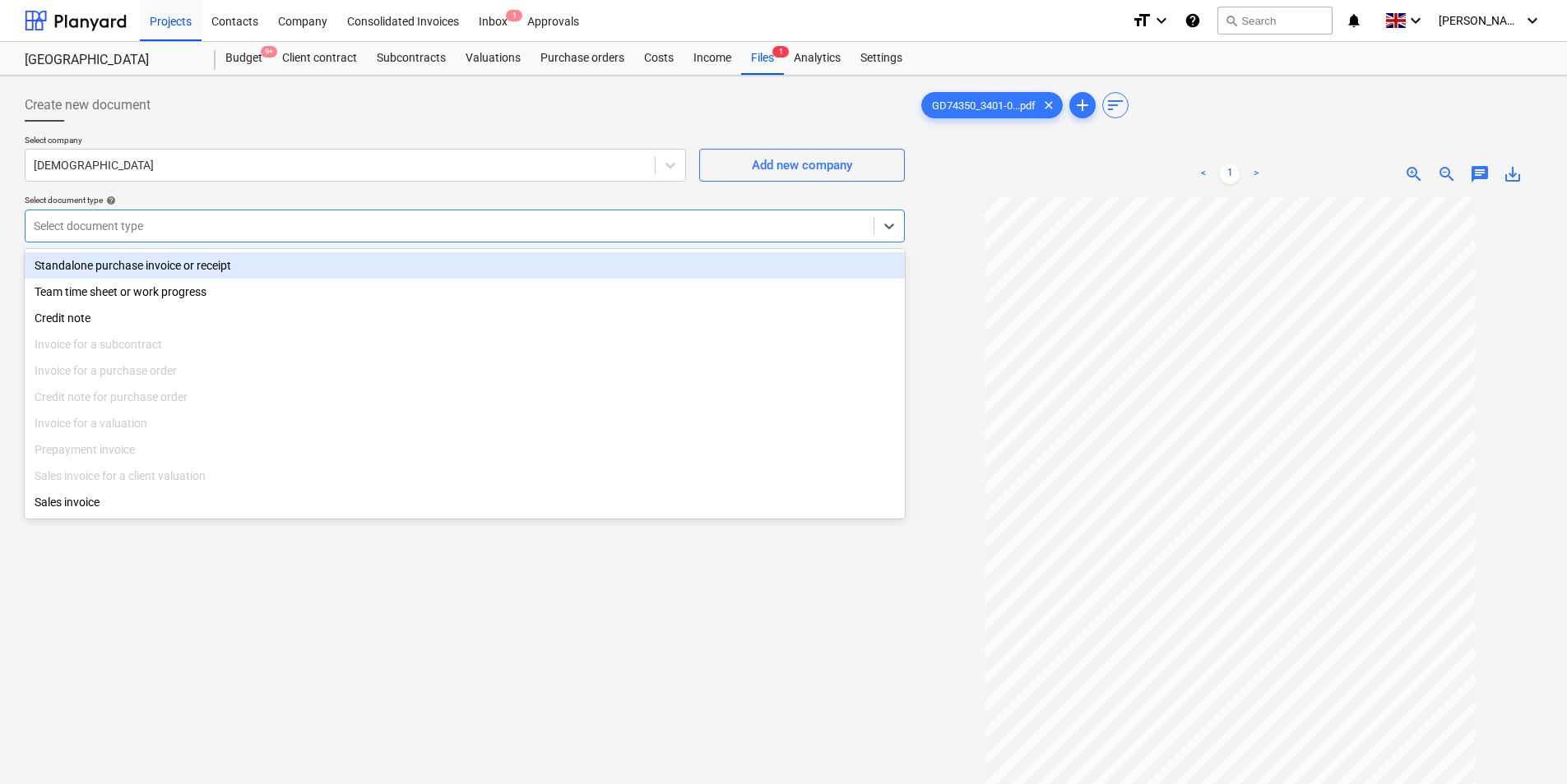
click at [187, 263] on div "Standalone purchase invoice or receipt" at bounding box center [464, 265] width 880 height 26
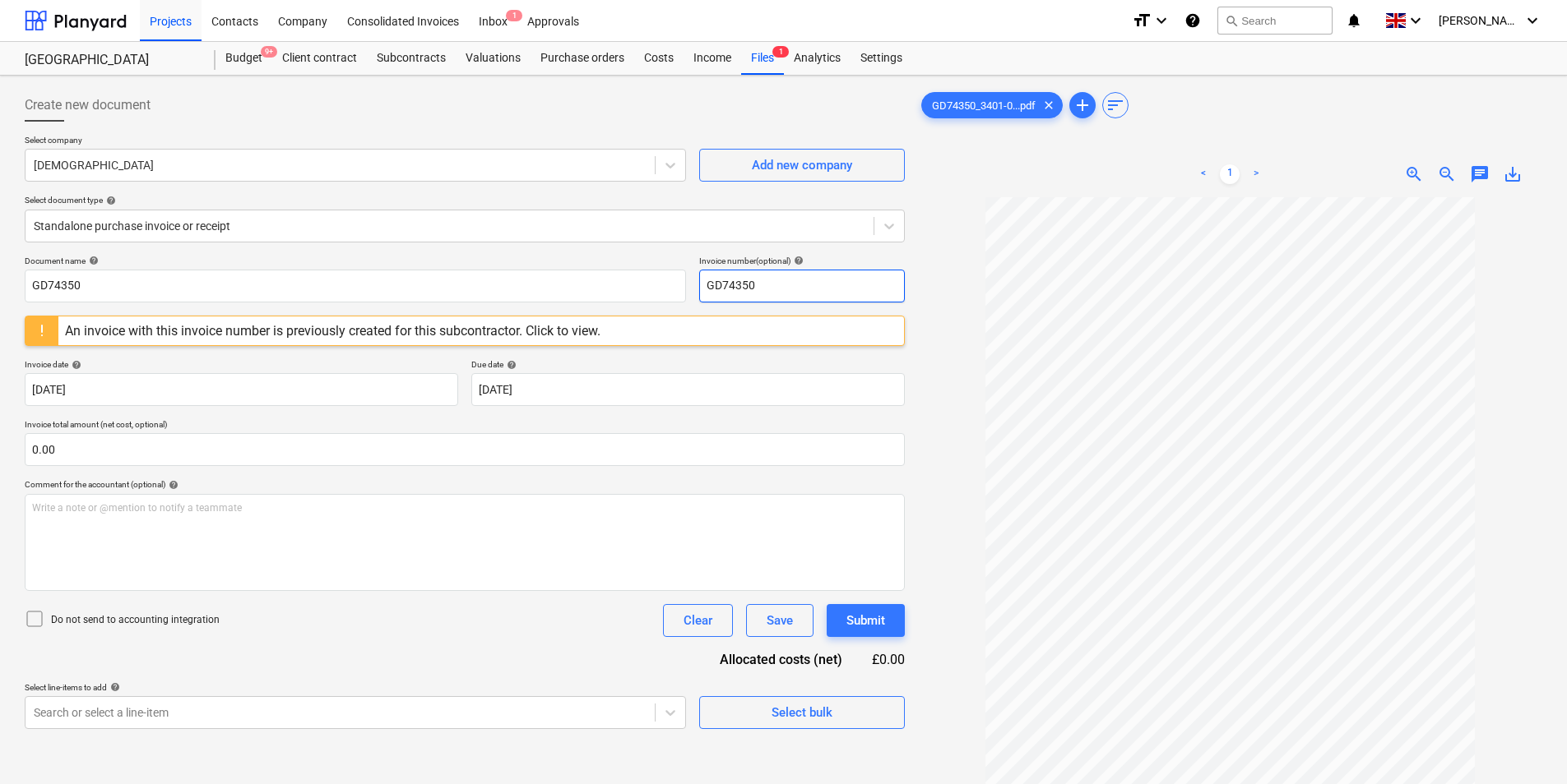
drag, startPoint x: 823, startPoint y: 283, endPoint x: 565, endPoint y: 302, distance: 258.7
click at [565, 298] on div "Document name help GD74350 Invoice number (optional) help GD74350" at bounding box center [464, 279] width 880 height 47
type input "G"
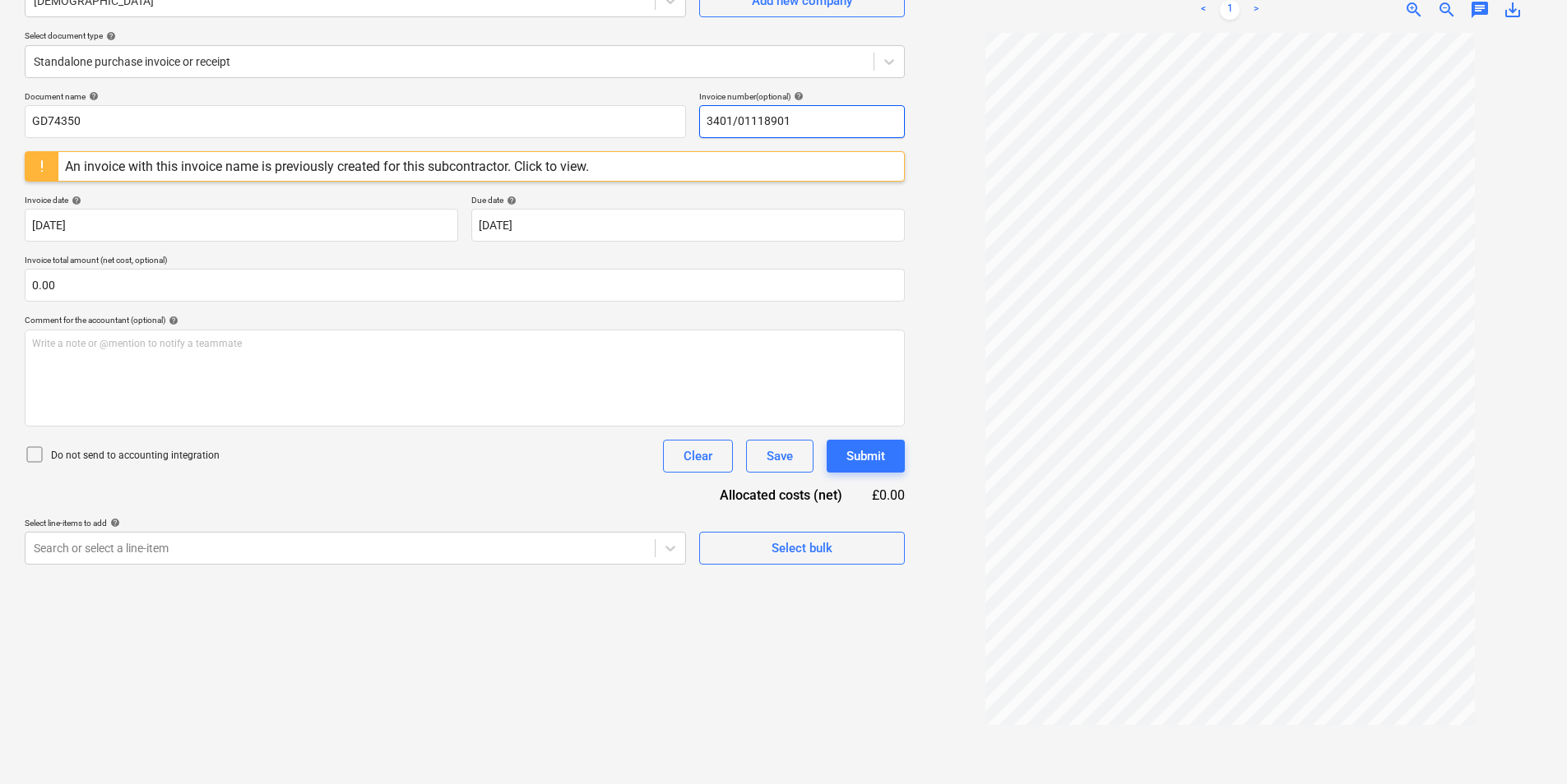
drag, startPoint x: 836, startPoint y: 111, endPoint x: 431, endPoint y: 149, distance: 406.8
click at [415, 149] on div "Document name help GD74350 Invoice number (optional) help 3401/01118901 An invo…" at bounding box center [464, 328] width 880 height 474
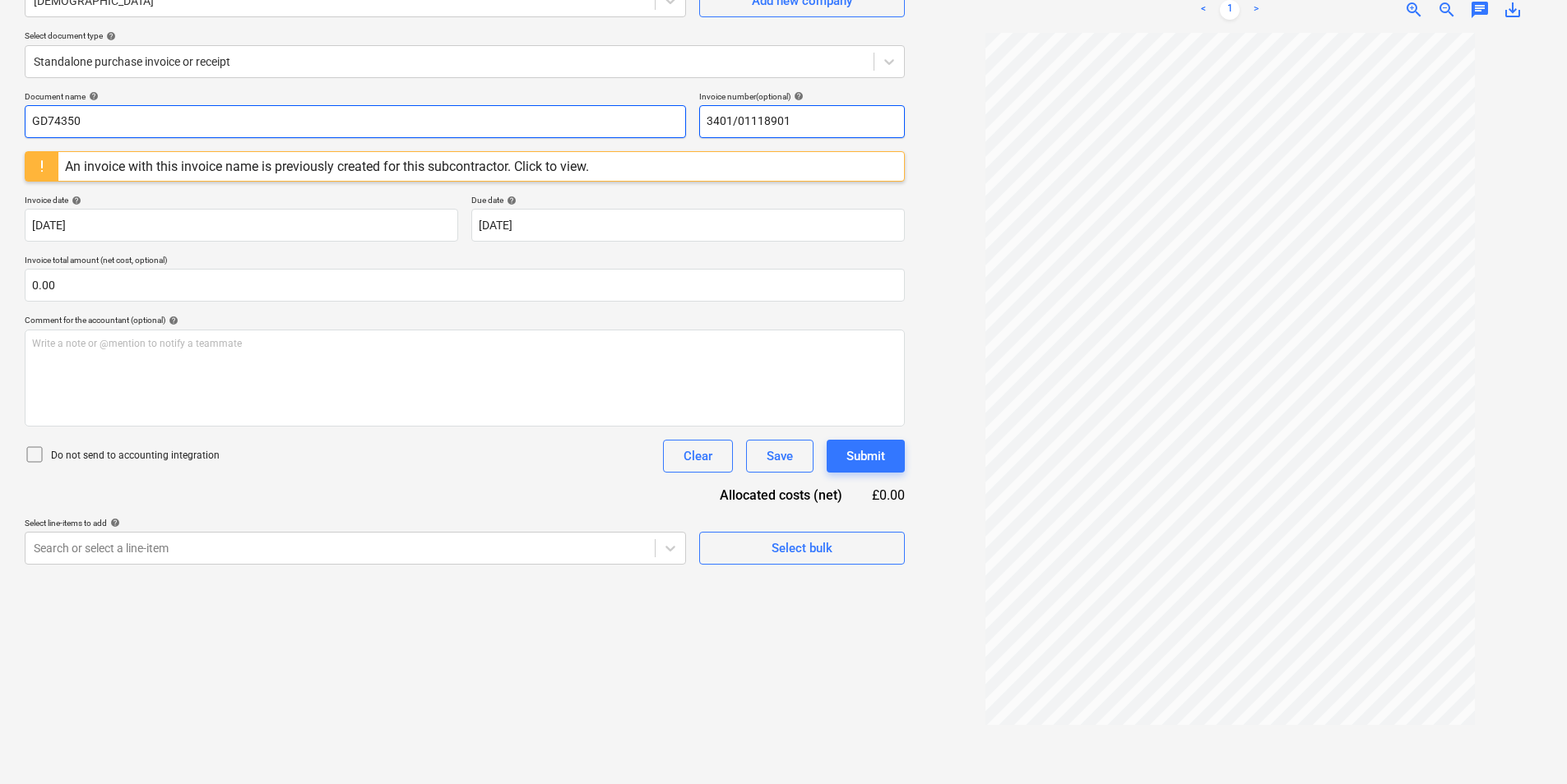
type input "3401/01118901"
click at [231, 116] on input "GD74350" at bounding box center [355, 122] width 661 height 33
paste input "3401/01118901"
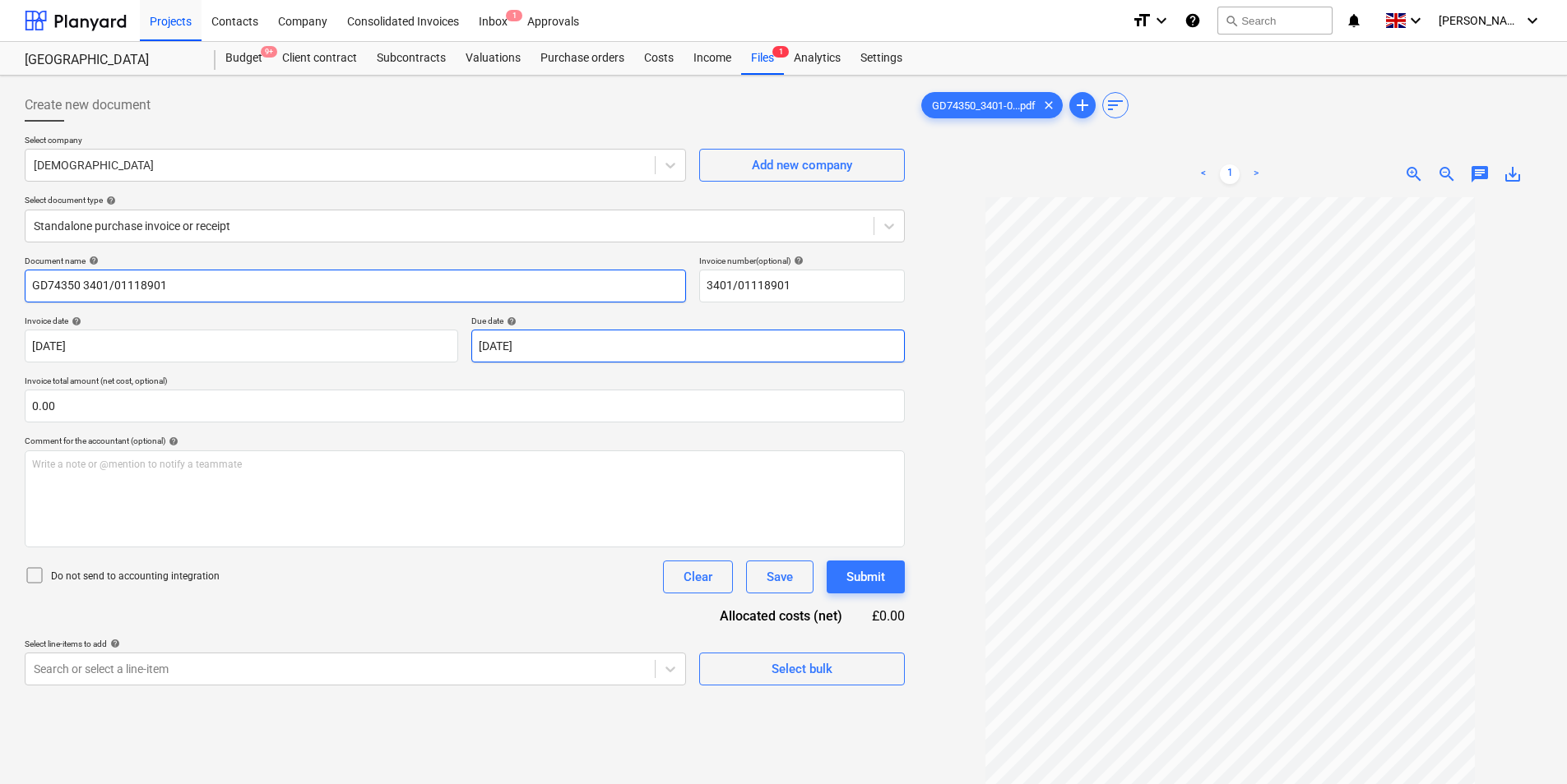
type input "GD74350 3401/01118901"
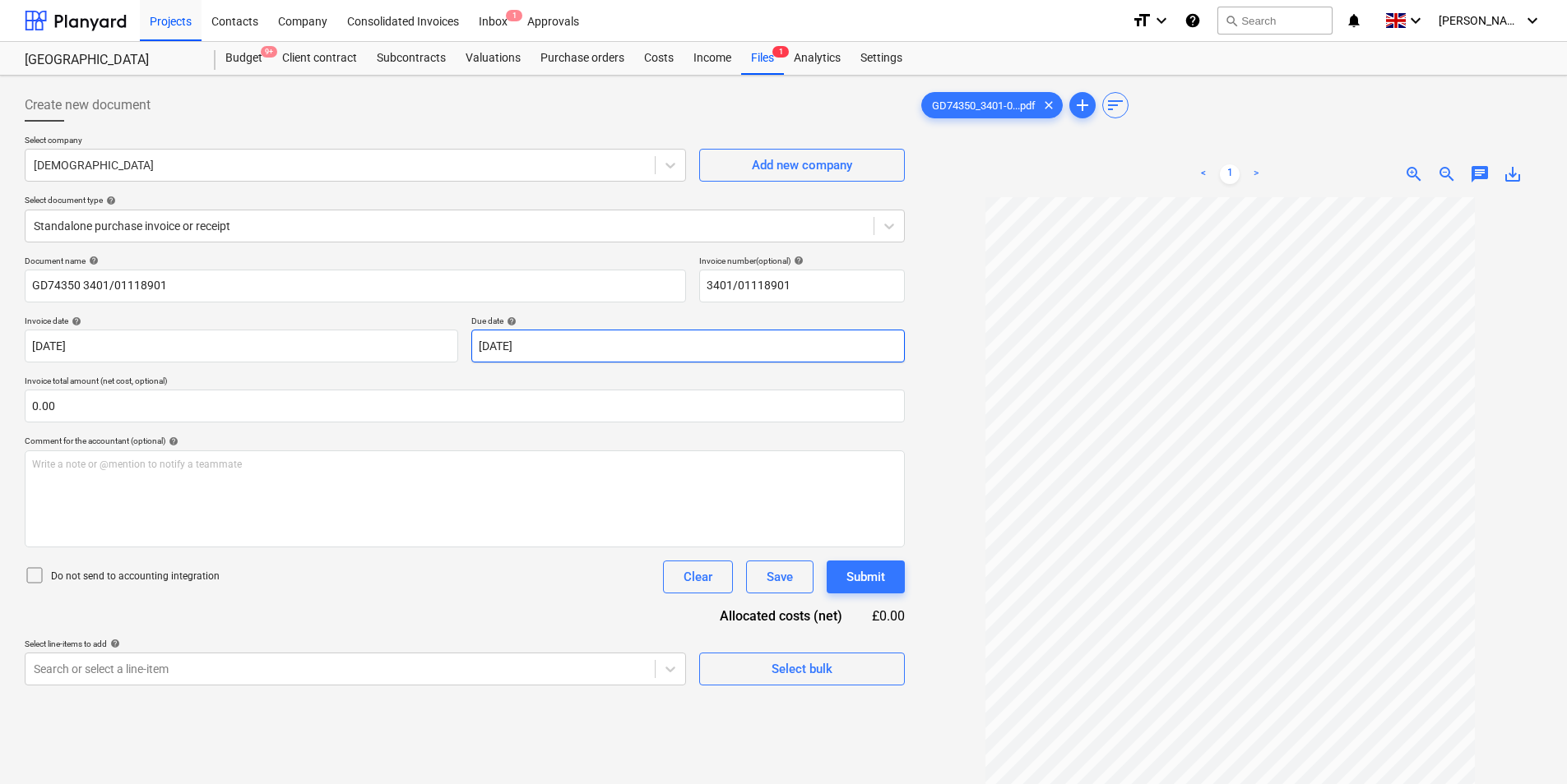
click at [537, 346] on body "Projects Contacts Company Consolidated Invoices Inbox 1 Approvals format_size k…" at bounding box center [784, 392] width 1567 height 784
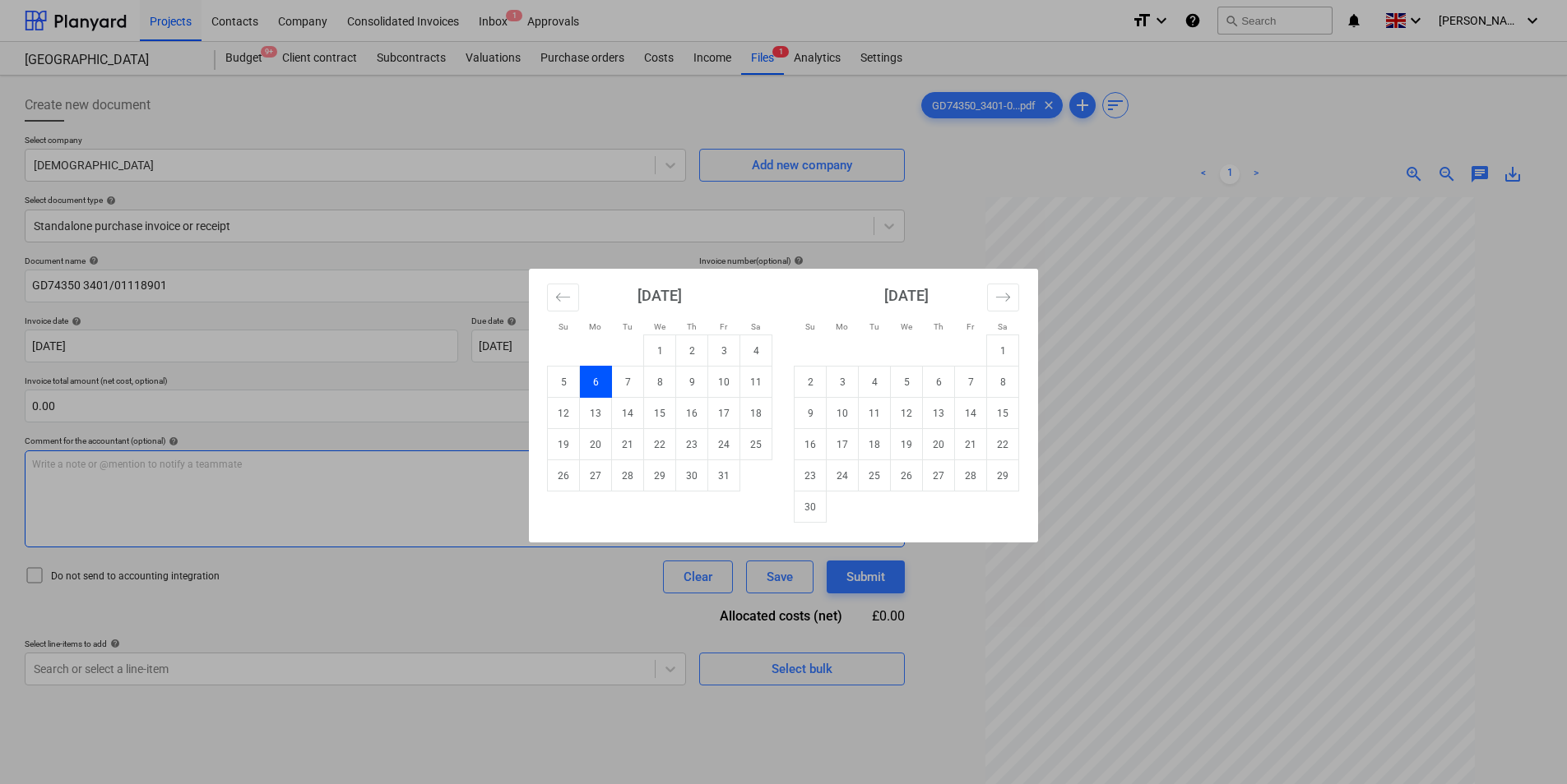
click at [807, 508] on td "30" at bounding box center [811, 507] width 32 height 31
type input "[DATE]"
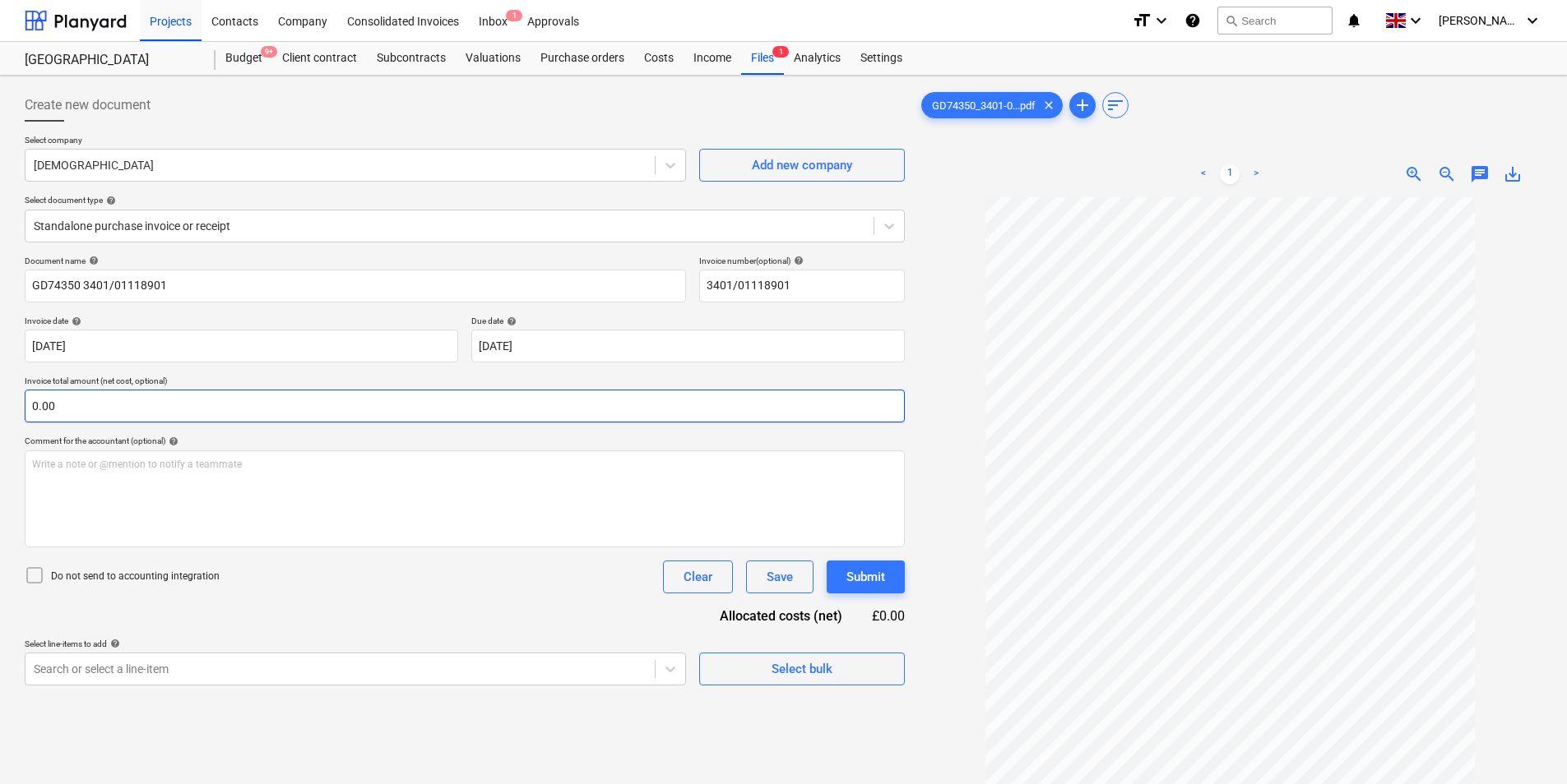
click at [167, 414] on input "0.00" at bounding box center [464, 406] width 880 height 33
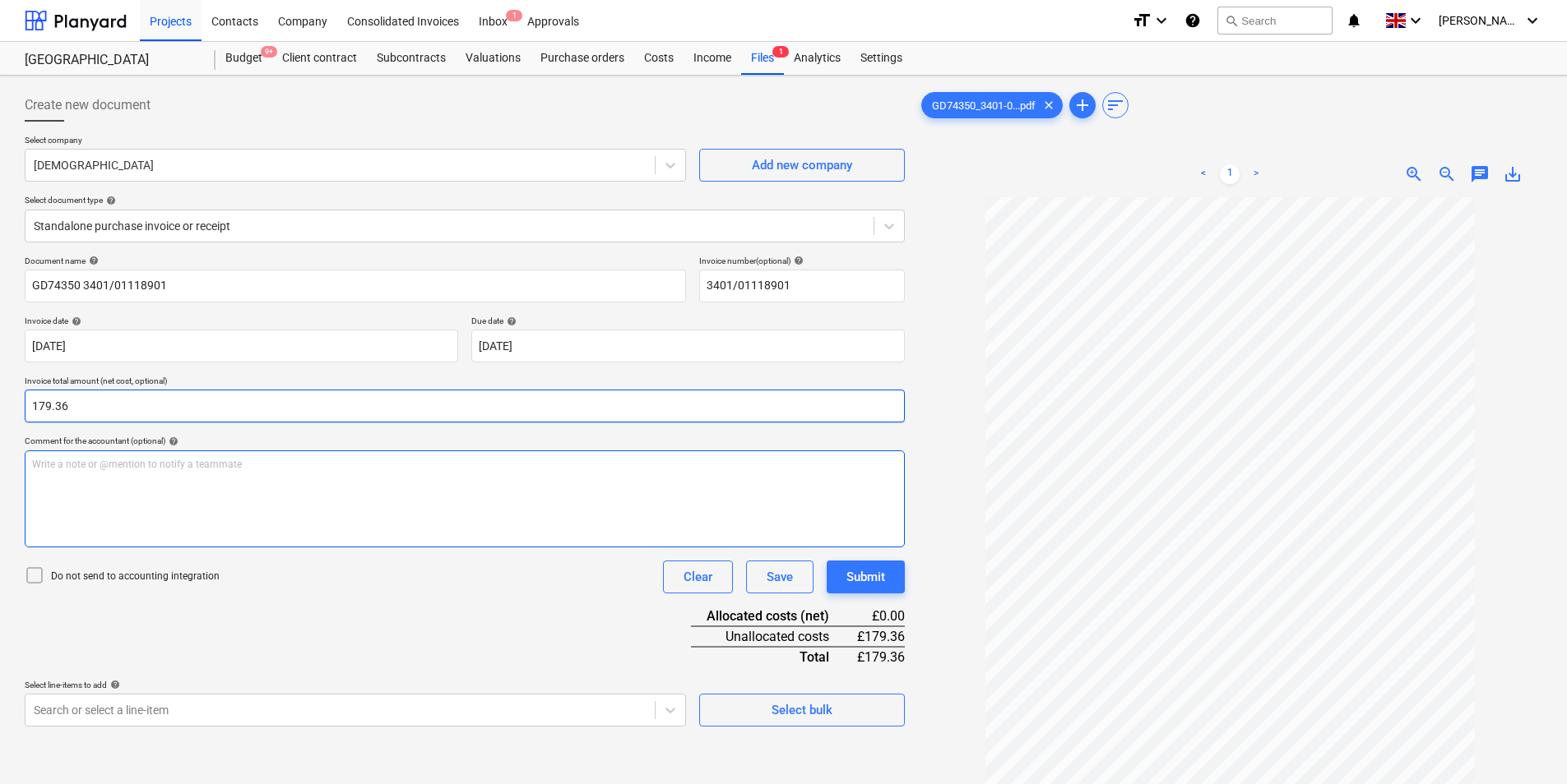
type input "179.36"
click at [166, 505] on div "Write a note or @mention to notify a teammate [PERSON_NAME]" at bounding box center [464, 499] width 880 height 97
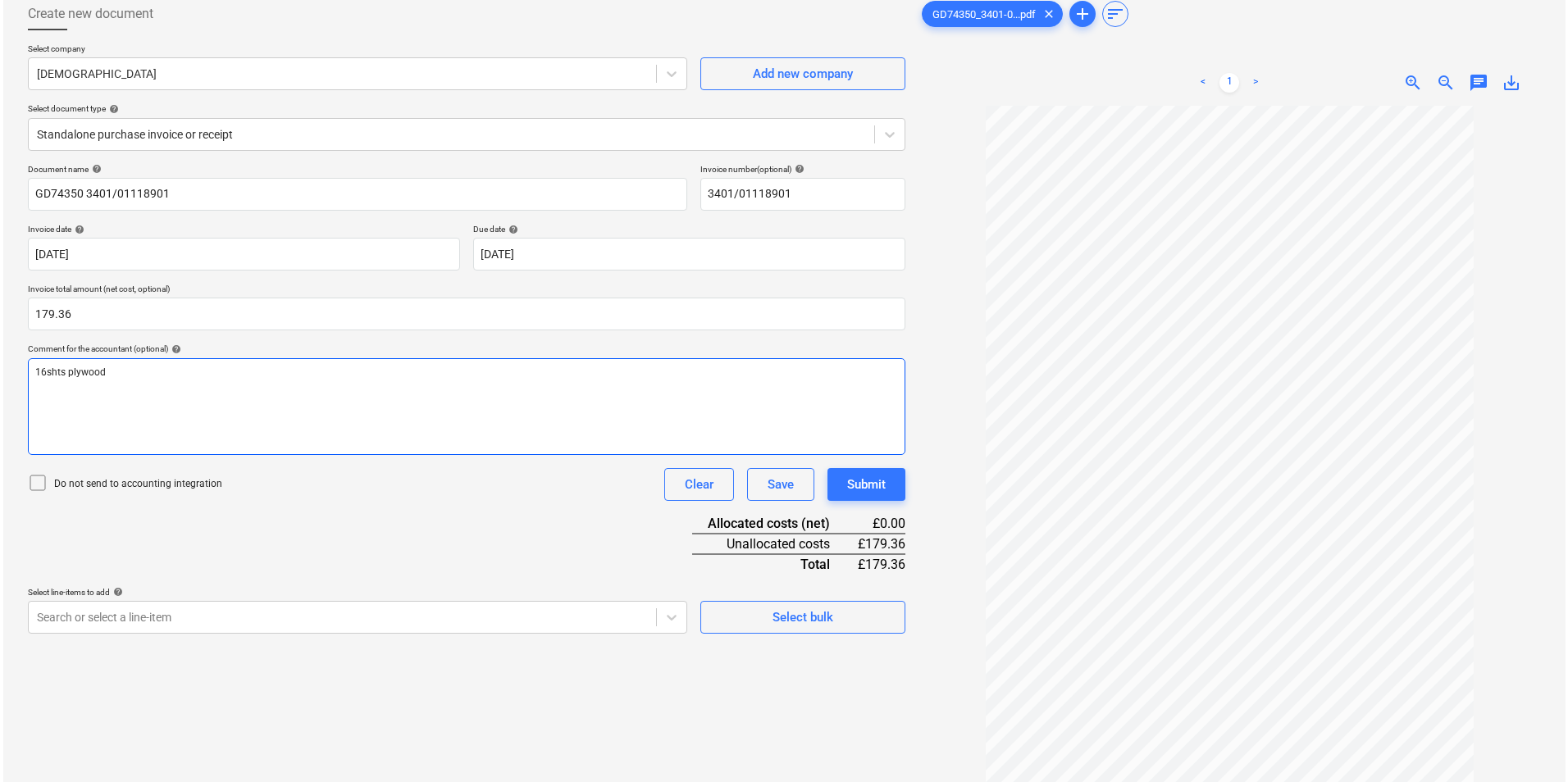
scroll to position [164, 0]
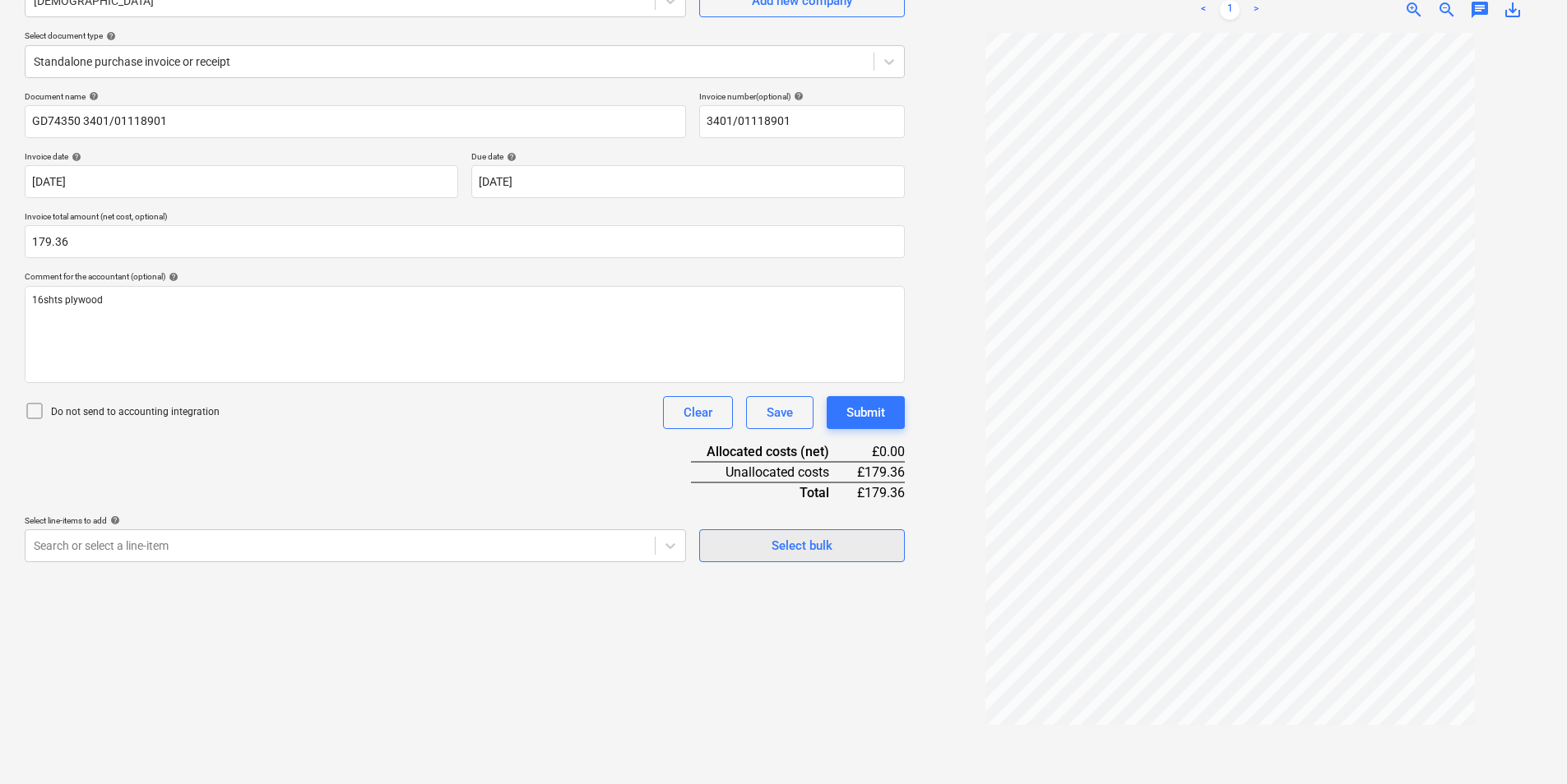
click at [849, 546] on span "Select bulk" at bounding box center [802, 546] width 165 height 21
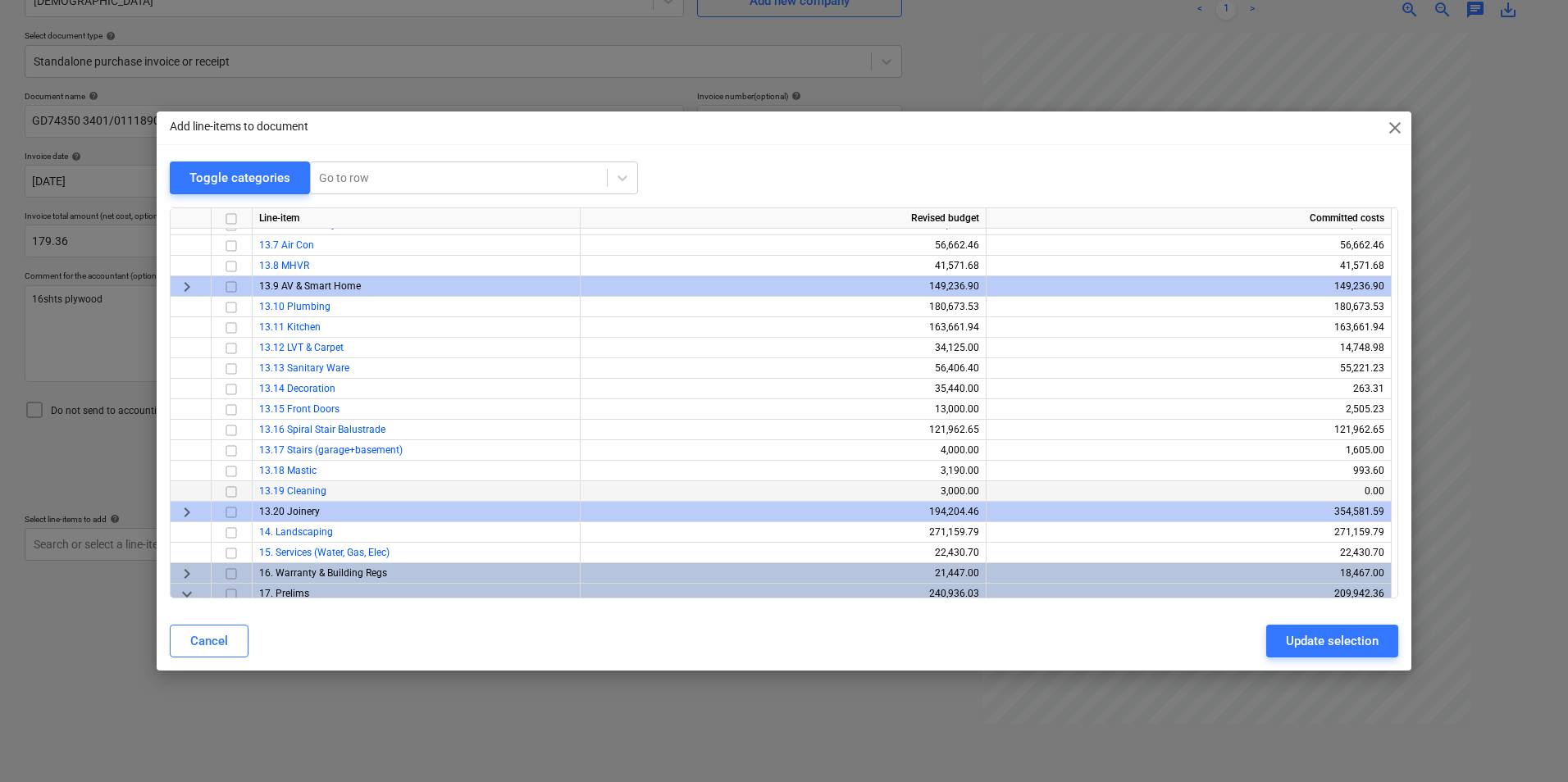
scroll to position [0, 0]
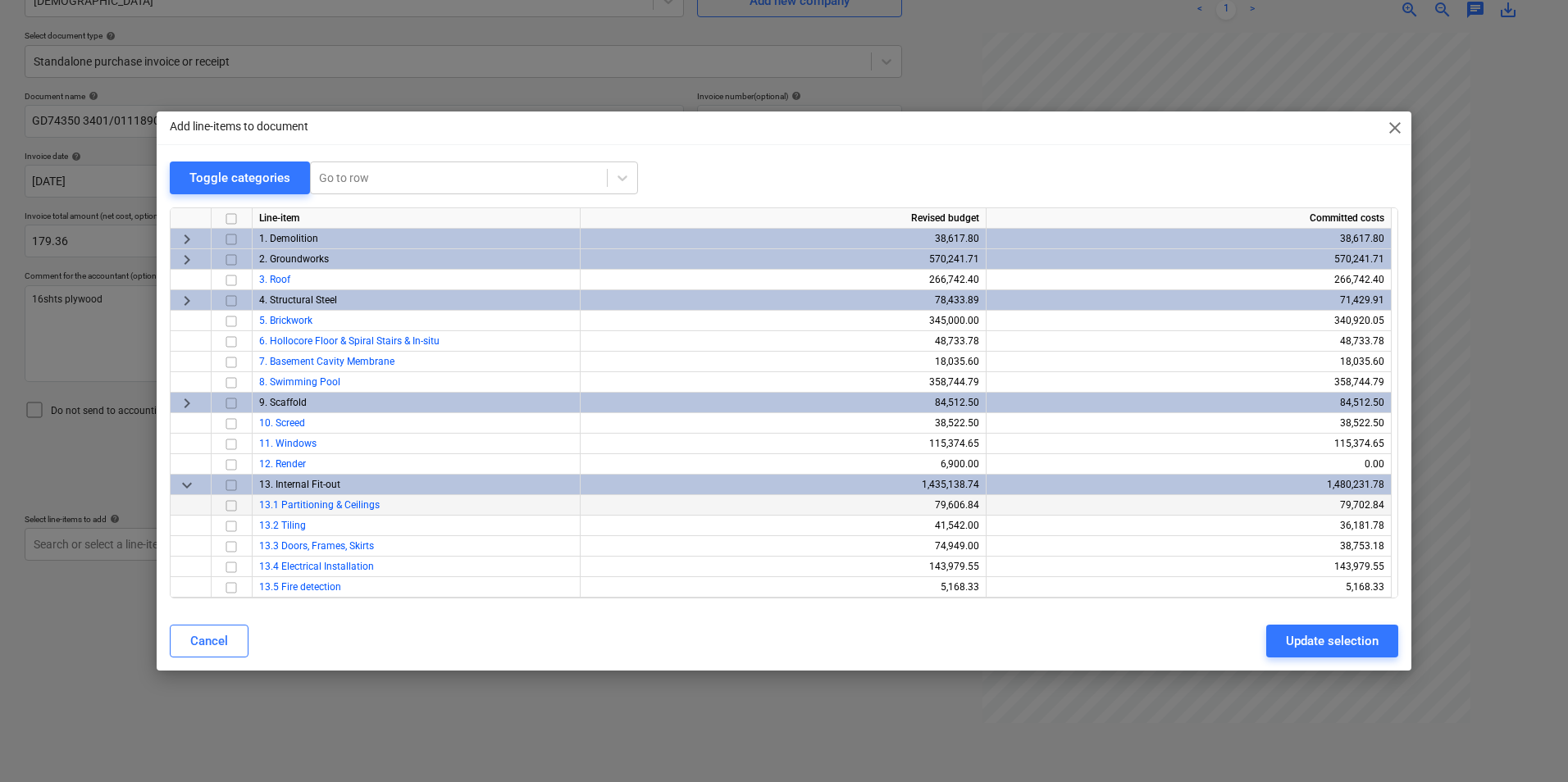
click at [224, 504] on input "checkbox" at bounding box center [231, 506] width 19 height 19
click at [1304, 643] on div "Update selection" at bounding box center [1332, 641] width 93 height 21
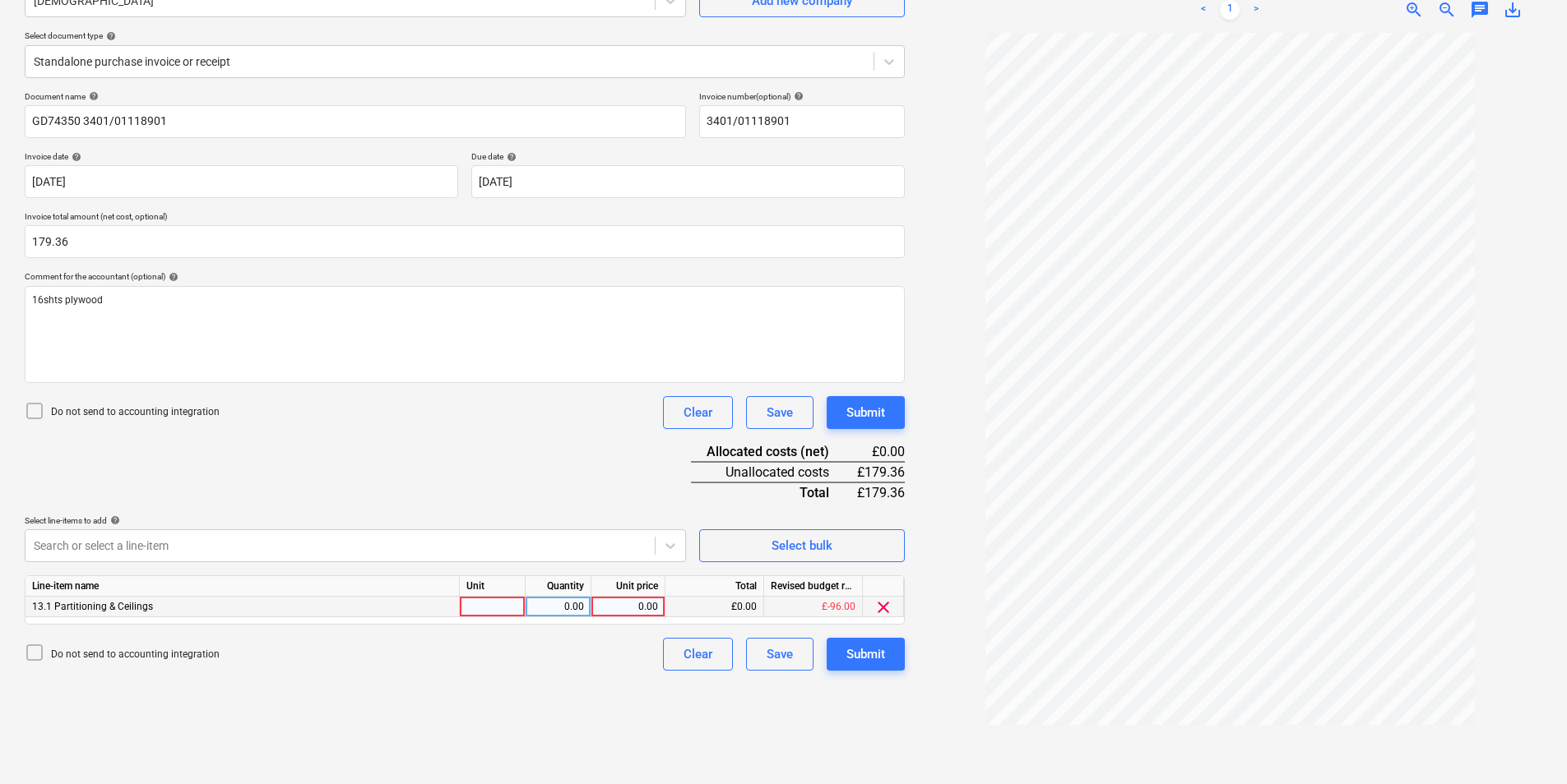
click at [490, 607] on div at bounding box center [493, 607] width 66 height 20
type input "ea"
type input "179.36"
click at [885, 653] on button "Submit" at bounding box center [866, 654] width 79 height 33
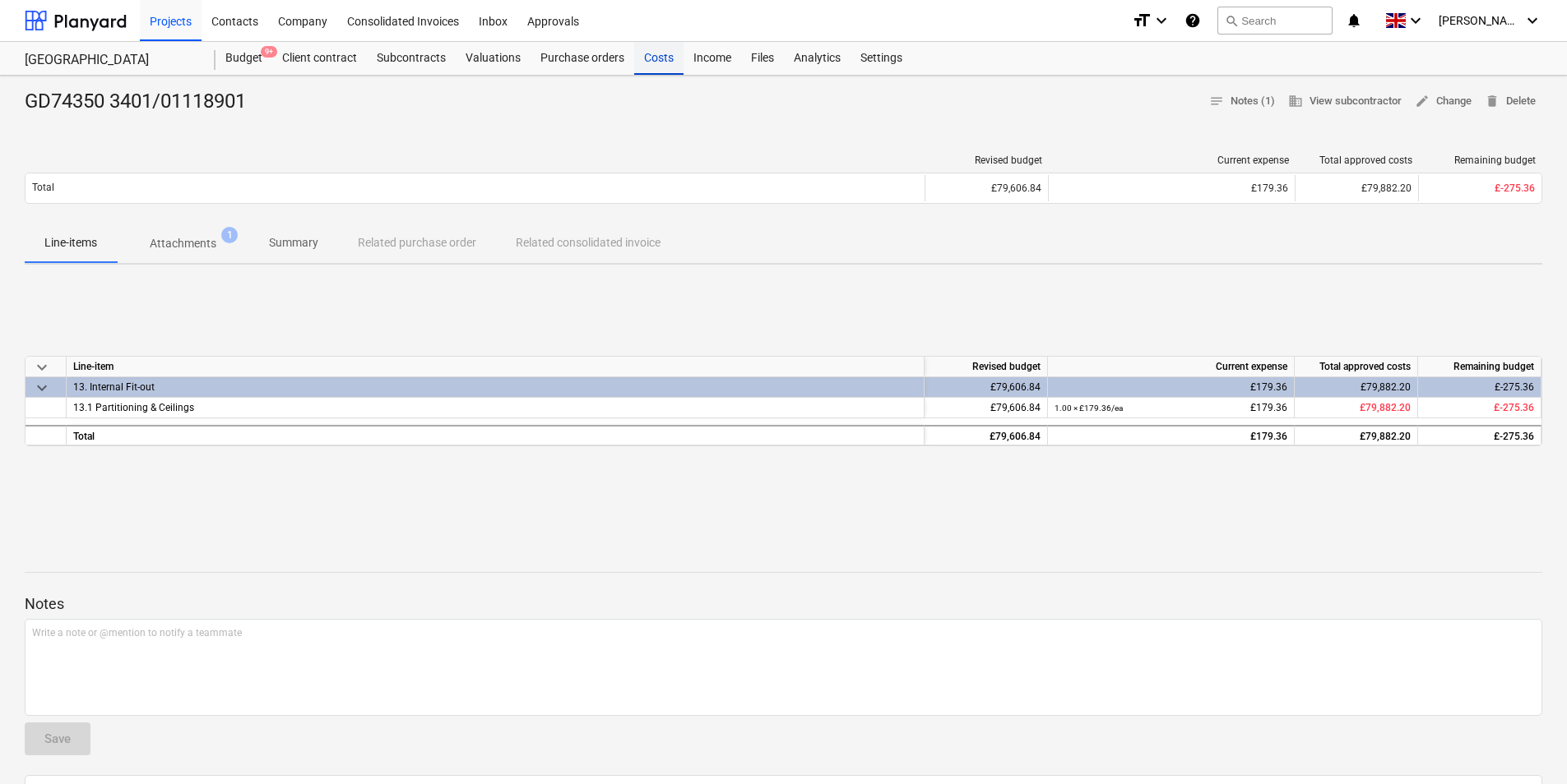
click at [654, 51] on div "Costs" at bounding box center [658, 58] width 49 height 33
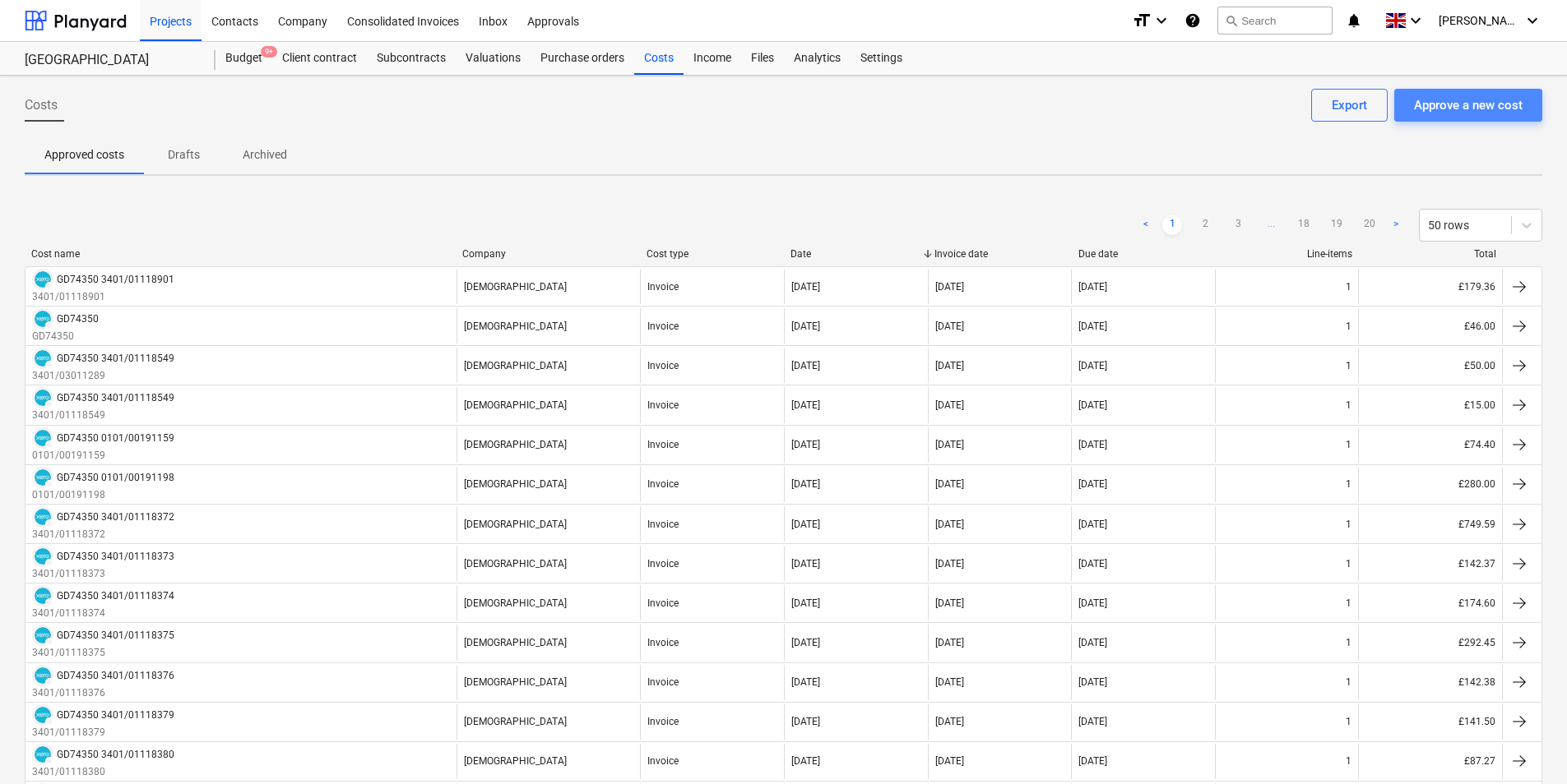
click at [1467, 111] on div "Approve a new cost" at bounding box center [1468, 106] width 109 height 21
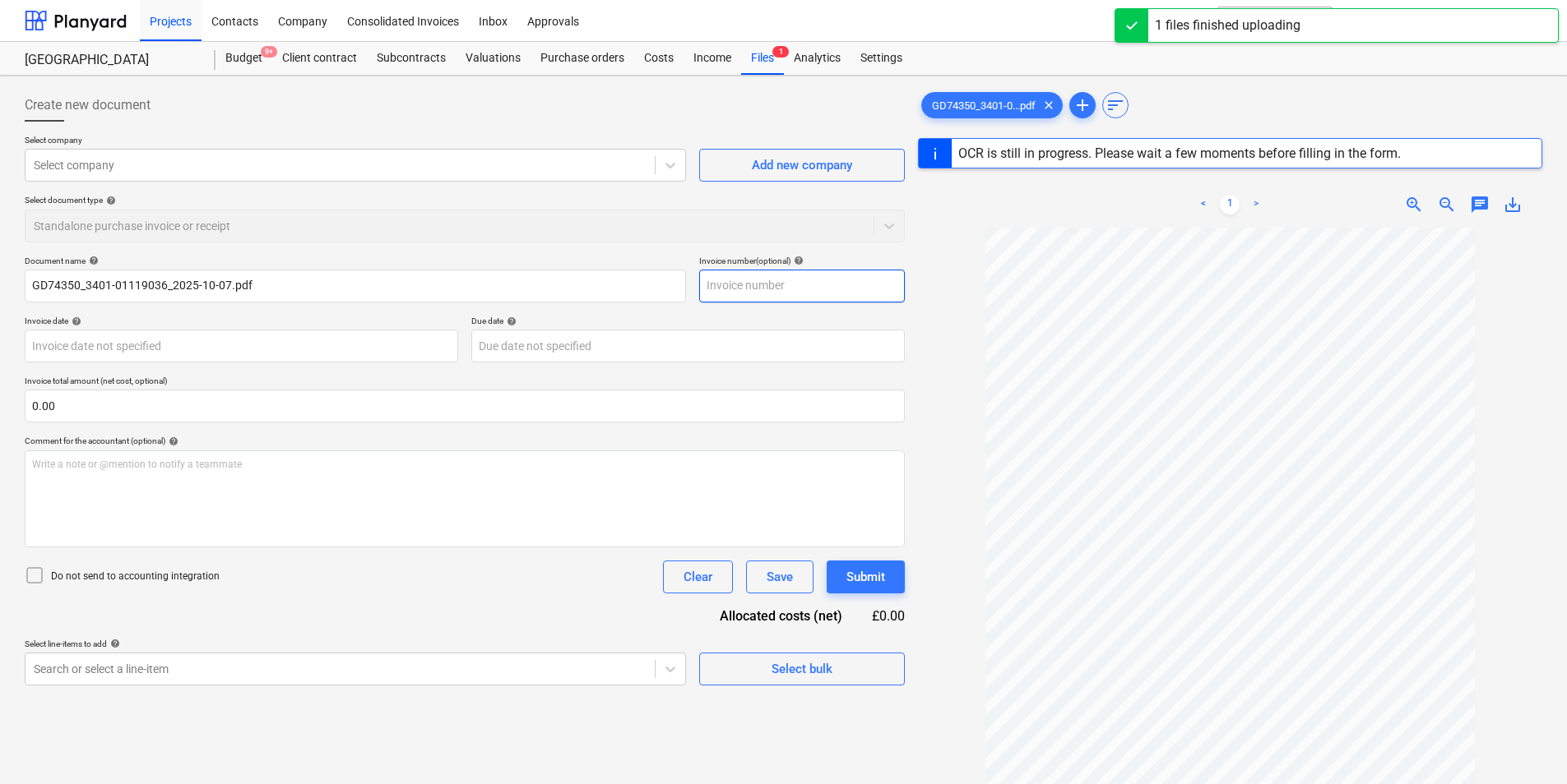
type input "GD74350"
type input "[DATE]"
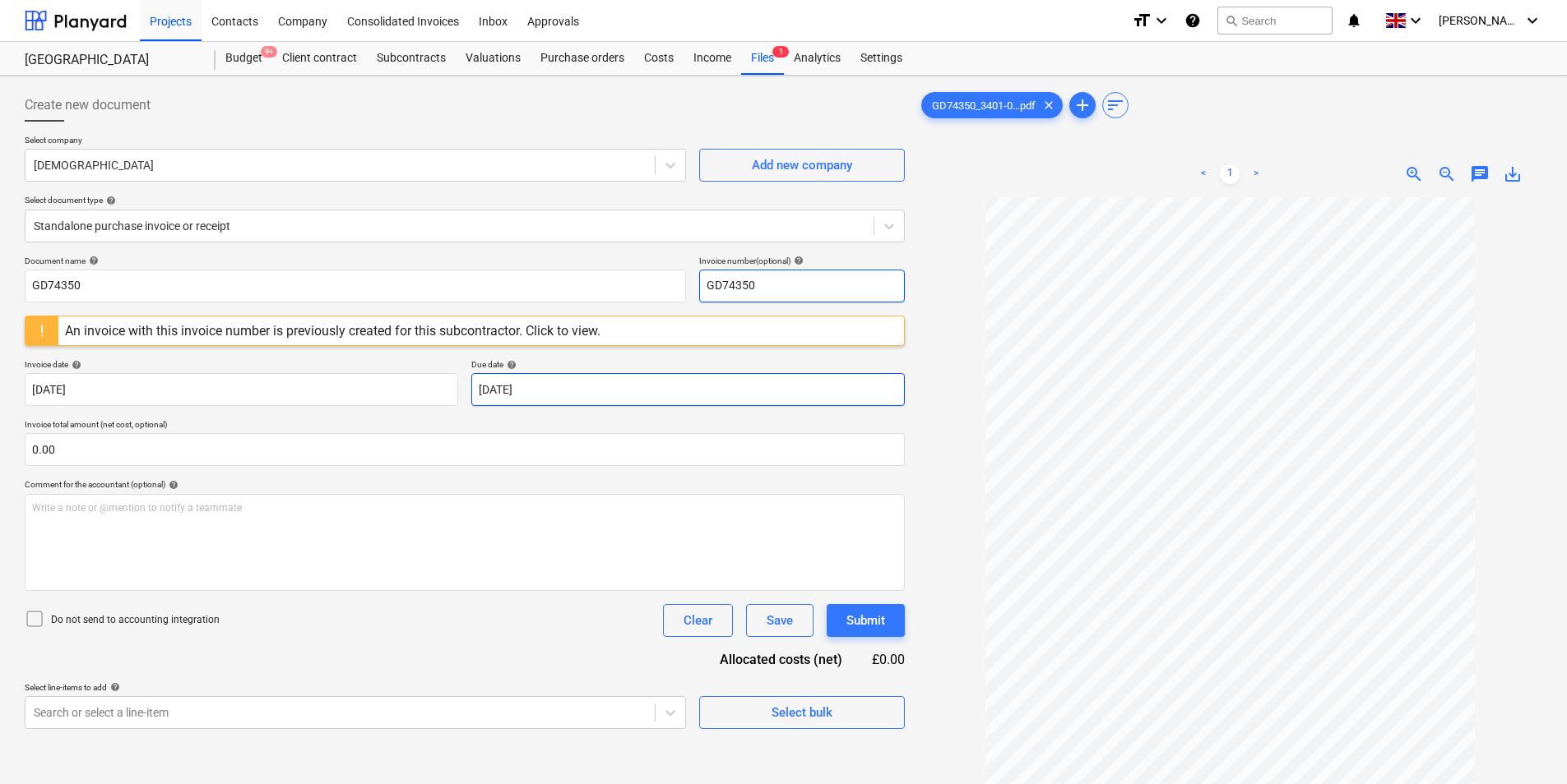
drag, startPoint x: 806, startPoint y: 285, endPoint x: 783, endPoint y: 377, distance: 94.8
click at [444, 321] on div "Document name help GD74350 Invoice number (optional) help GD74350 An invoice wi…" at bounding box center [464, 492] width 880 height 474
drag, startPoint x: 827, startPoint y: 288, endPoint x: 525, endPoint y: 353, distance: 308.9
click at [519, 339] on div "Document name help GD74350 Invoice number (optional) help 3401/01119036 An invo…" at bounding box center [464, 492] width 880 height 474
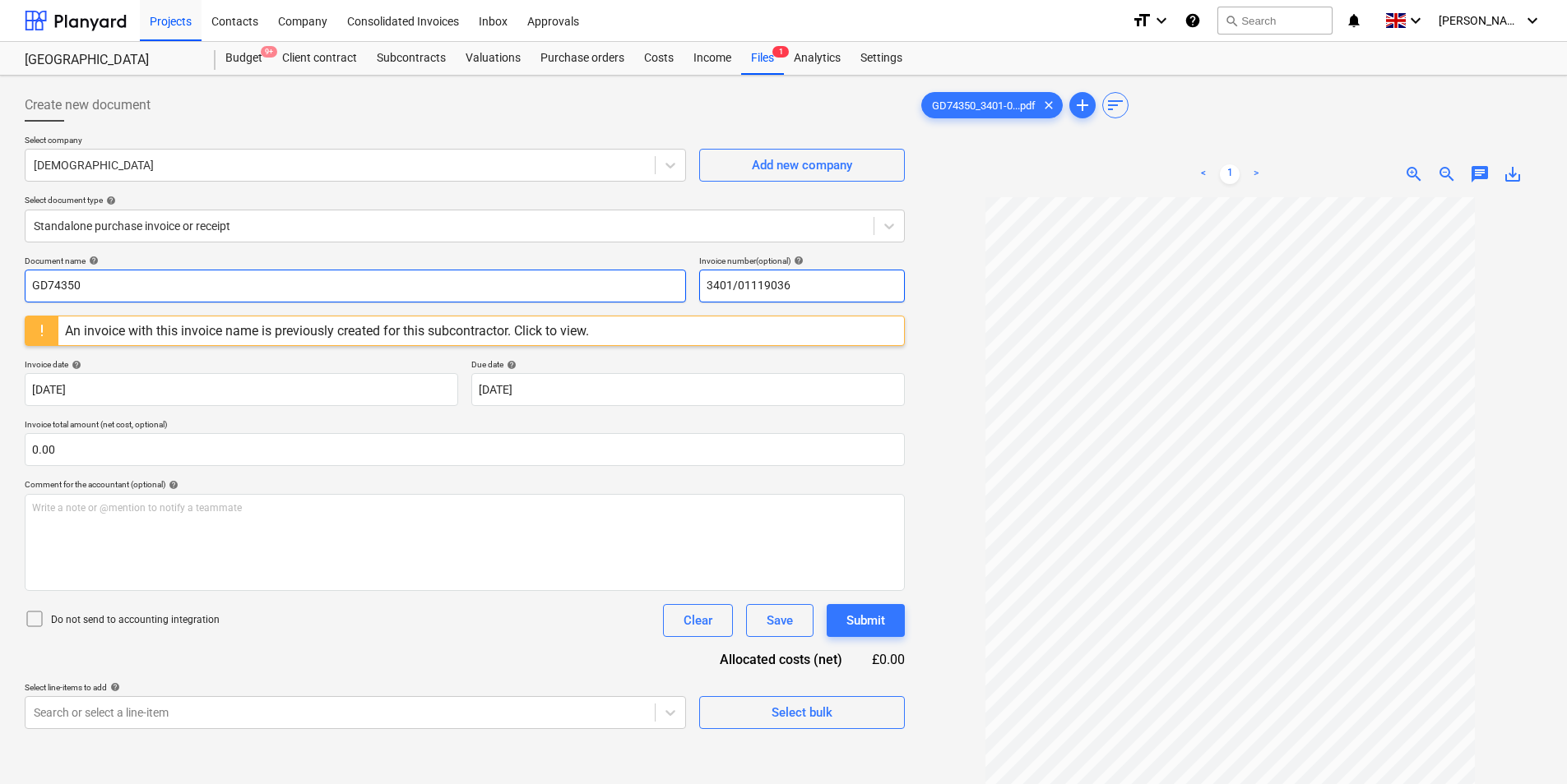
type input "3401/01119036"
click at [301, 286] on input "GD74350" at bounding box center [355, 286] width 661 height 33
paste input "3401/01119036"
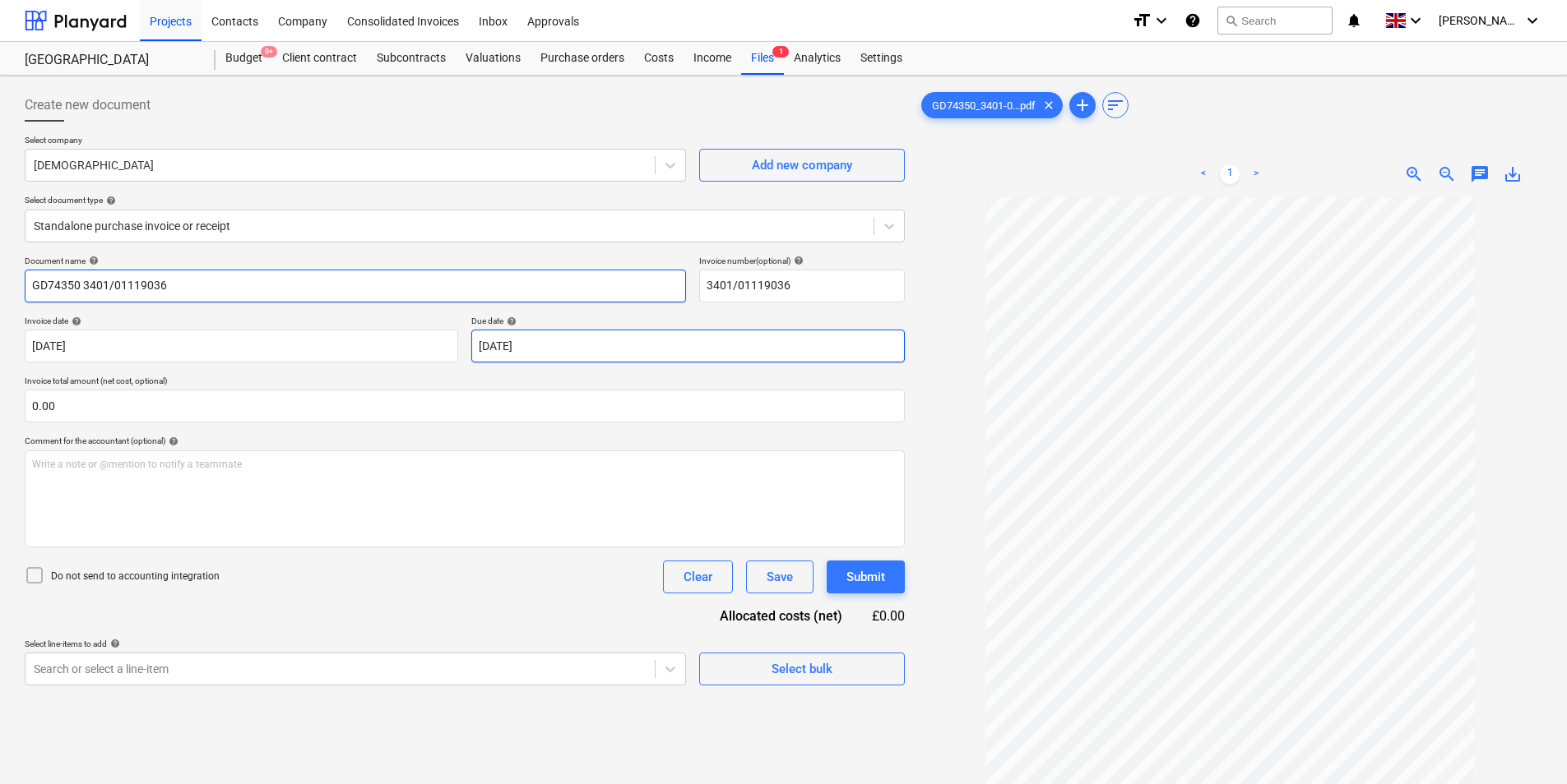
type input "GD74350 3401/01119036"
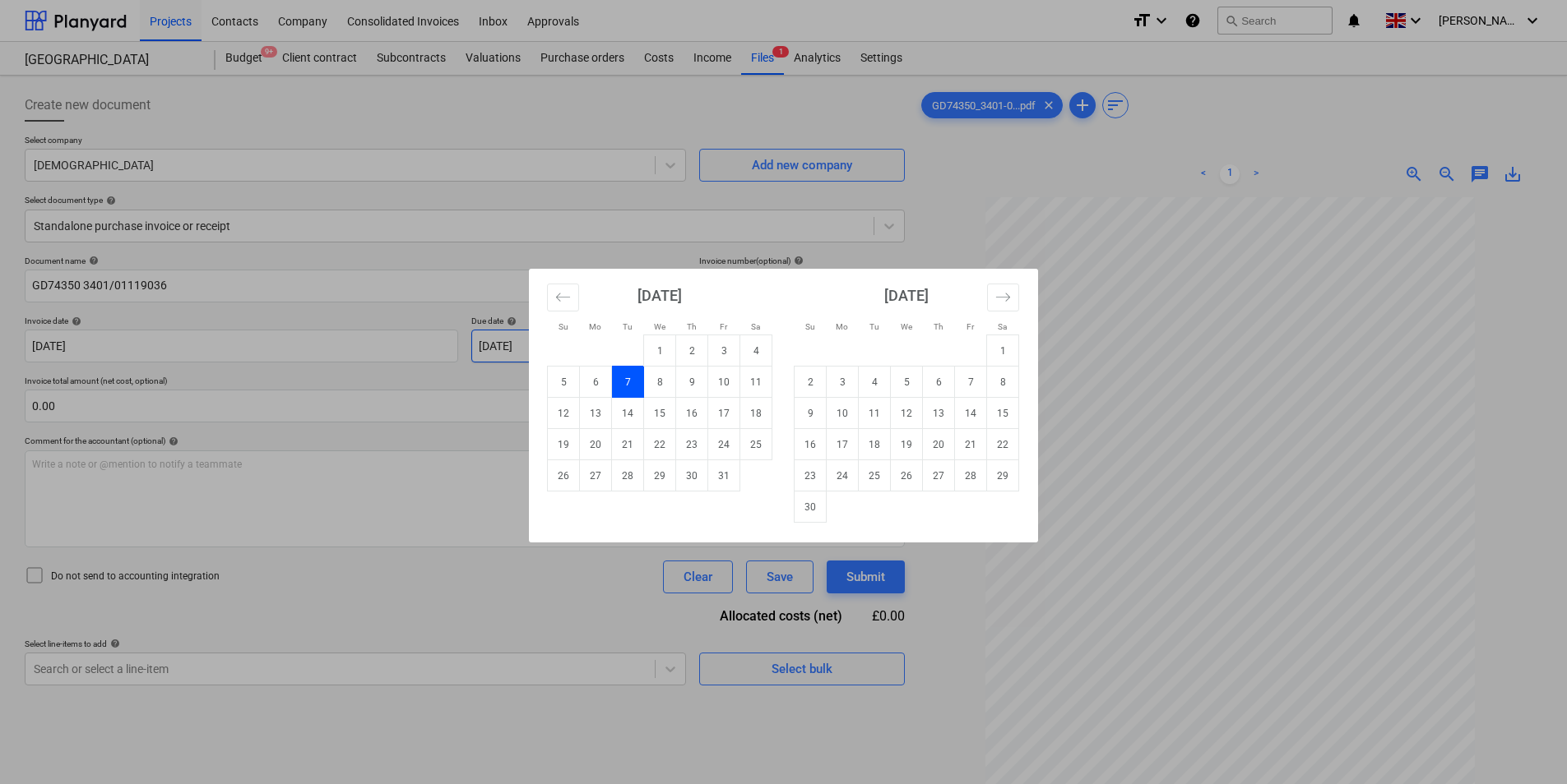
click at [613, 359] on body "Projects Contacts Company Consolidated Invoices Inbox Approvals format_size key…" at bounding box center [784, 392] width 1567 height 784
drag, startPoint x: 813, startPoint y: 513, endPoint x: 644, endPoint y: 507, distance: 169.1
click at [812, 512] on td "30" at bounding box center [811, 507] width 32 height 31
type input "[DATE]"
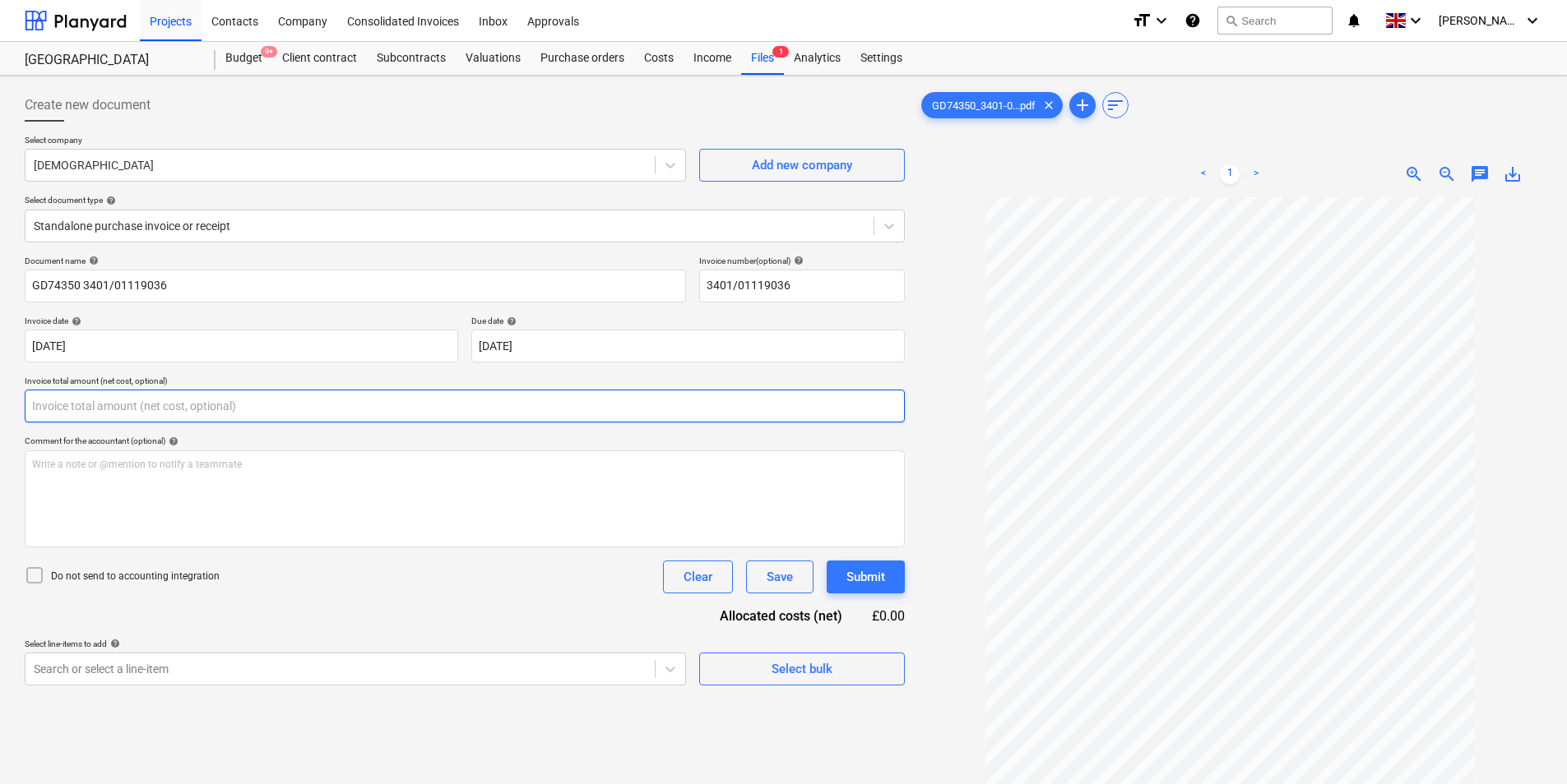
click at [96, 411] on input "text" at bounding box center [464, 406] width 880 height 33
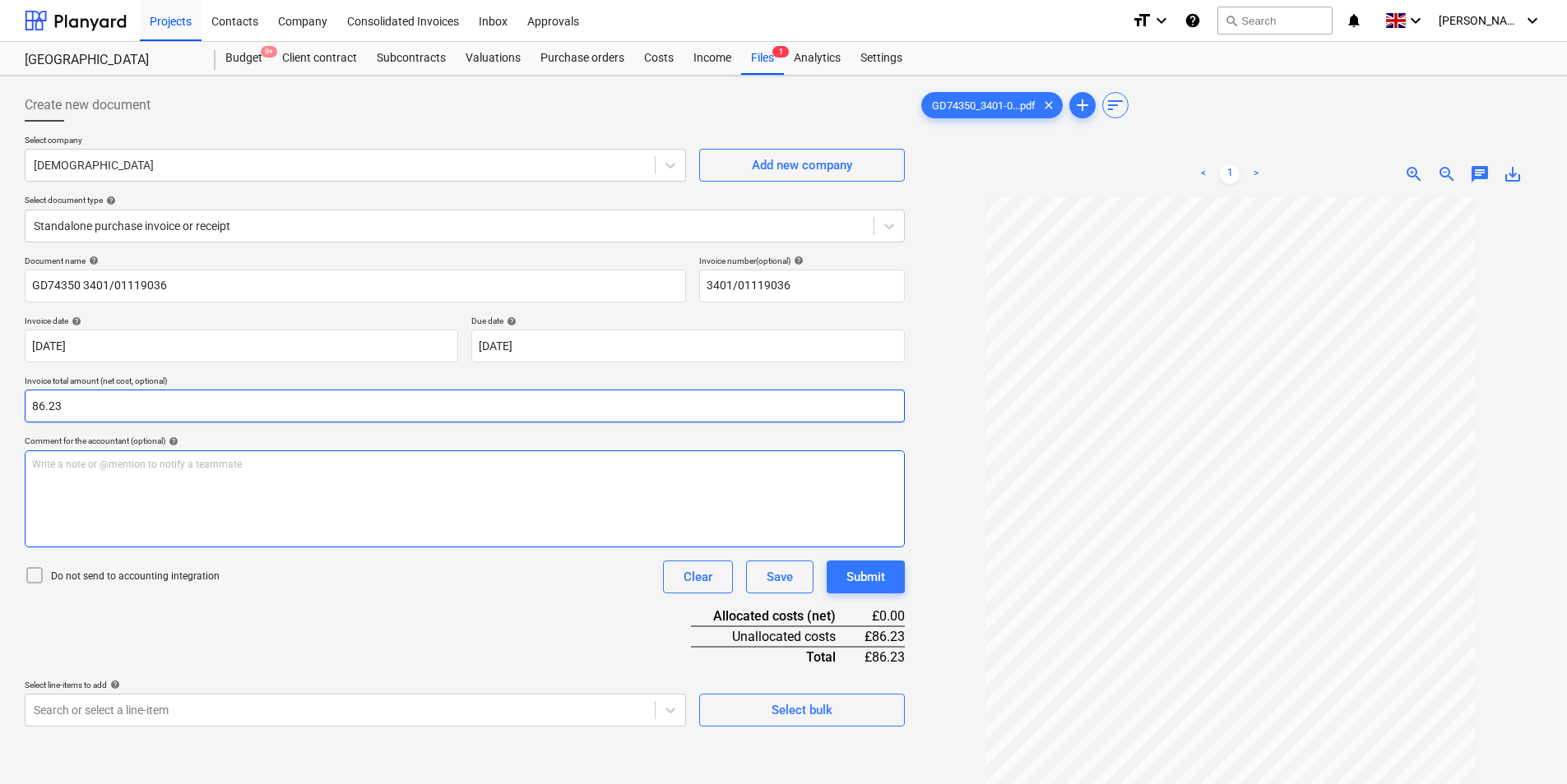
type input "86.23"
click at [89, 476] on div "Write a note or @mention to notify a teammate [PERSON_NAME]" at bounding box center [464, 499] width 880 height 97
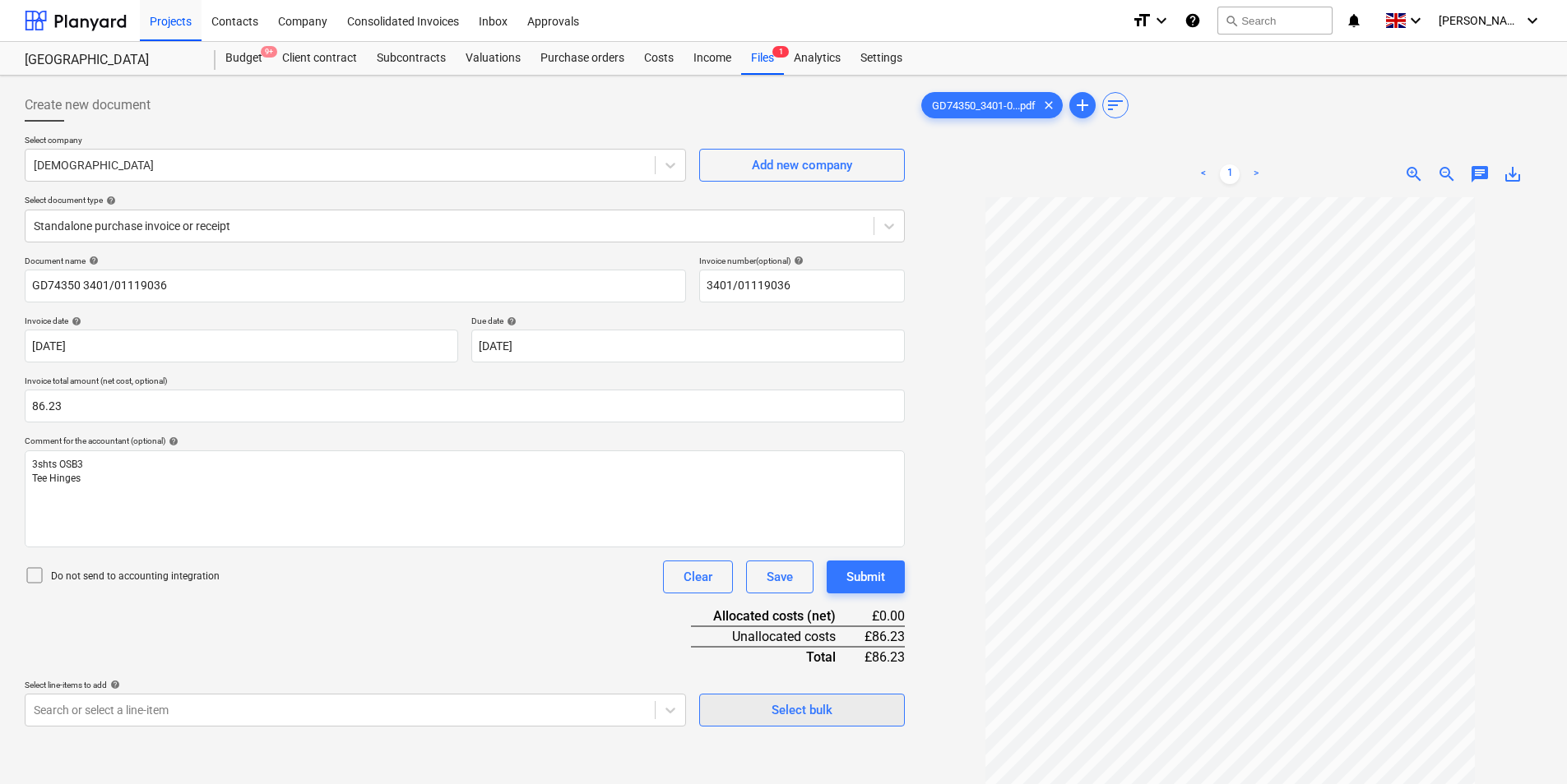
click at [819, 699] on button "Select bulk" at bounding box center [802, 710] width 206 height 33
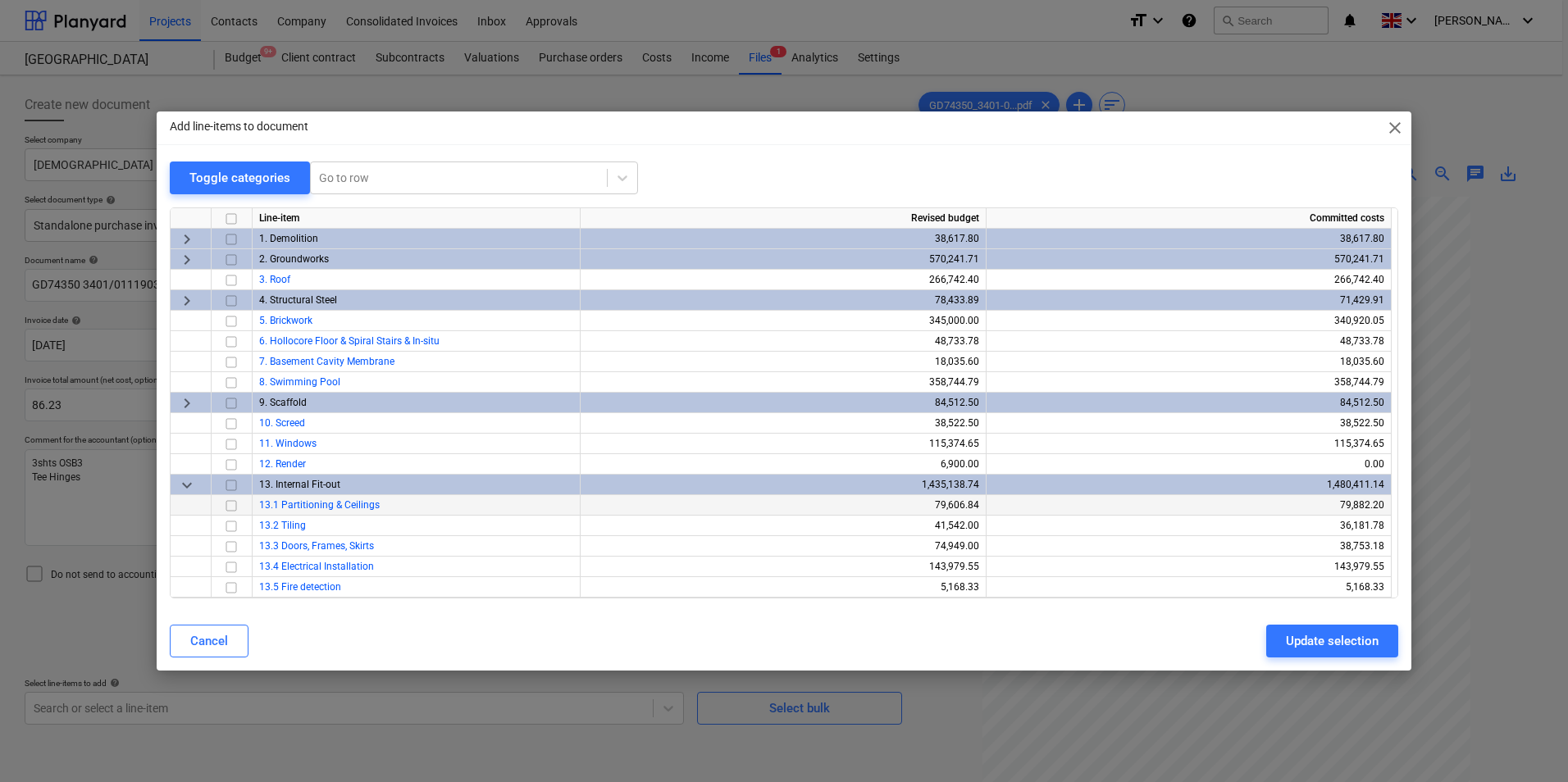
click at [233, 504] on input "checkbox" at bounding box center [231, 506] width 19 height 19
click at [1330, 634] on div "Update selection" at bounding box center [1332, 641] width 93 height 21
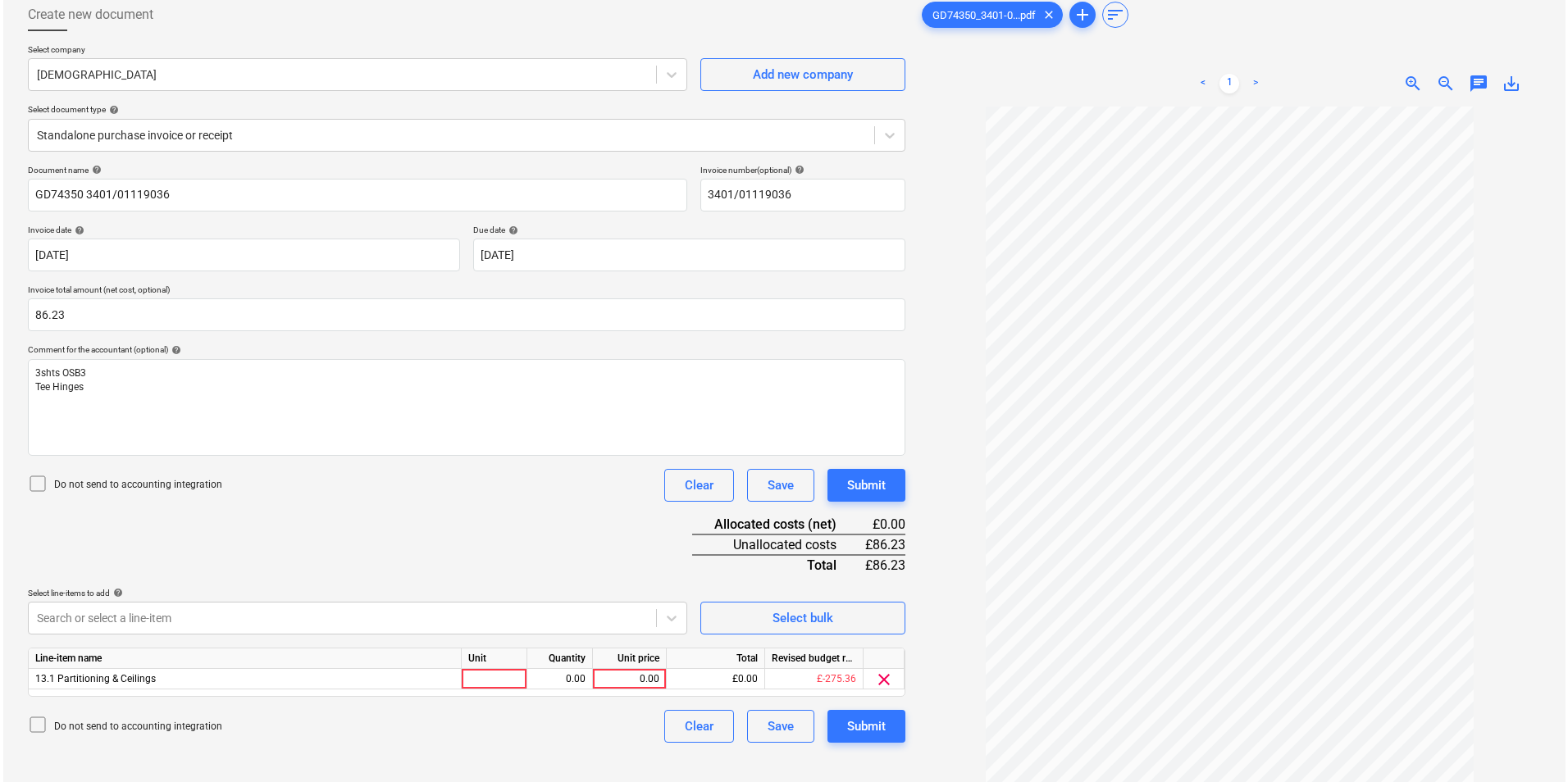
scroll to position [164, 0]
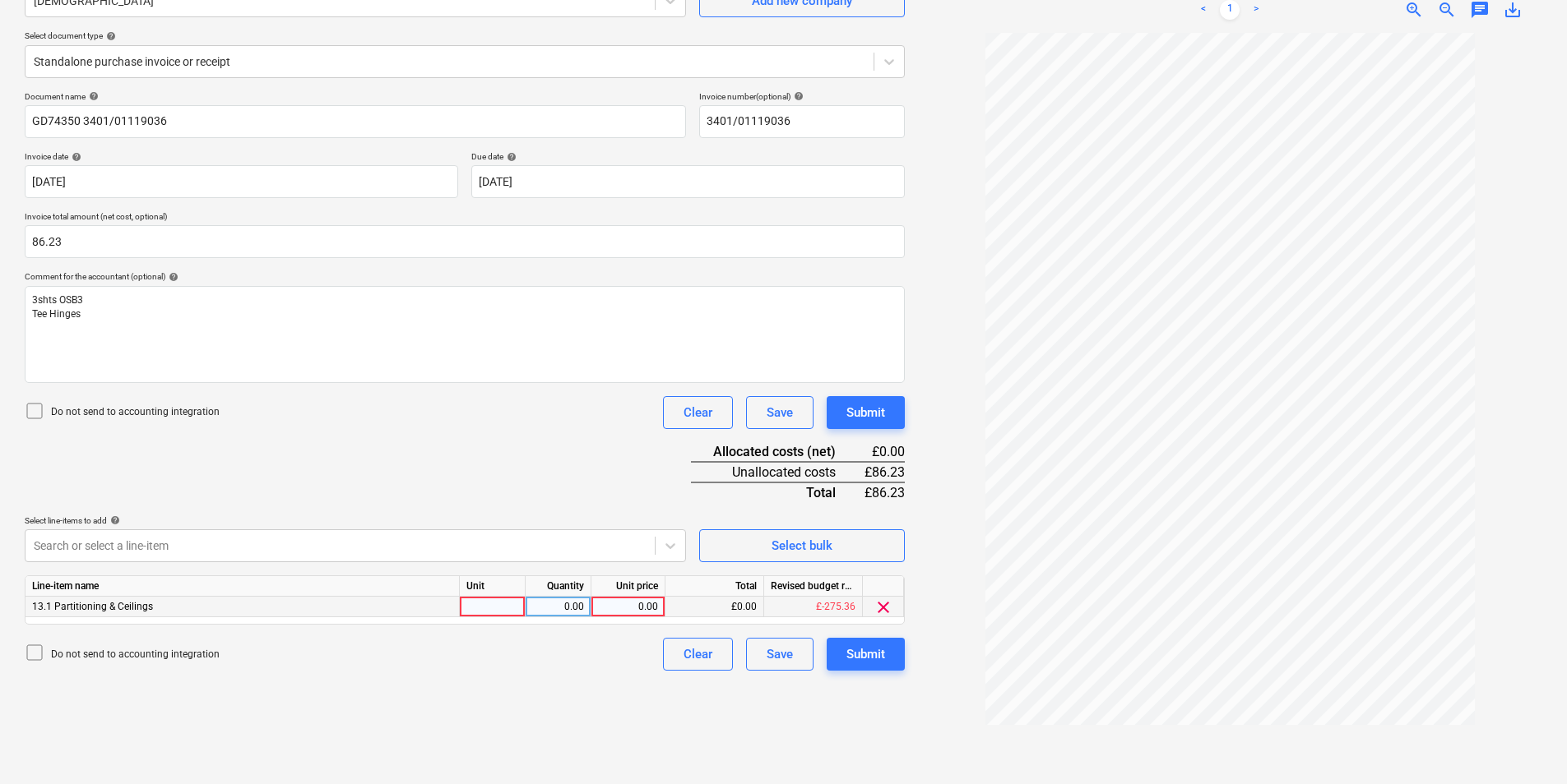
click at [488, 607] on div at bounding box center [493, 607] width 66 height 20
type input "ea"
click at [561, 610] on div "0.00" at bounding box center [558, 607] width 51 height 20
type input "1"
type input "86.23"
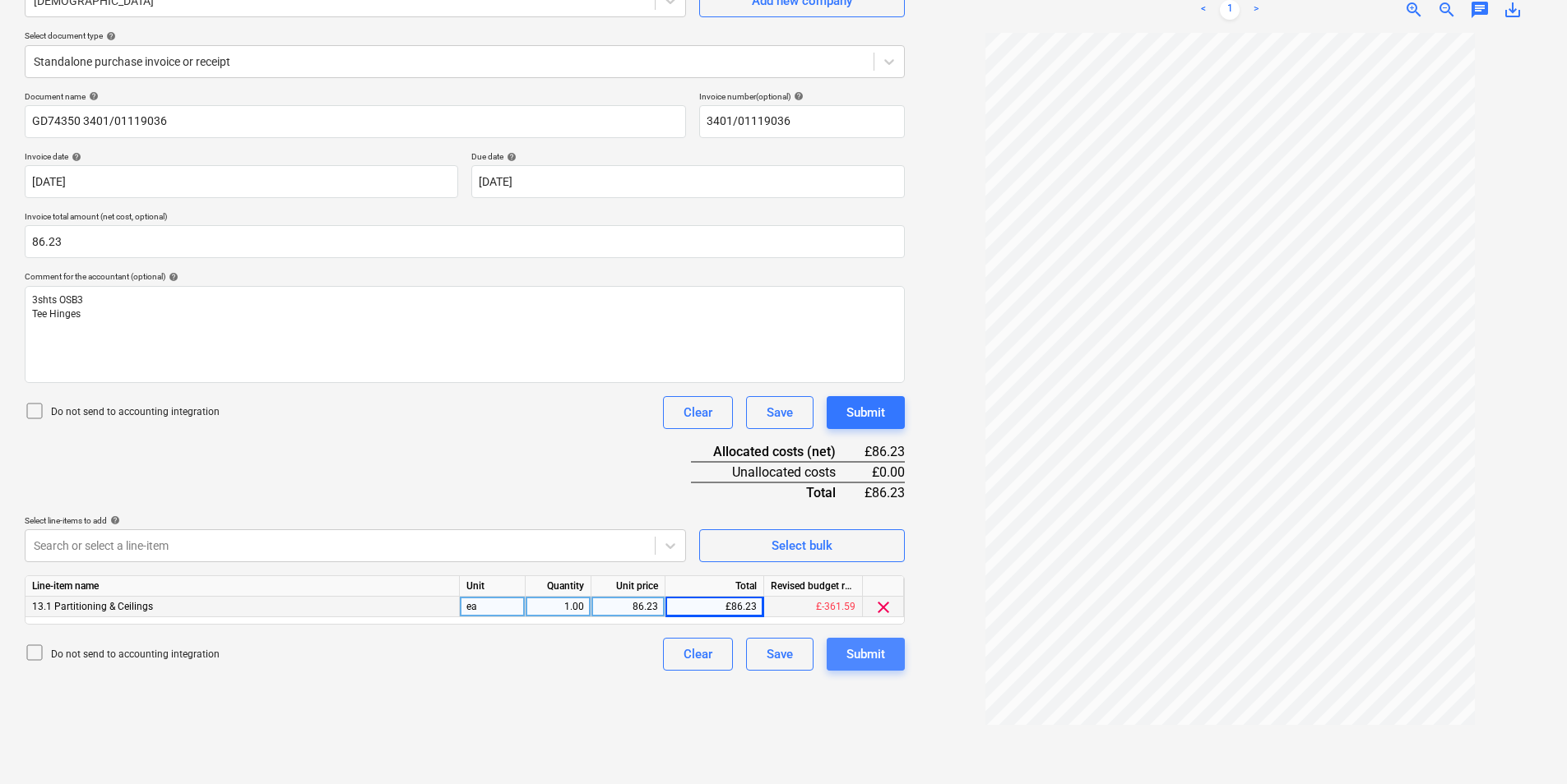
click at [859, 655] on div "Submit" at bounding box center [866, 654] width 39 height 21
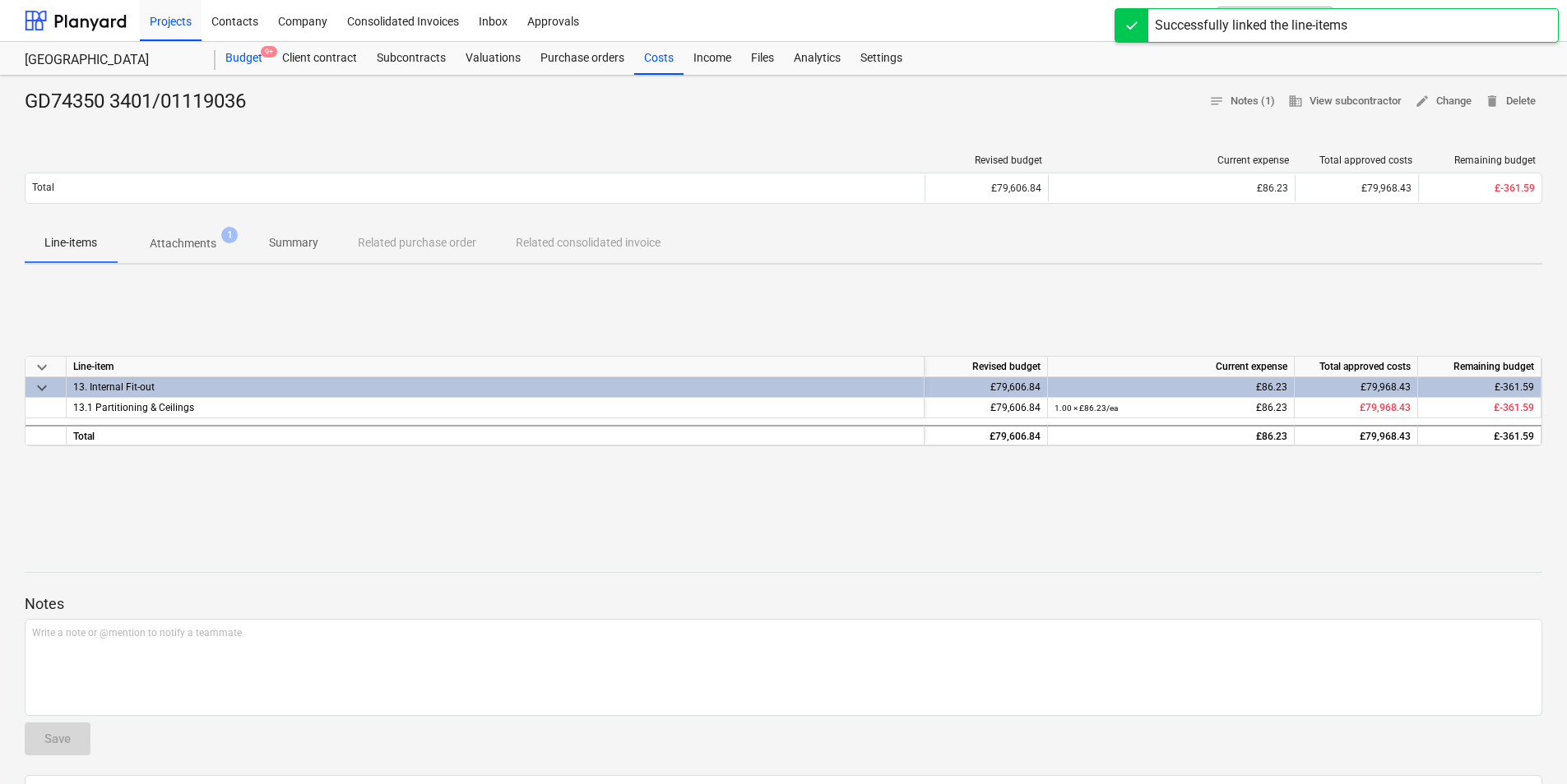
click at [247, 62] on div "Budget 9+" at bounding box center [243, 58] width 57 height 33
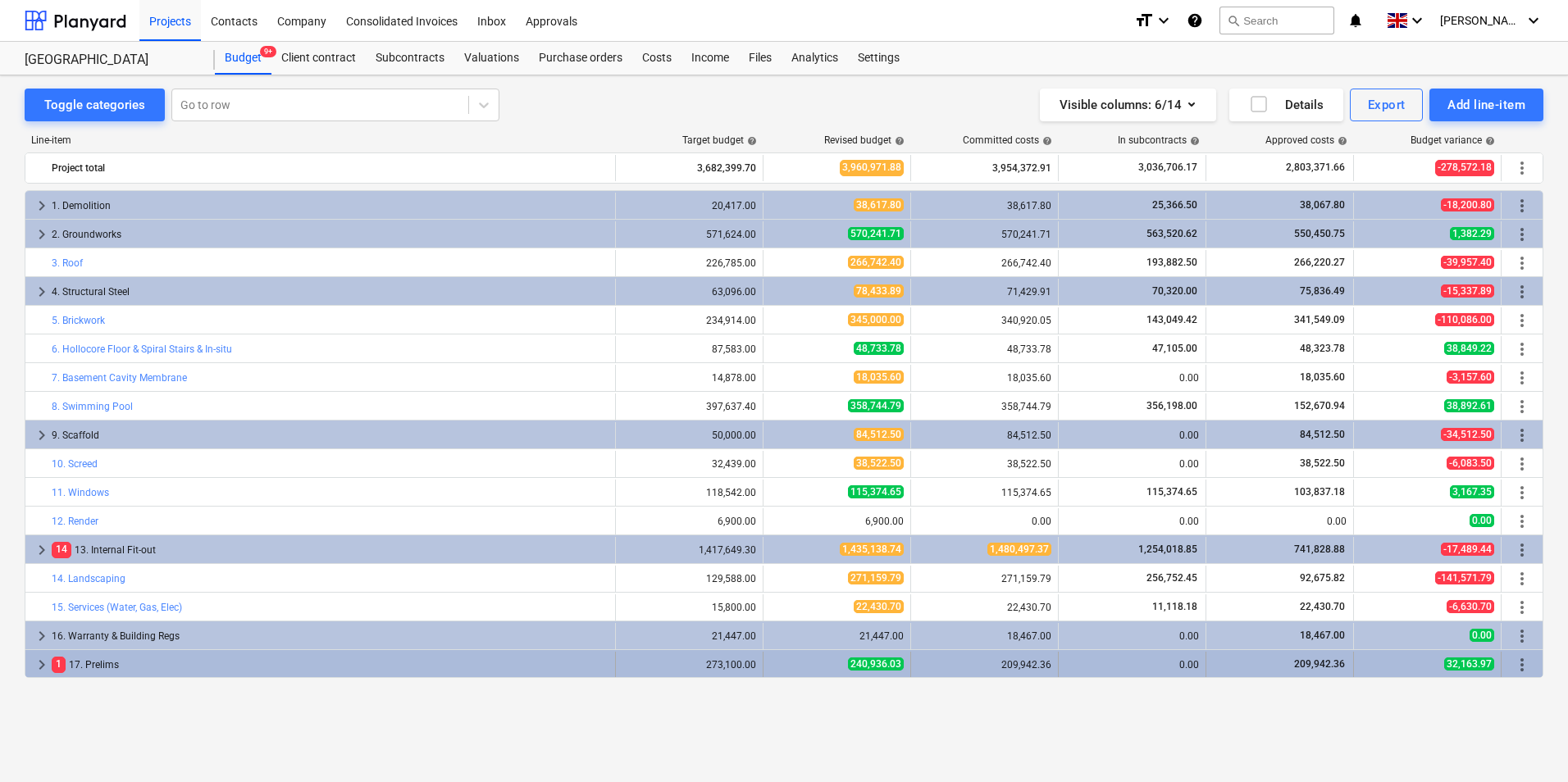
click at [35, 672] on span "keyboard_arrow_right" at bounding box center [42, 665] width 19 height 19
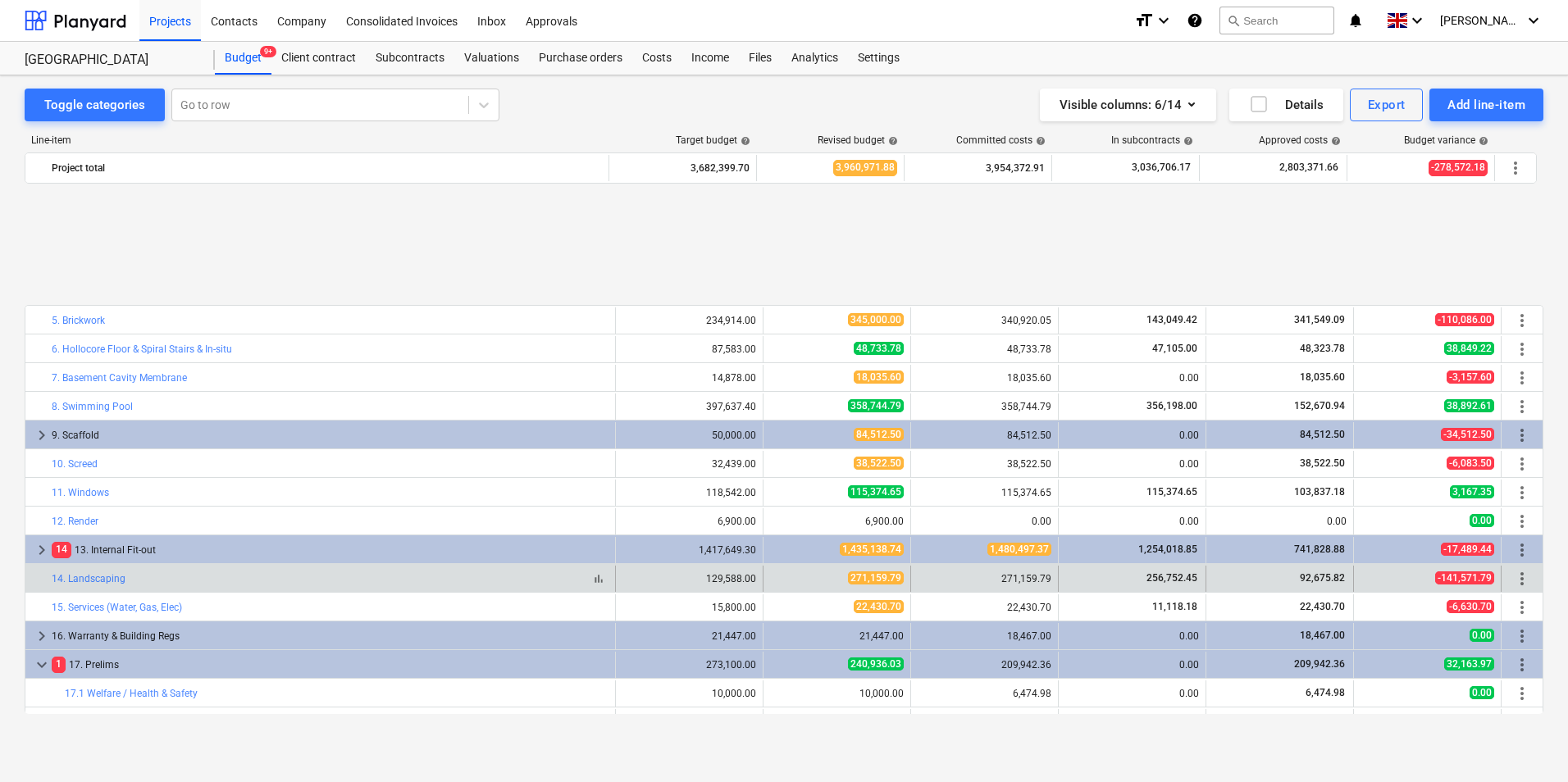
scroll to position [165, 0]
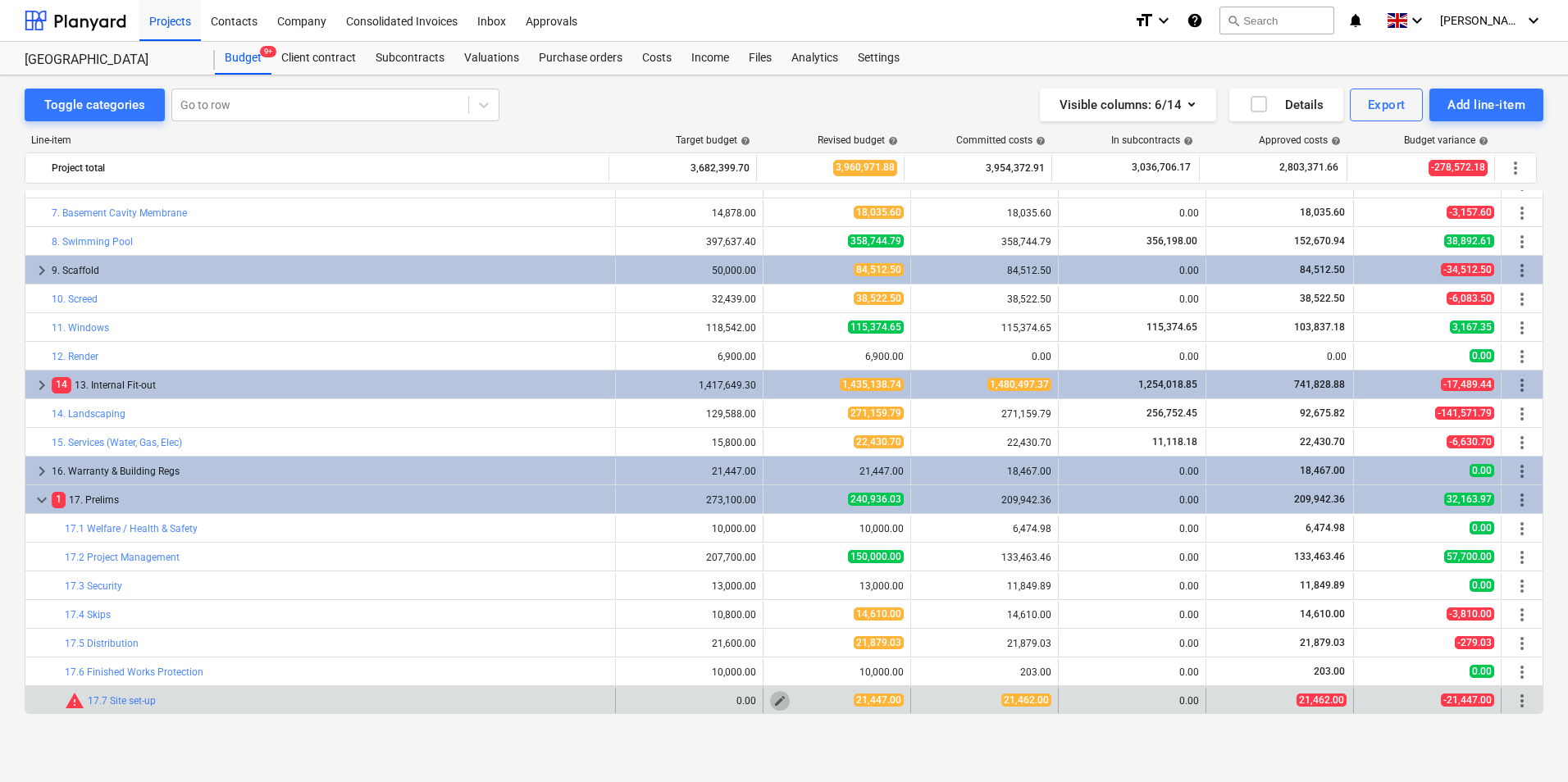
click at [774, 701] on span "edit" at bounding box center [780, 702] width 14 height 14
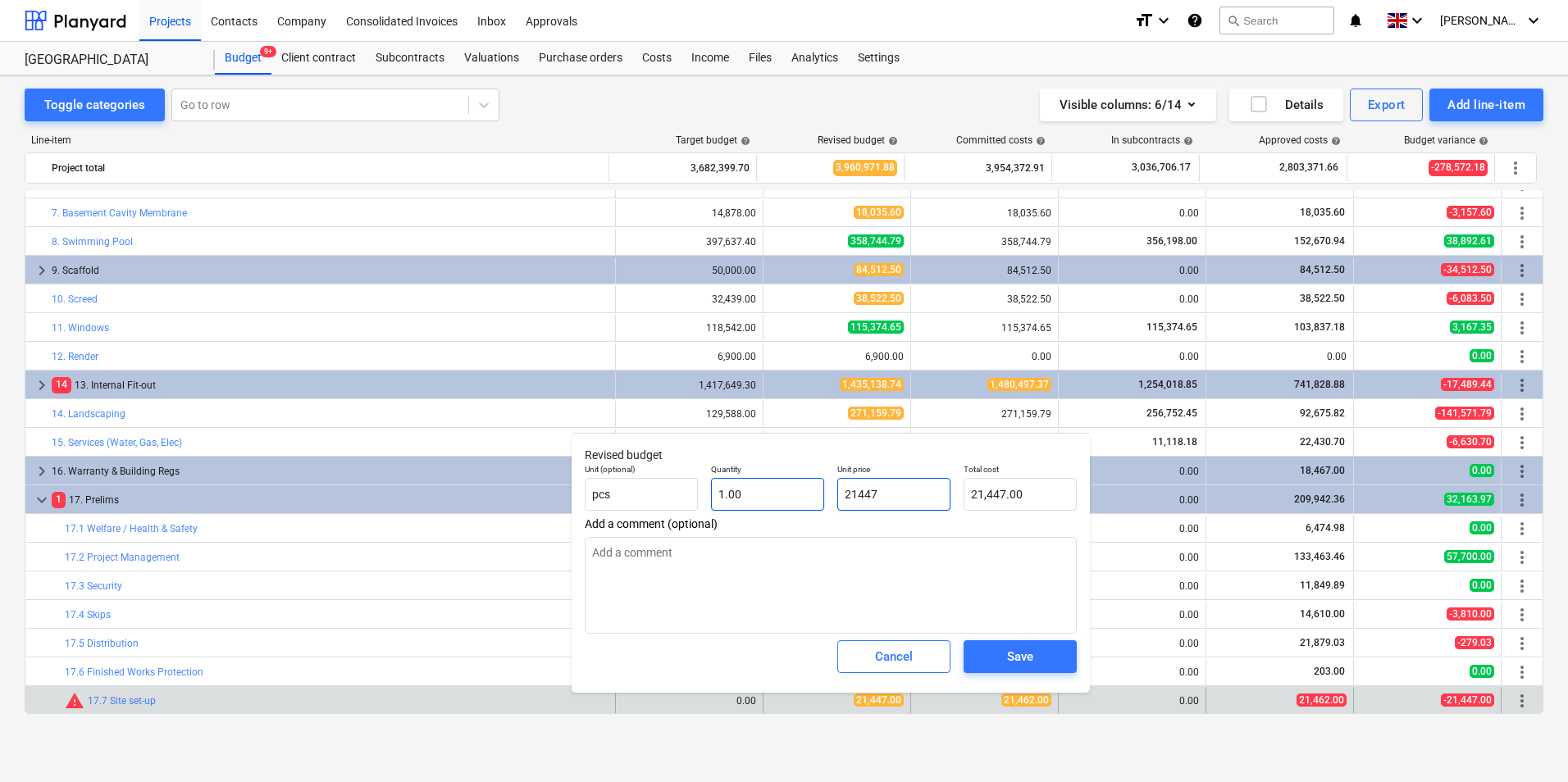
drag, startPoint x: 937, startPoint y: 494, endPoint x: 727, endPoint y: 505, distance: 210.3
click at [726, 504] on div "Unit (optional) pcs Quantity 1.00 Unit price 21447 Total cost 21,447.00" at bounding box center [830, 487] width 506 height 60
type input "2"
type textarea "x"
type input "2.00"
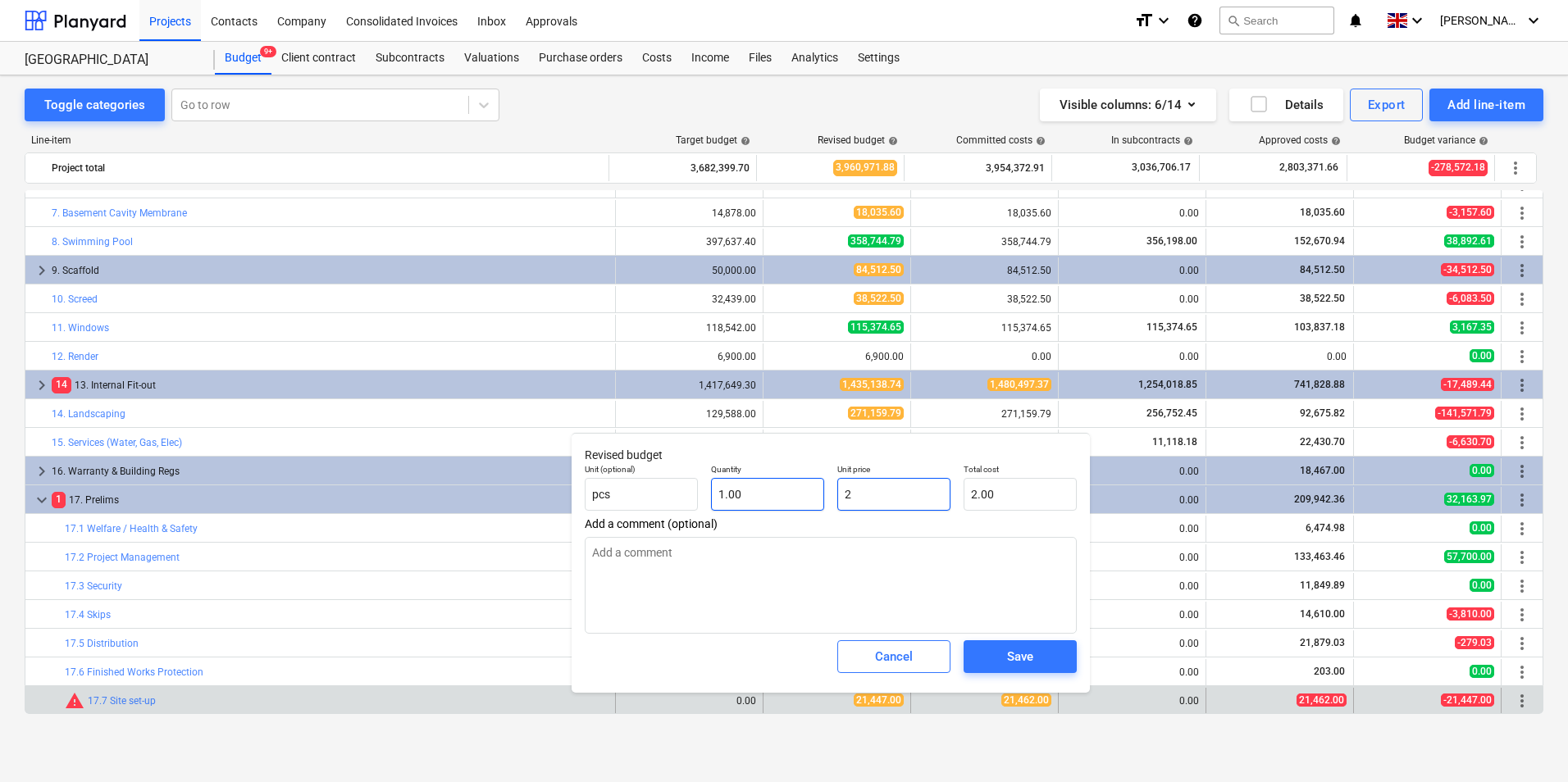
type input "21"
type textarea "x"
type input "21.00"
type input "214"
type textarea "x"
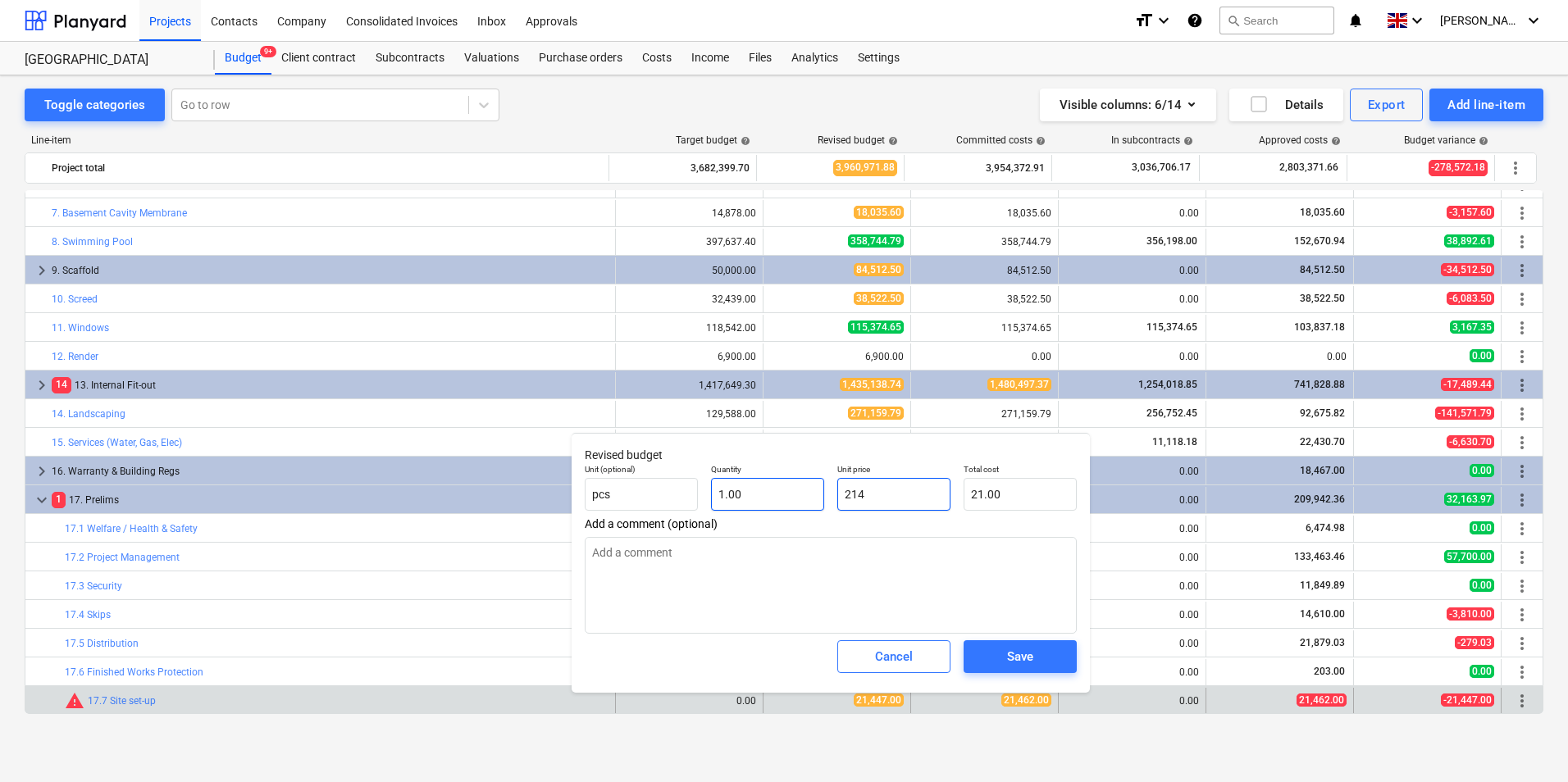
type input "214.00"
type input "2146"
type textarea "x"
type input "2,146.00"
type input "21462"
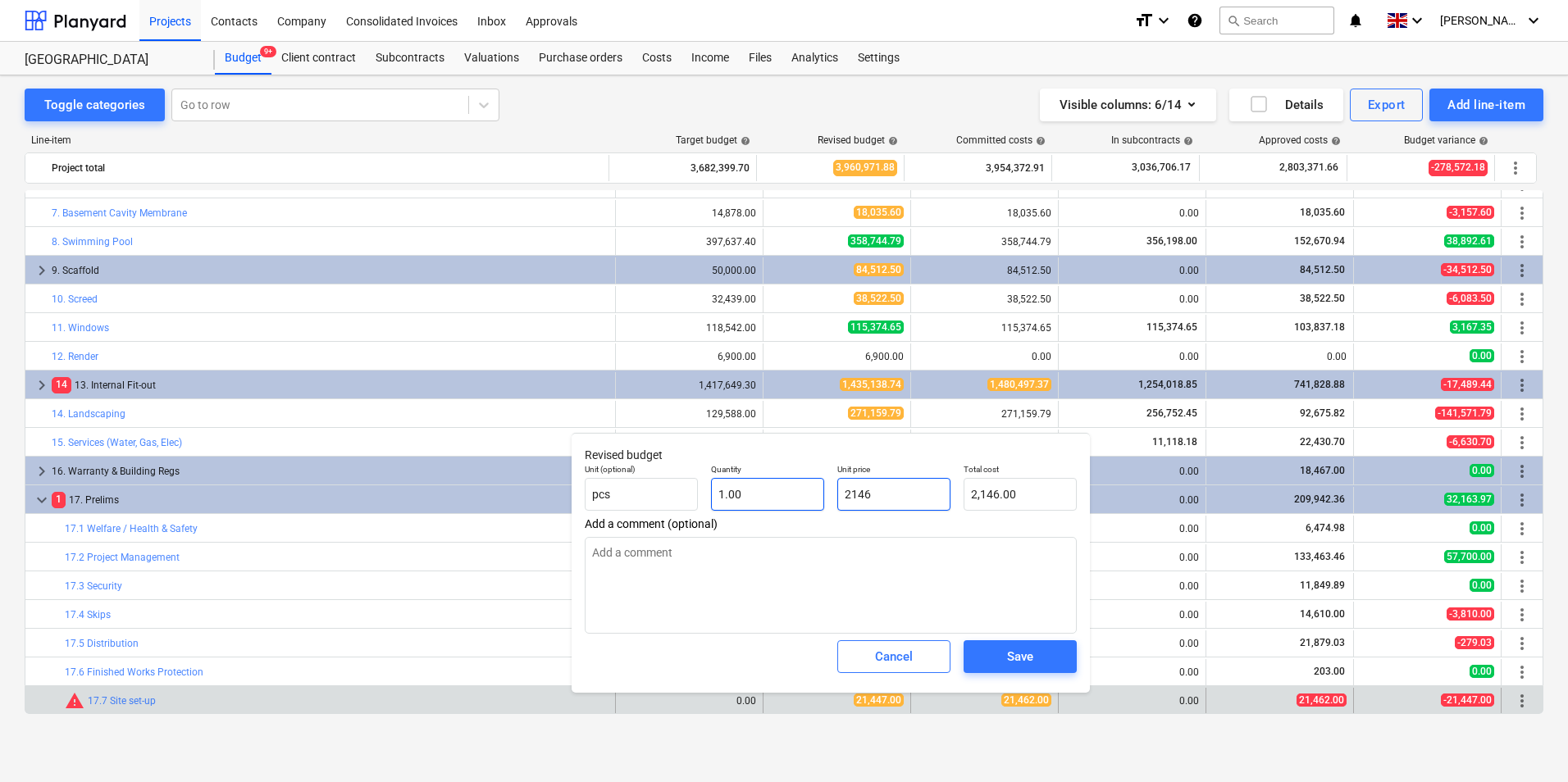
type textarea "x"
type input "21,462.00"
click at [990, 652] on span "Save" at bounding box center [1020, 657] width 73 height 21
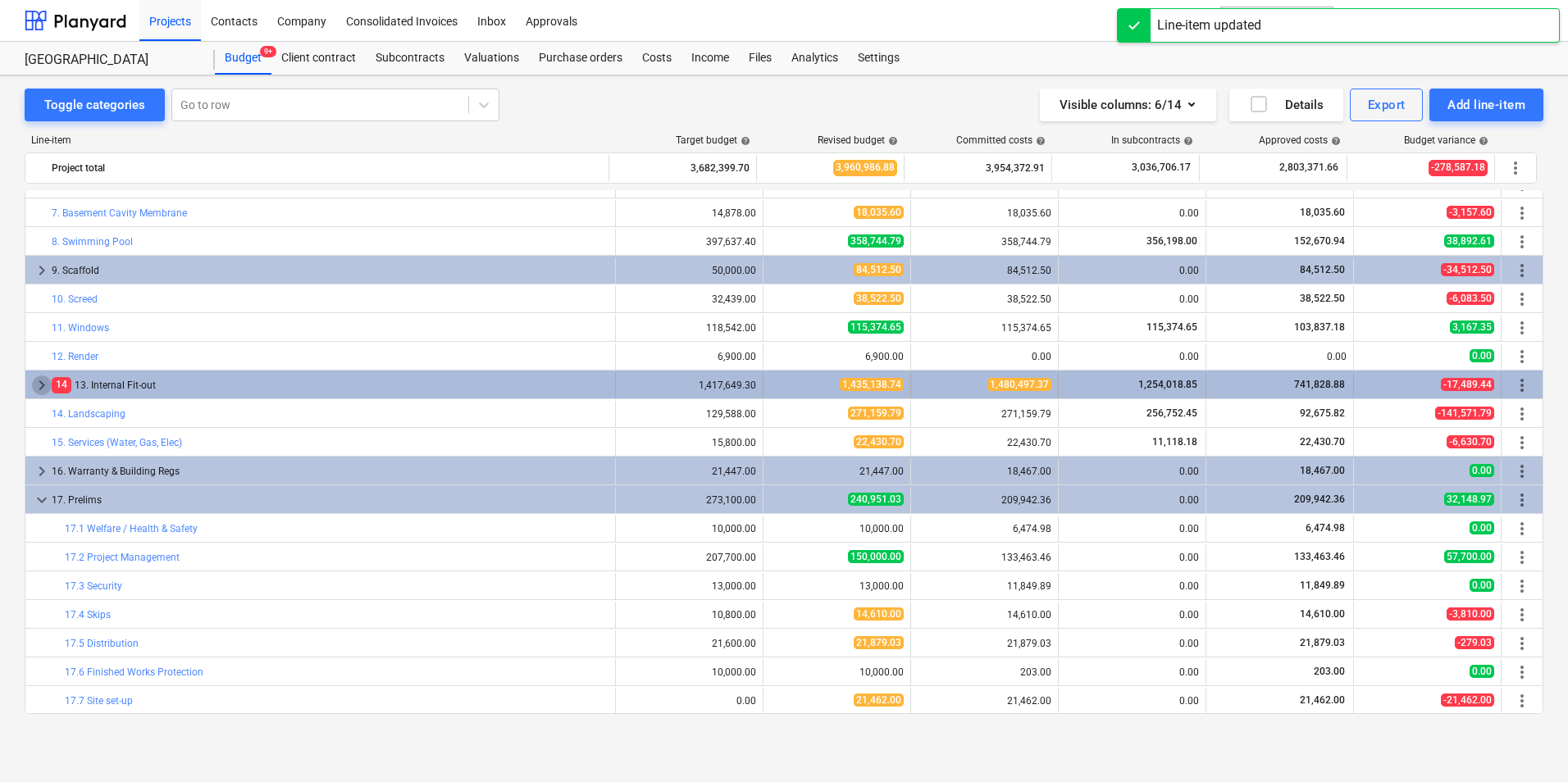
click at [34, 387] on span "keyboard_arrow_right" at bounding box center [42, 386] width 19 height 19
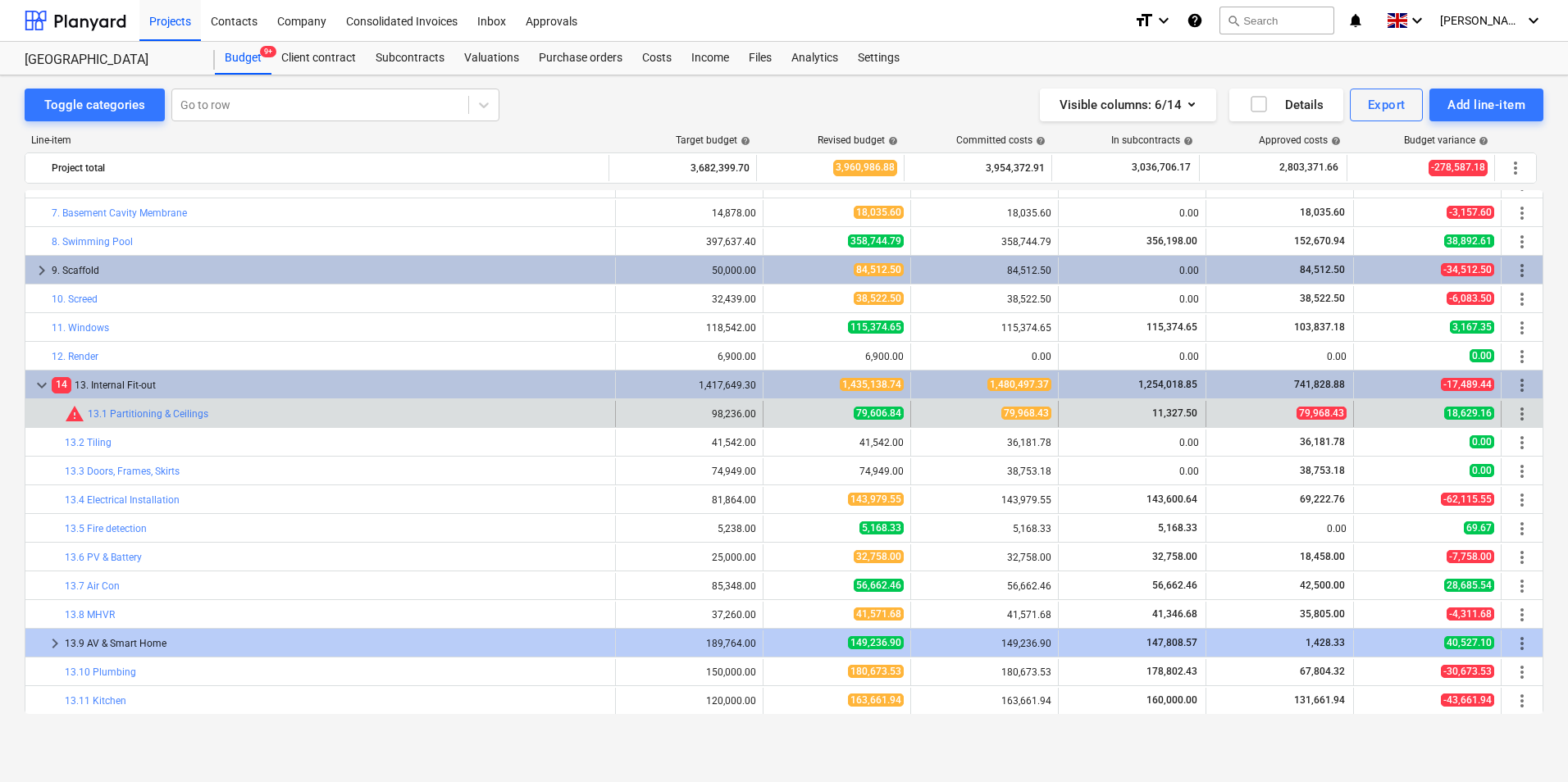
click at [770, 414] on button "edit" at bounding box center [780, 414] width 19 height 19
type textarea "x"
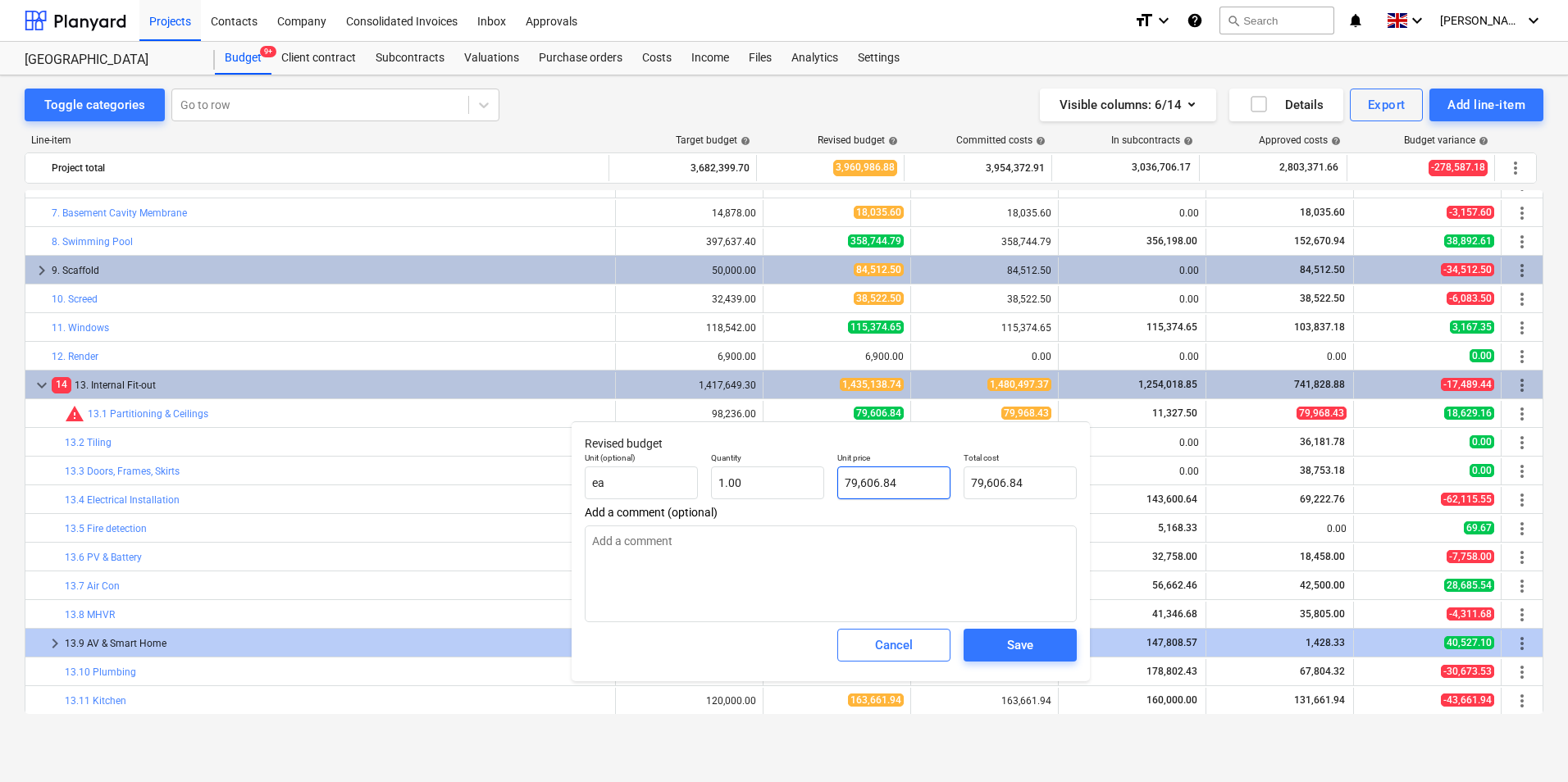
type input "79606.84"
drag, startPoint x: 927, startPoint y: 482, endPoint x: 802, endPoint y: 478, distance: 125.1
click at [802, 478] on div "Unit (optional) ea Quantity 1.00 Unit price 79606.84 Total cost 79,606.84" at bounding box center [830, 477] width 506 height 60
type textarea "x"
type input "7"
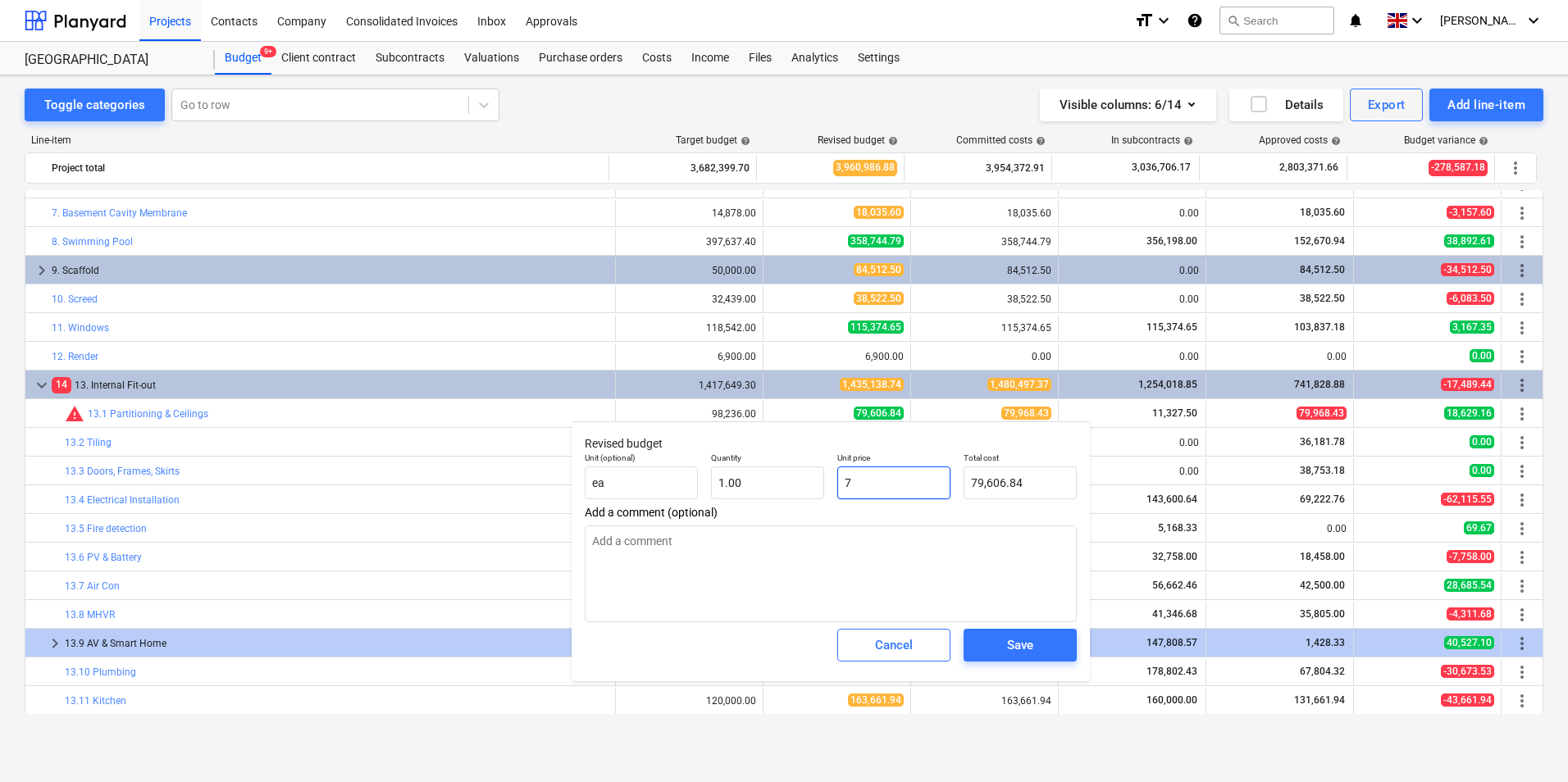
type input "7.00"
type textarea "x"
type input "79"
type input "79.00"
type textarea "x"
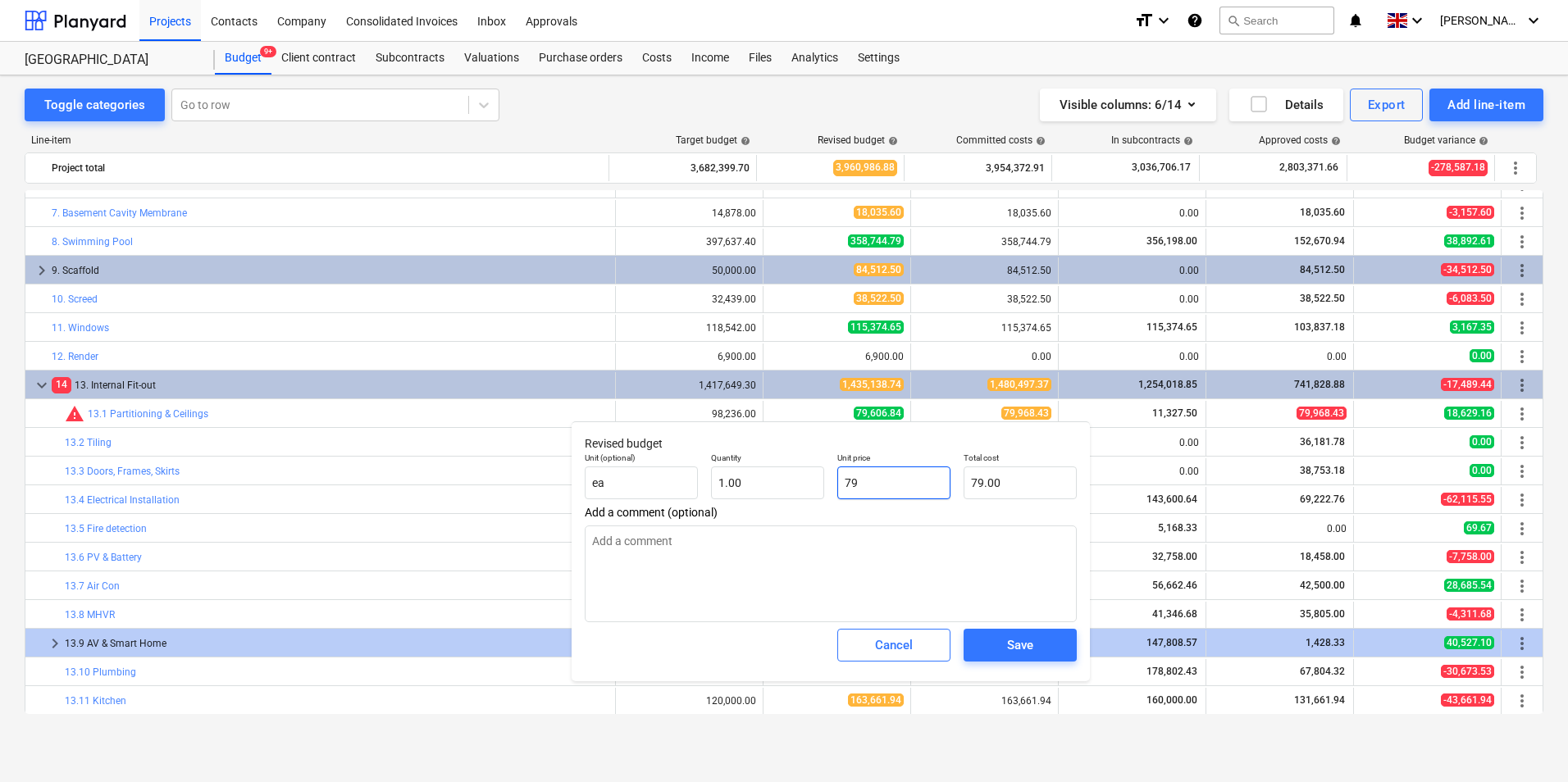
type input "799"
type input "799.00"
type textarea "x"
type input "7996"
type input "7,996.00"
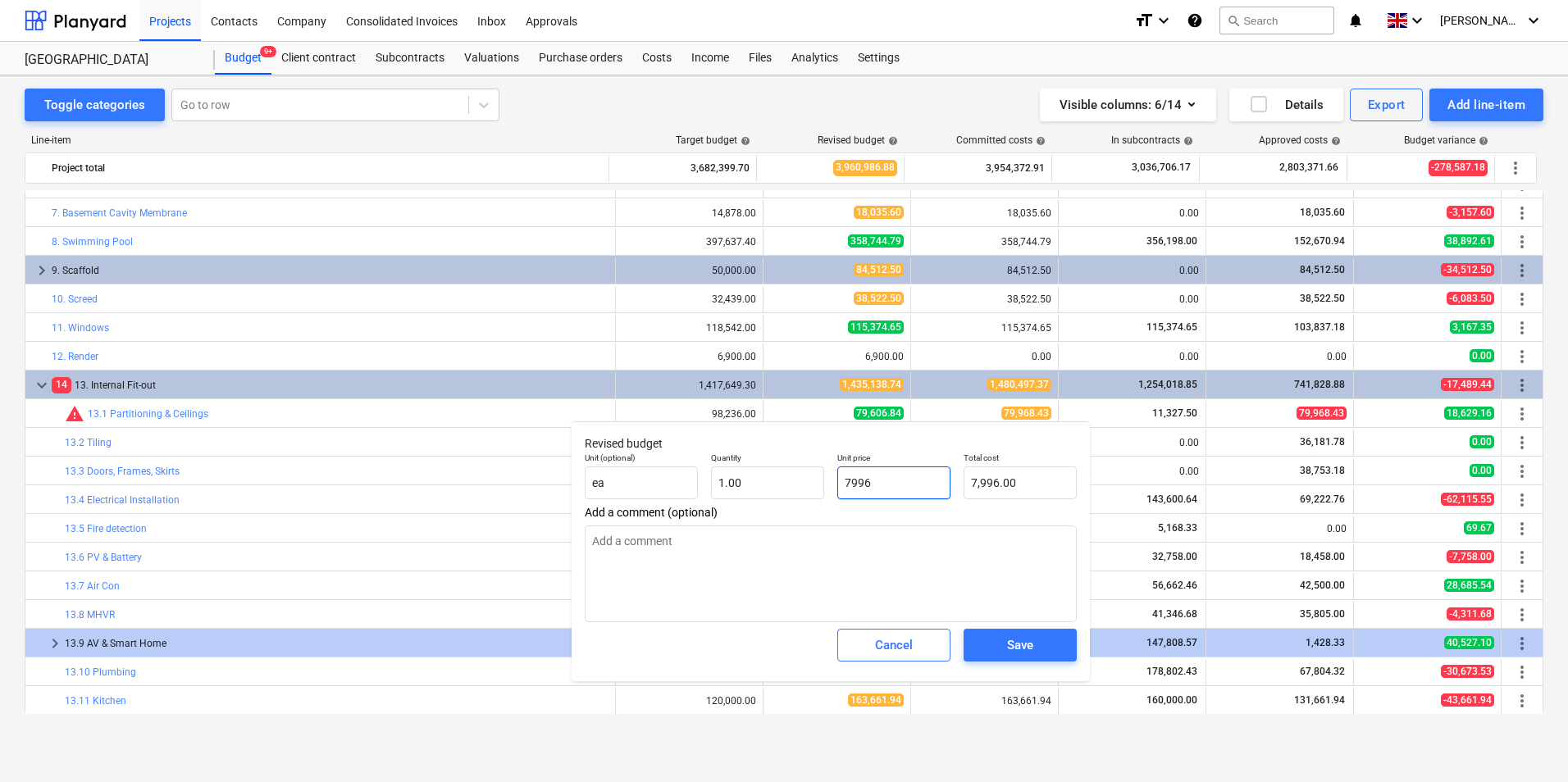
type textarea "x"
type input "79968"
type input "79,968.00"
type textarea "x"
type input "79968."
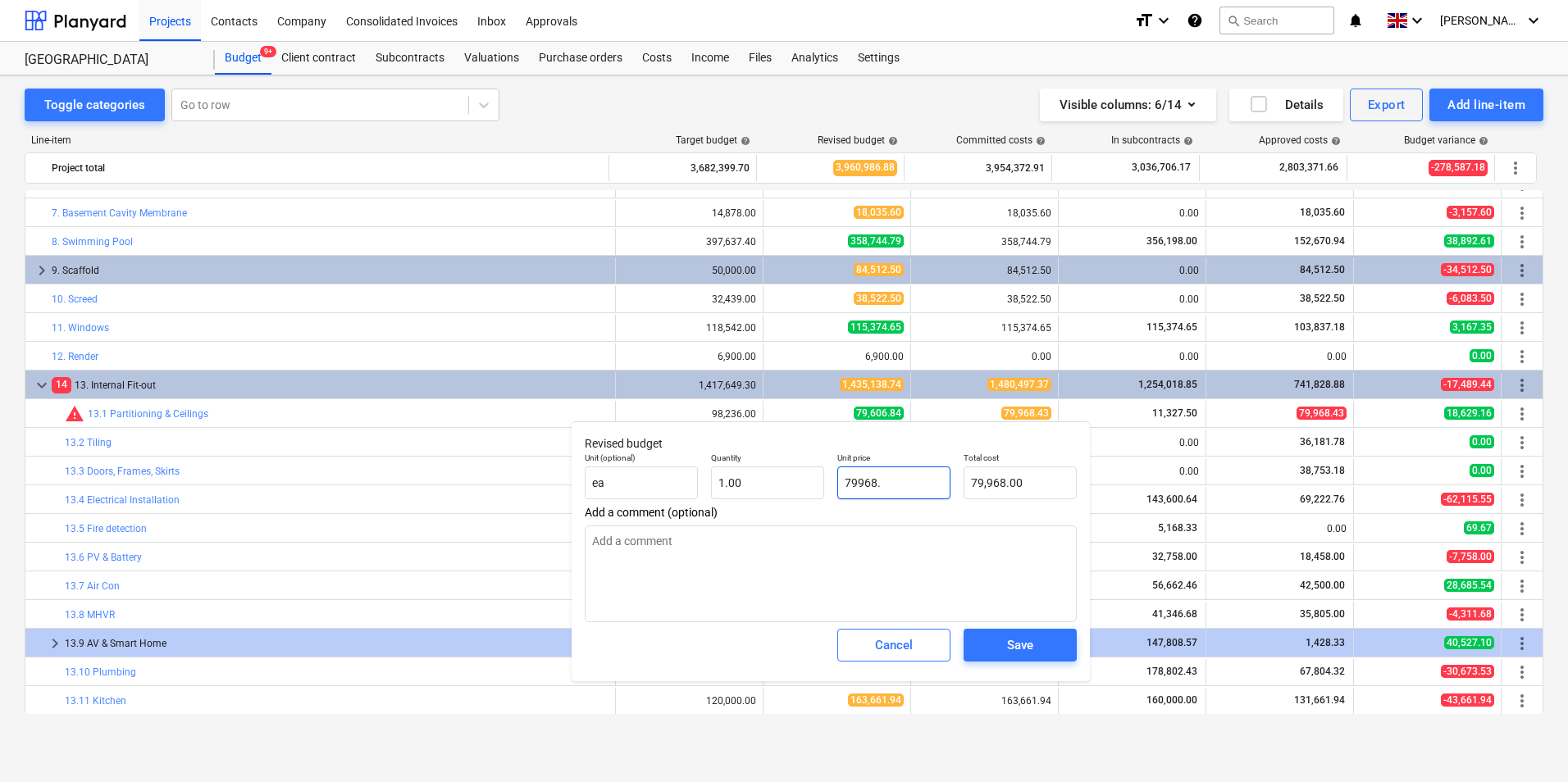
type textarea "x"
type input "79968.4"
type input "79,968.40"
type textarea "x"
type input "79968.43"
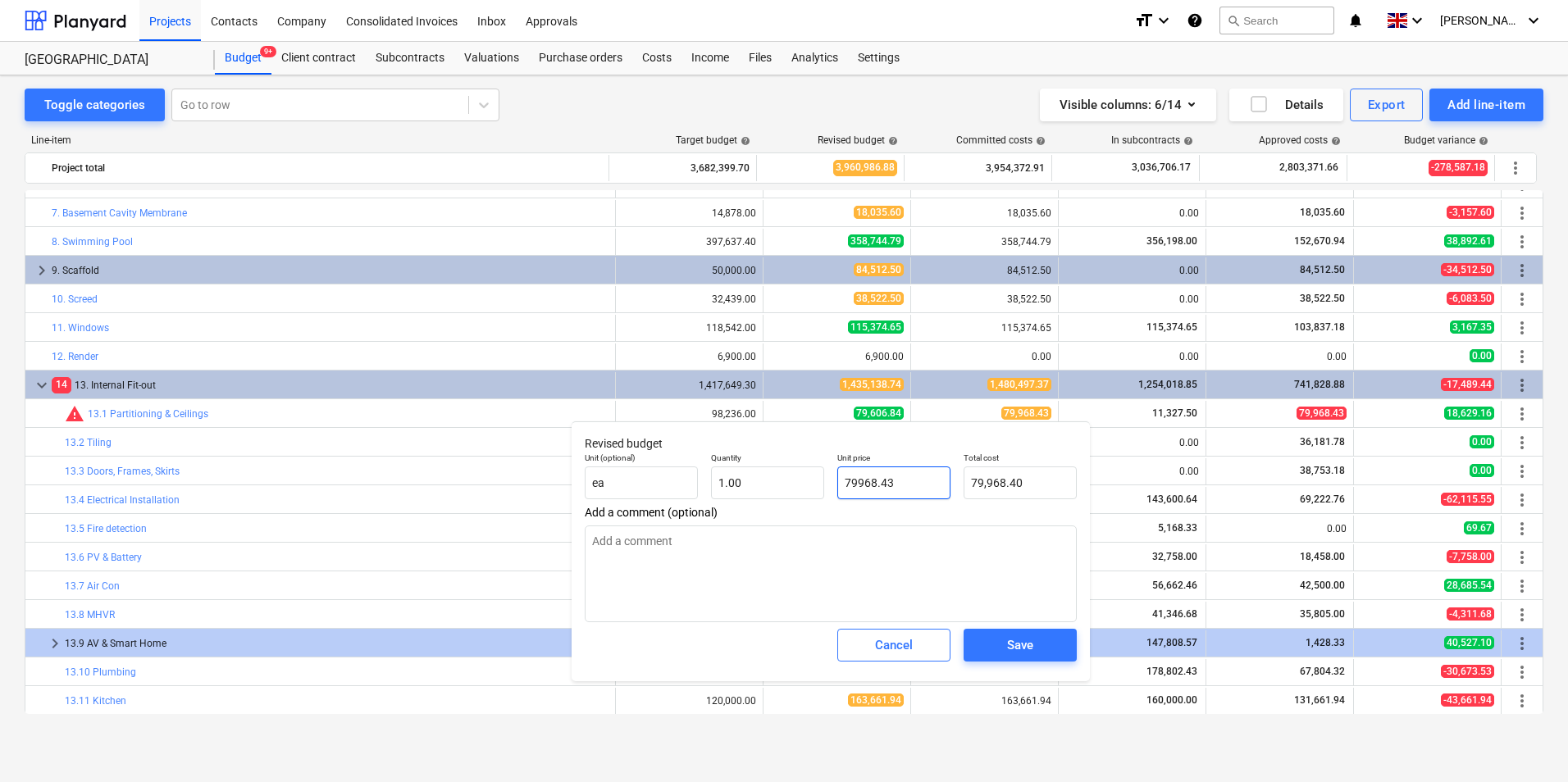
type input "79,968.43"
type input "79968.43"
type textarea "x"
type input "79,968.43"
click at [1009, 645] on div "Save" at bounding box center [1020, 646] width 26 height 21
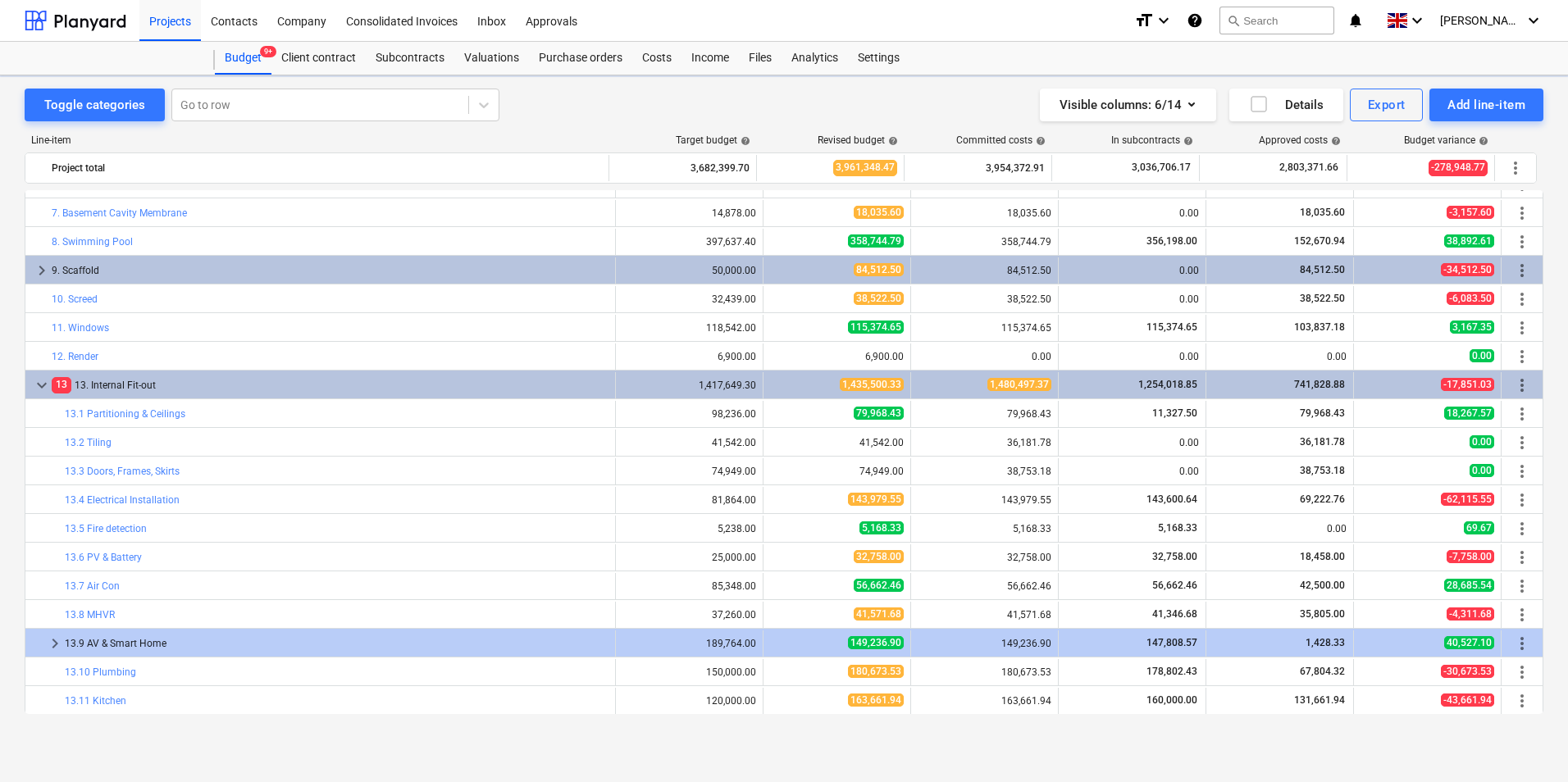
type textarea "x"
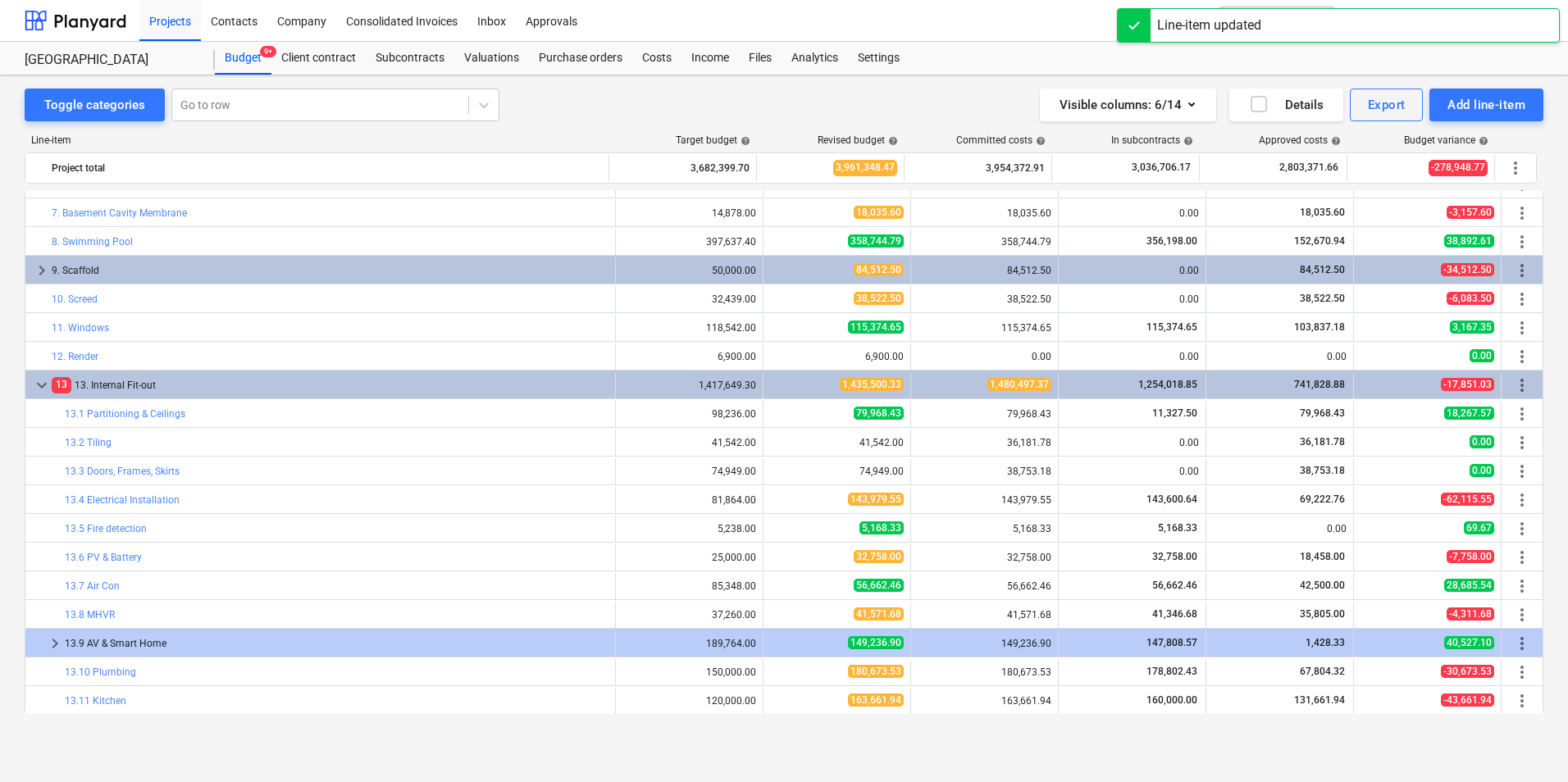
scroll to position [548, 0]
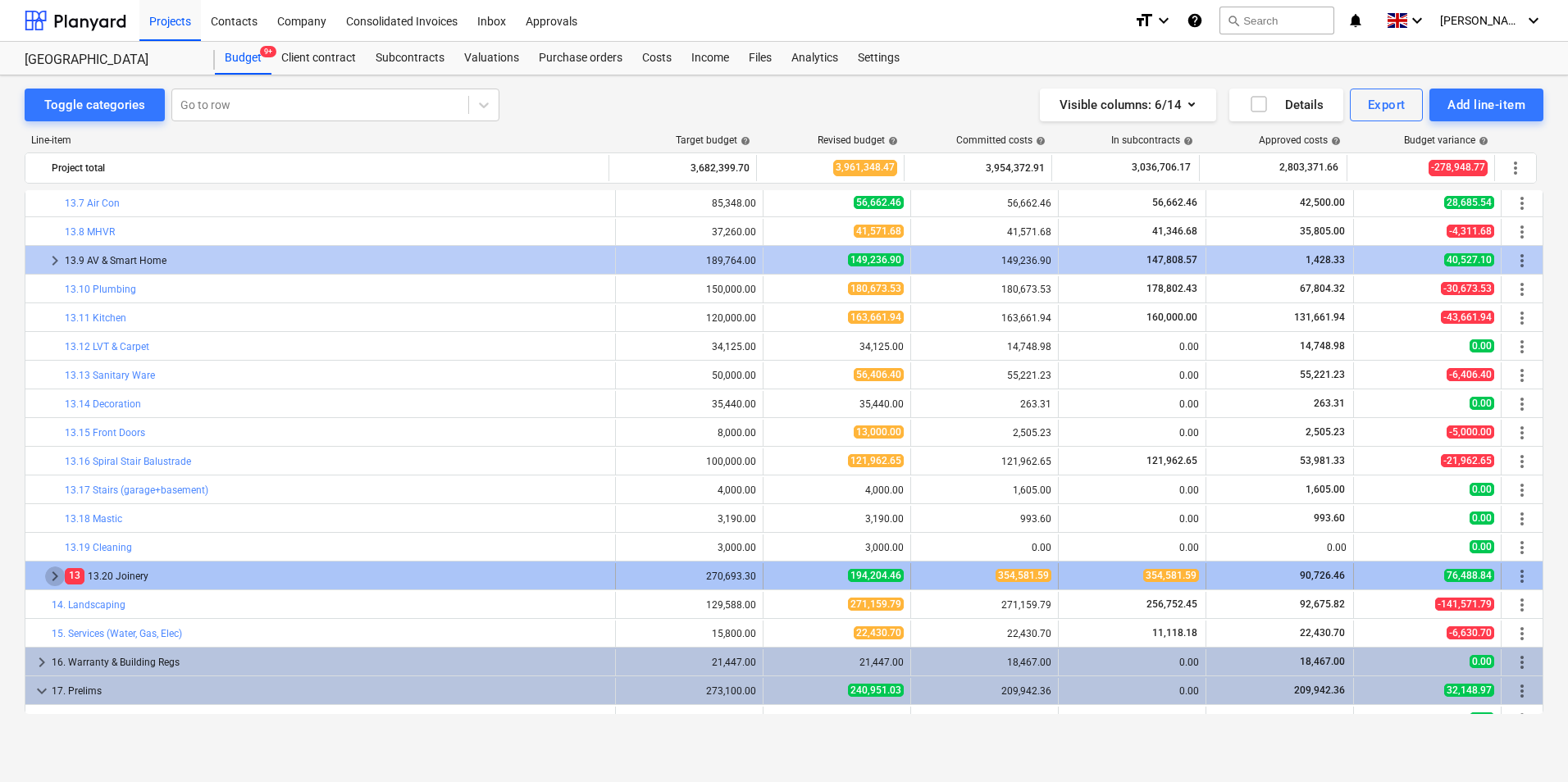
click at [57, 577] on span "keyboard_arrow_right" at bounding box center [55, 576] width 19 height 19
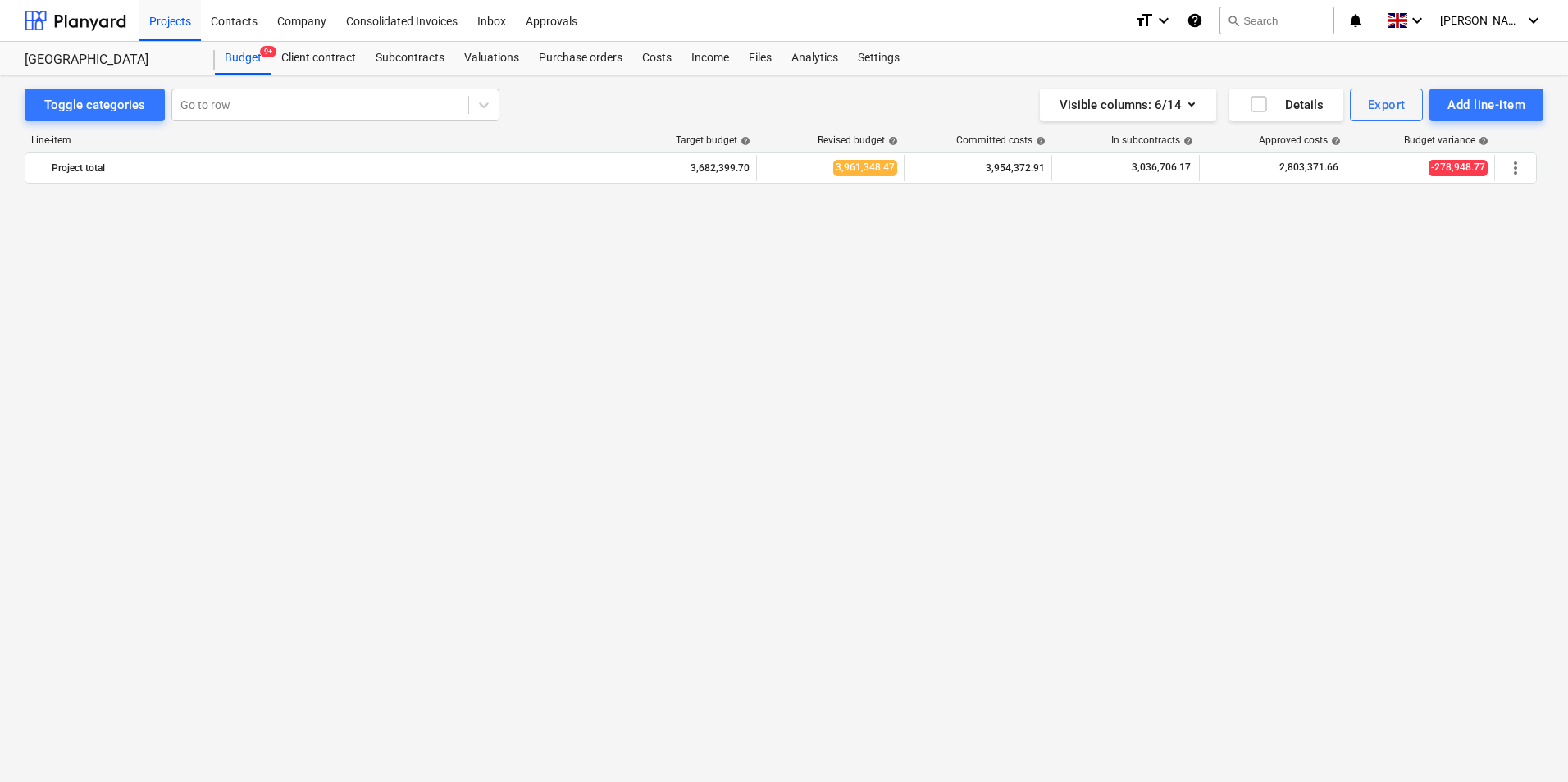
scroll to position [0, 0]
